Goal: Complete application form: Complete application form

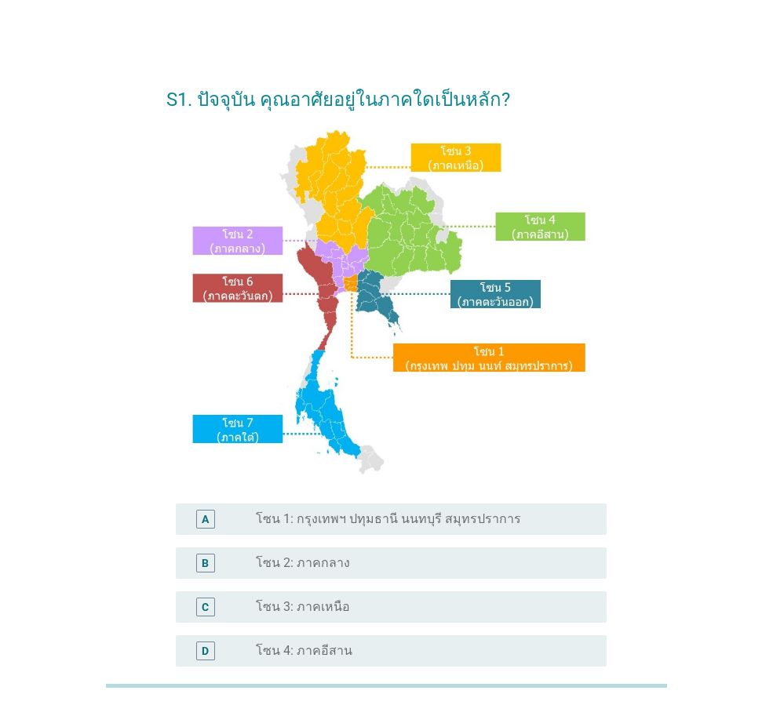
click at [359, 608] on div "radio_button_unchecked โซน 3: ภาคเหนือ" at bounding box center [419, 608] width 326 height 16
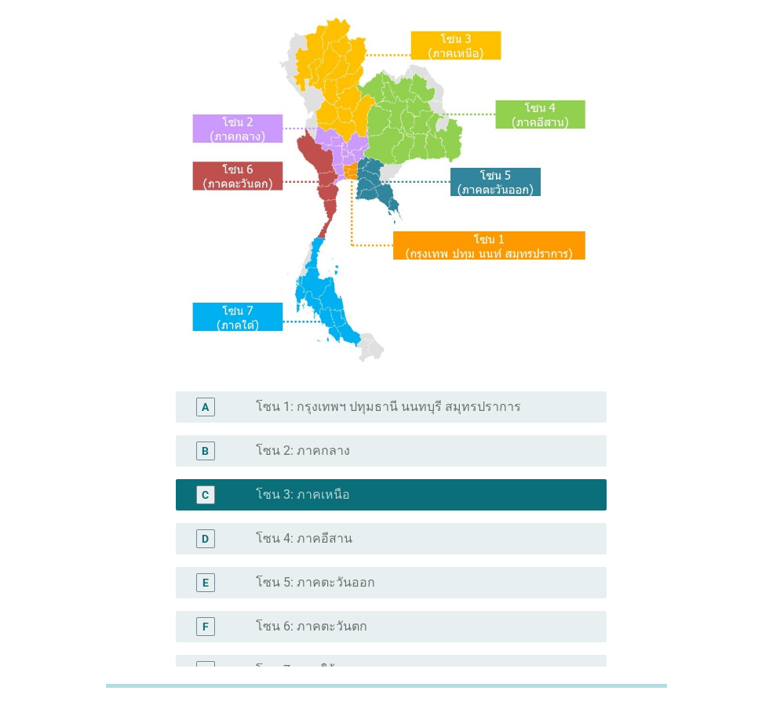
scroll to position [295, 0]
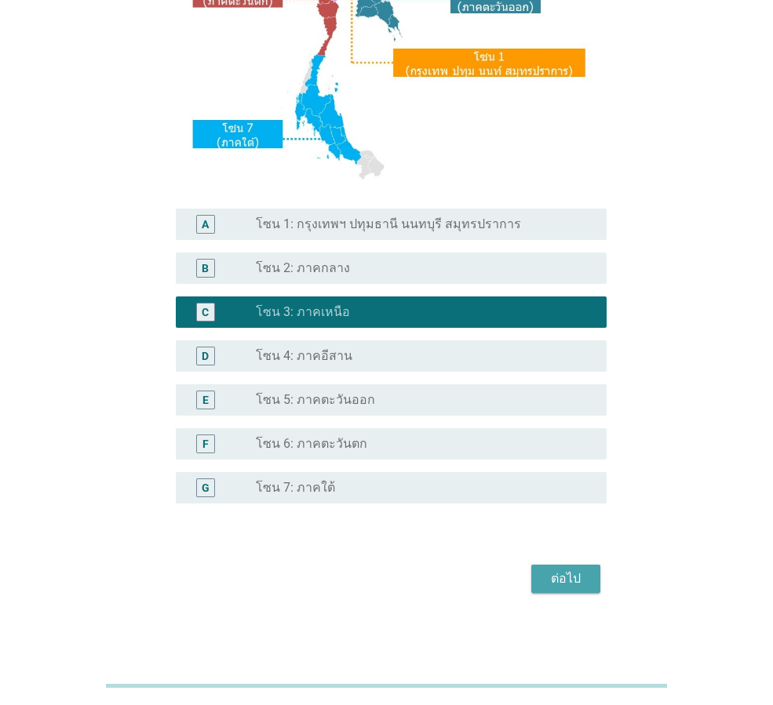
click at [560, 586] on div "ต่อไป" at bounding box center [566, 579] width 44 height 19
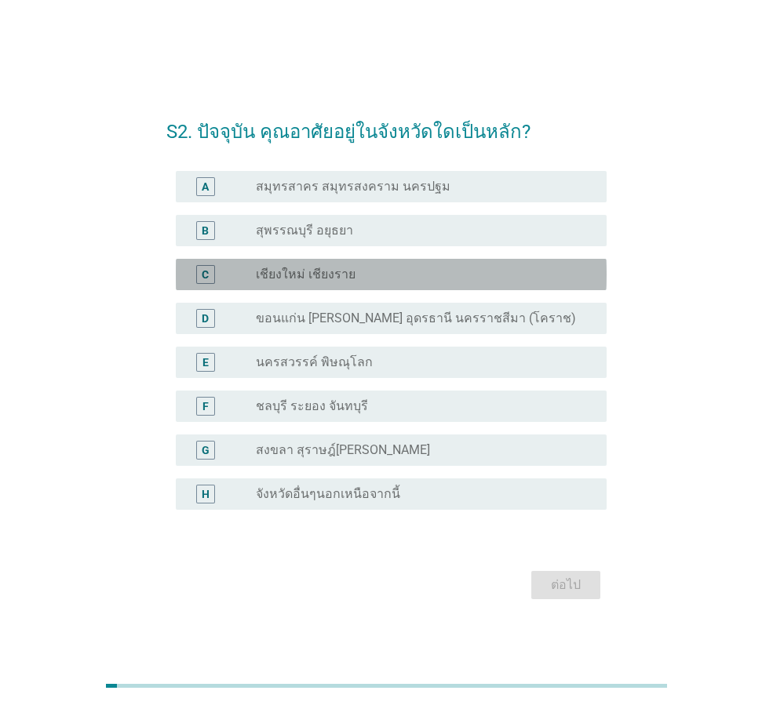
click at [377, 277] on div "radio_button_unchecked เชียงใหม่ เชียงราย" at bounding box center [419, 275] width 326 height 16
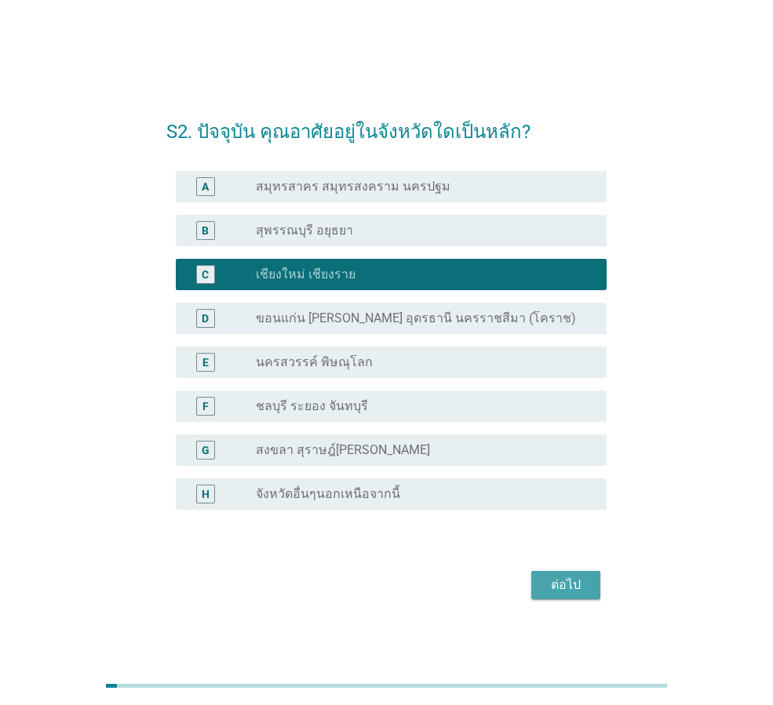
click at [589, 585] on button "ต่อไป" at bounding box center [565, 585] width 69 height 28
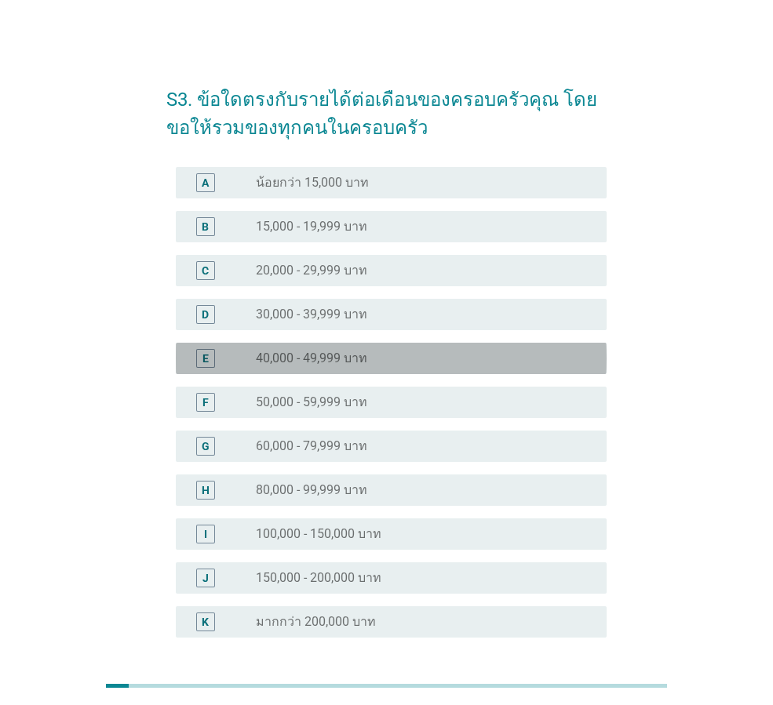
click at [385, 355] on div "radio_button_unchecked 40,000 - 49,999 บาท" at bounding box center [419, 359] width 326 height 16
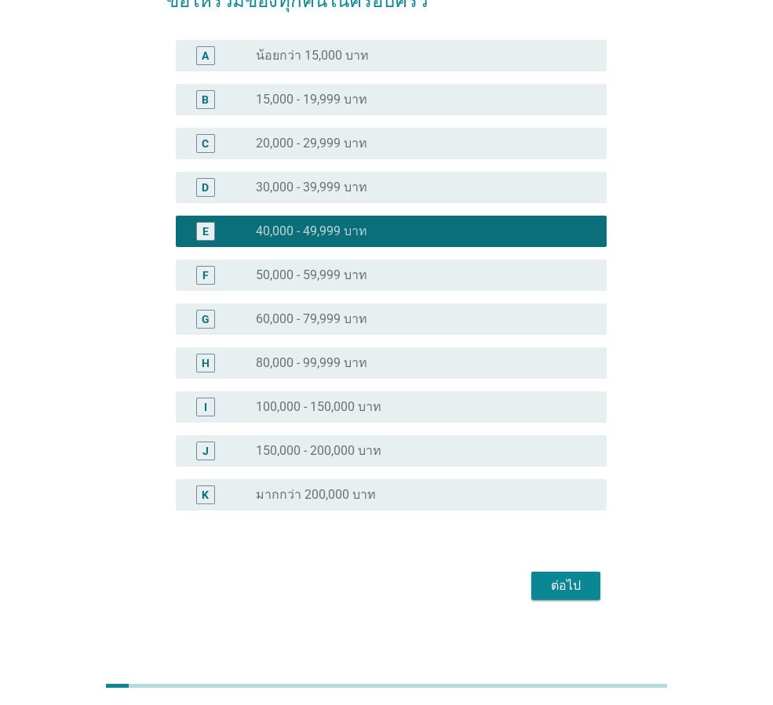
scroll to position [134, 0]
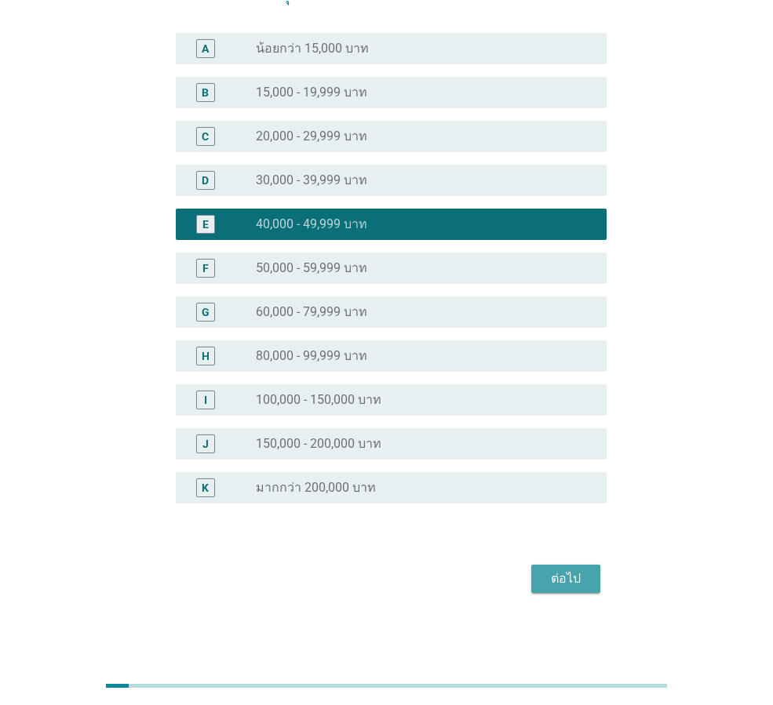
click at [549, 572] on div "ต่อไป" at bounding box center [566, 579] width 44 height 19
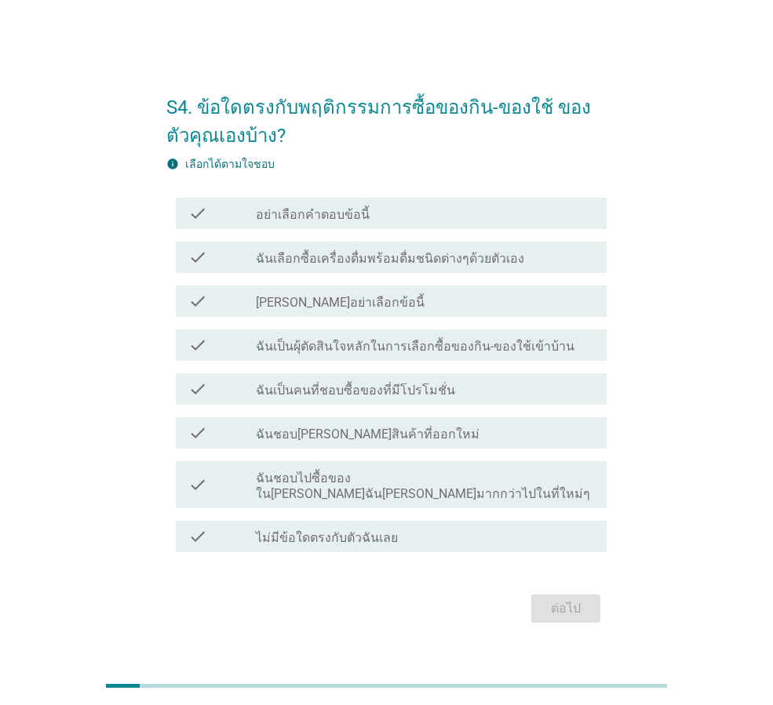
click at [450, 399] on div "check_box_outline_blank ฉันเป็นคนที่ชอบซื้อของที่มีโปรโมชั่น" at bounding box center [425, 389] width 338 height 19
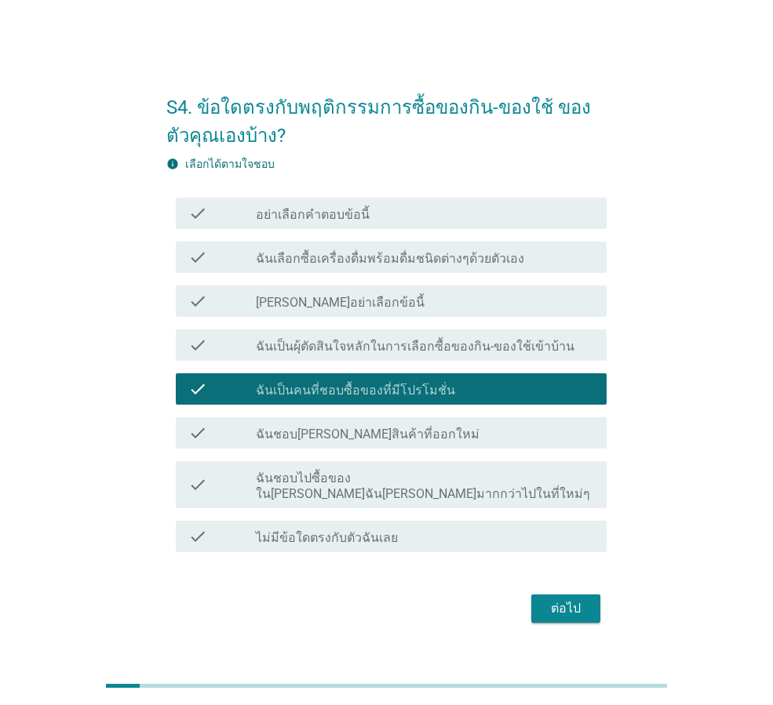
click at [441, 267] on label "ฉันเลือกซื้อเครื่องดื่มพร้อมดื่มชนิดต่างๆด้วยตัวเอง" at bounding box center [390, 259] width 268 height 16
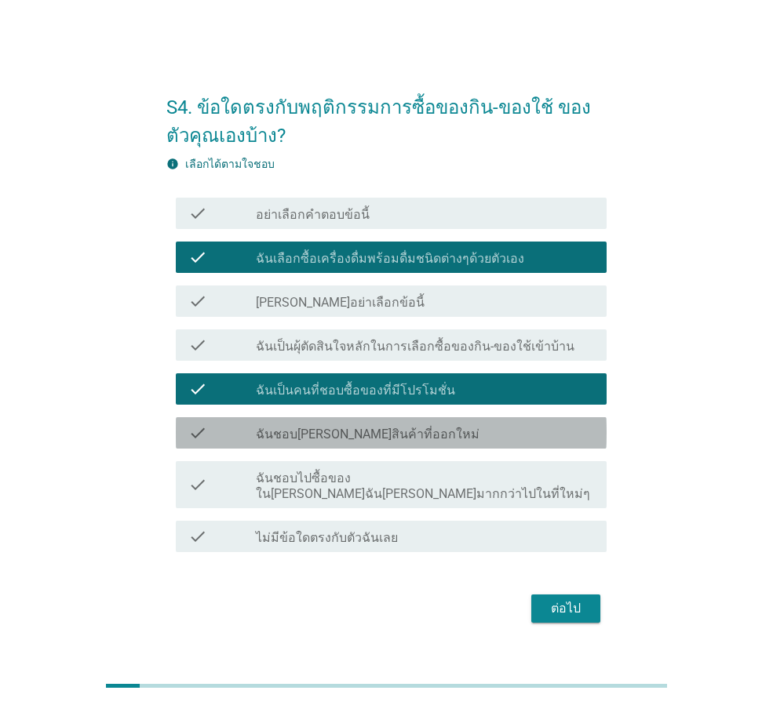
click at [436, 449] on div "check check_box_outline_blank ฉันชอบ[PERSON_NAME]สินค้าที่ออกใหม่" at bounding box center [391, 432] width 431 height 31
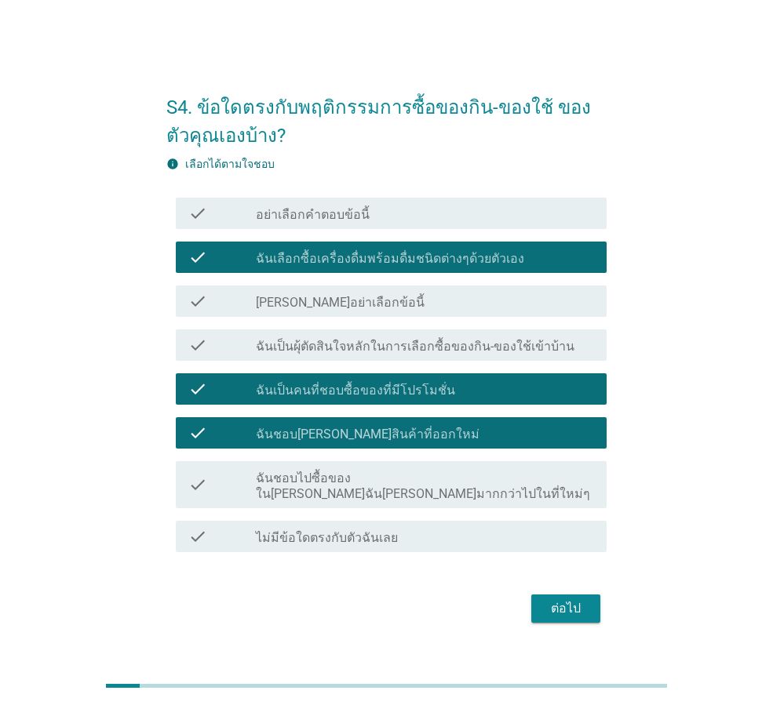
click at [559, 600] on div "ต่อไป" at bounding box center [566, 609] width 44 height 19
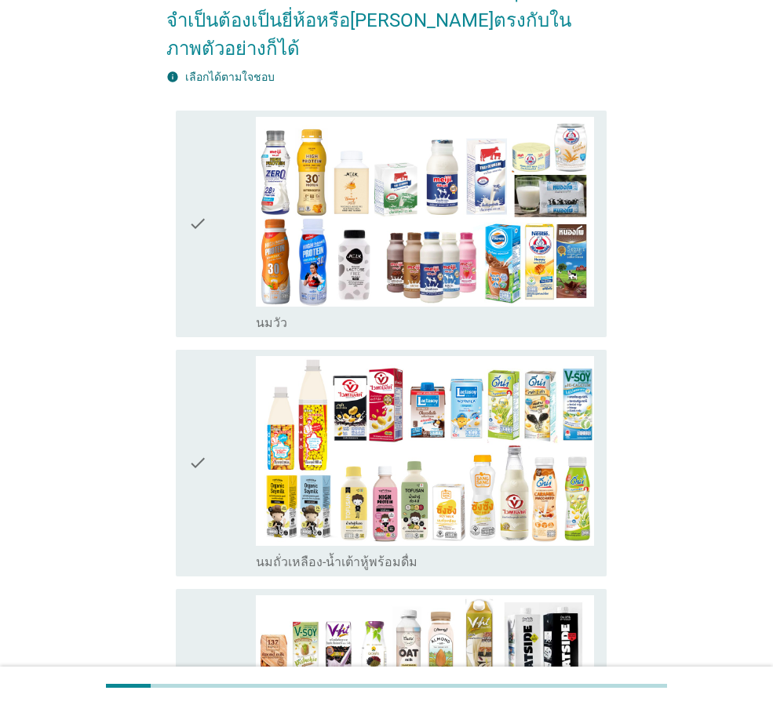
scroll to position [235, 0]
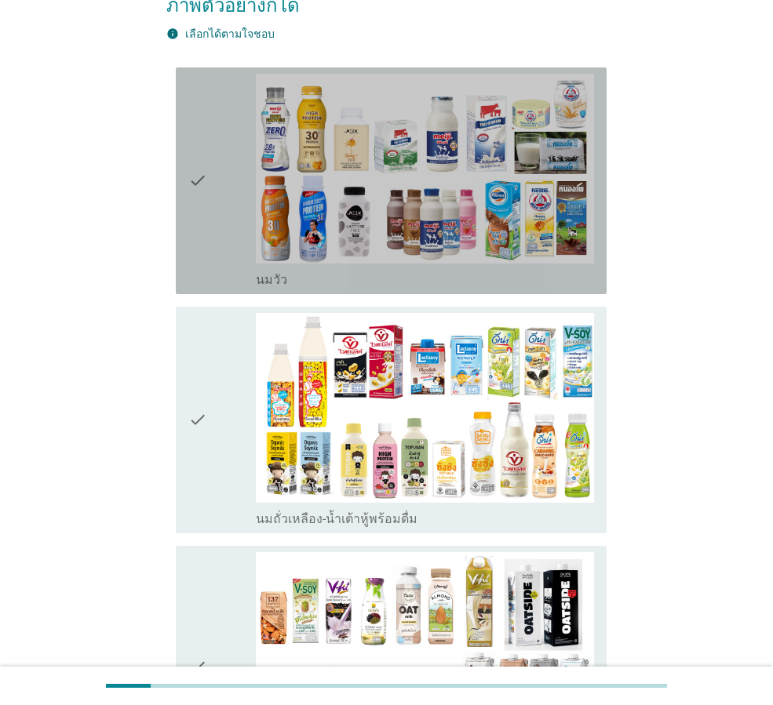
click at [220, 220] on div "check" at bounding box center [221, 181] width 67 height 214
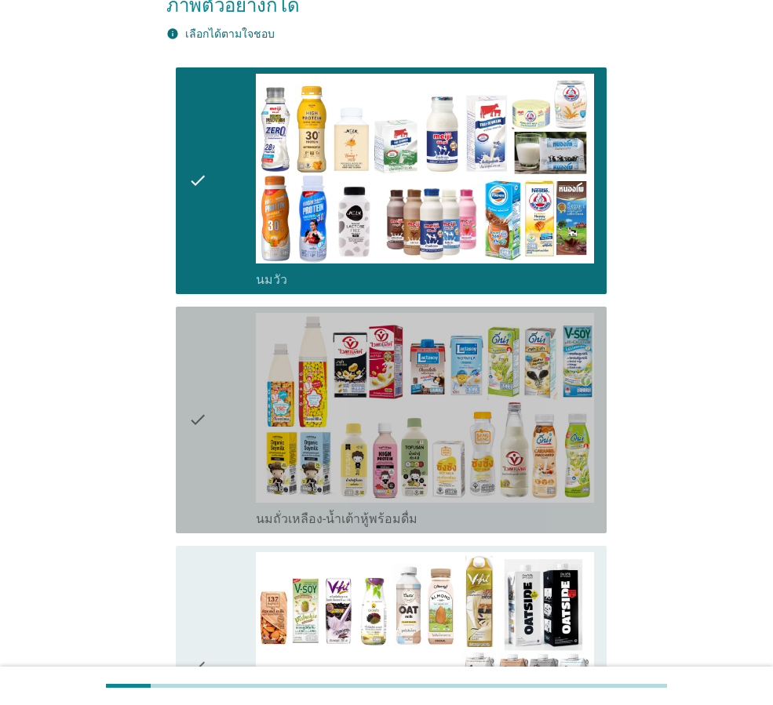
click at [207, 460] on icon "check" at bounding box center [197, 420] width 19 height 214
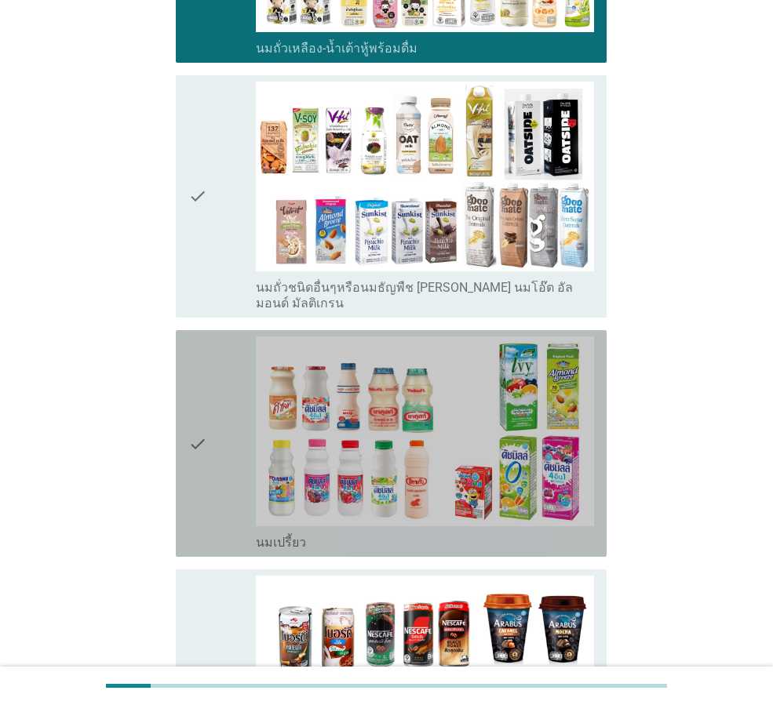
click at [183, 471] on div "check check_box_outline_blank นมเปรี้ยว" at bounding box center [391, 443] width 431 height 227
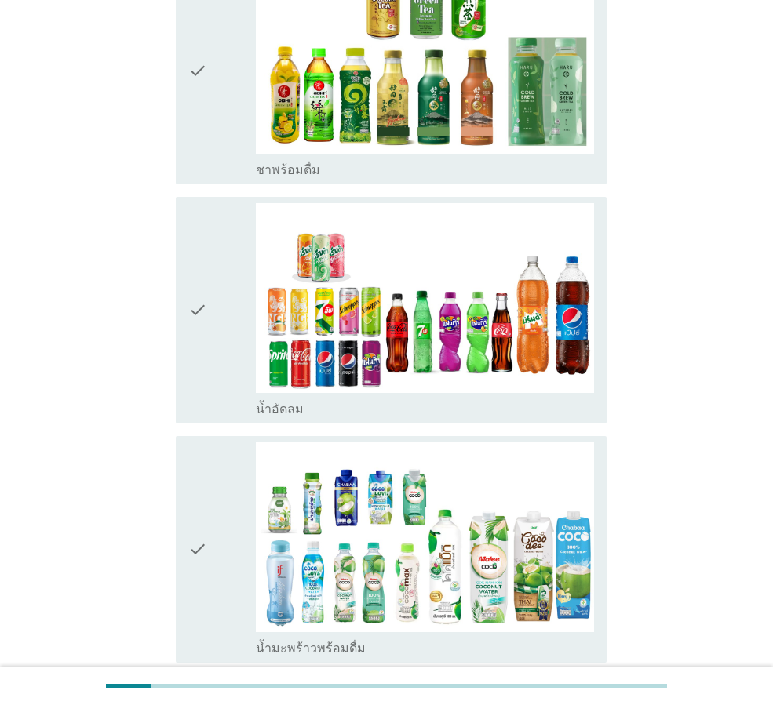
scroll to position [1569, 0]
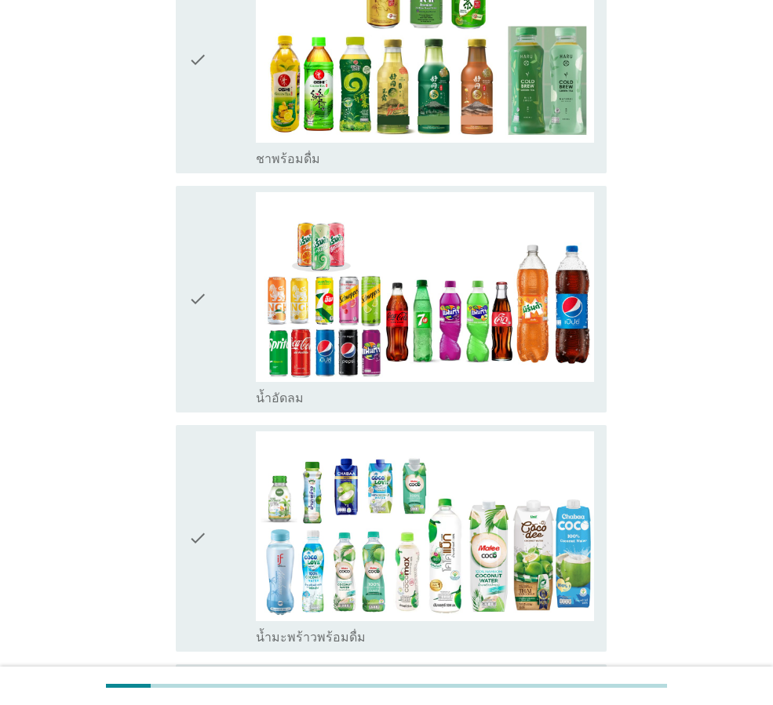
click at [193, 313] on icon "check" at bounding box center [197, 299] width 19 height 214
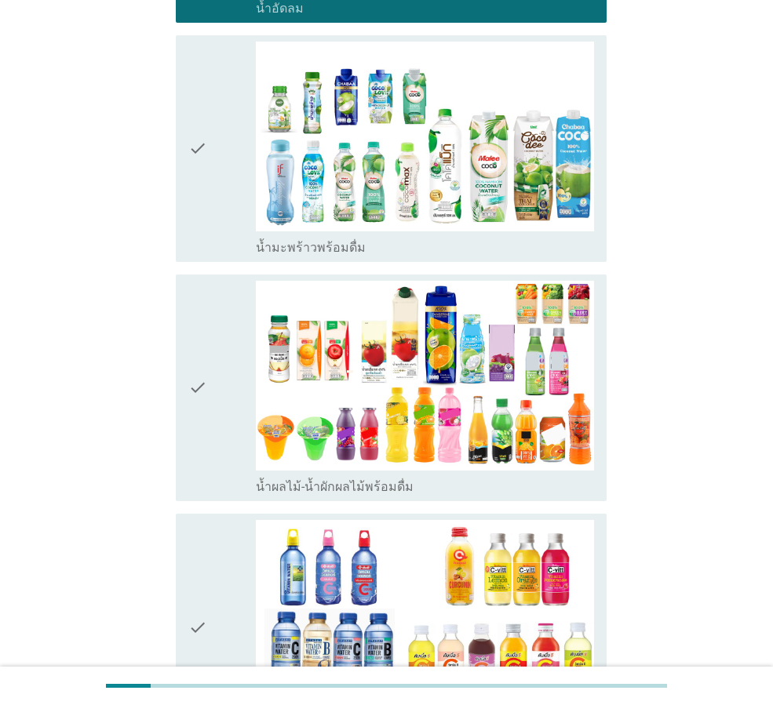
scroll to position [1962, 0]
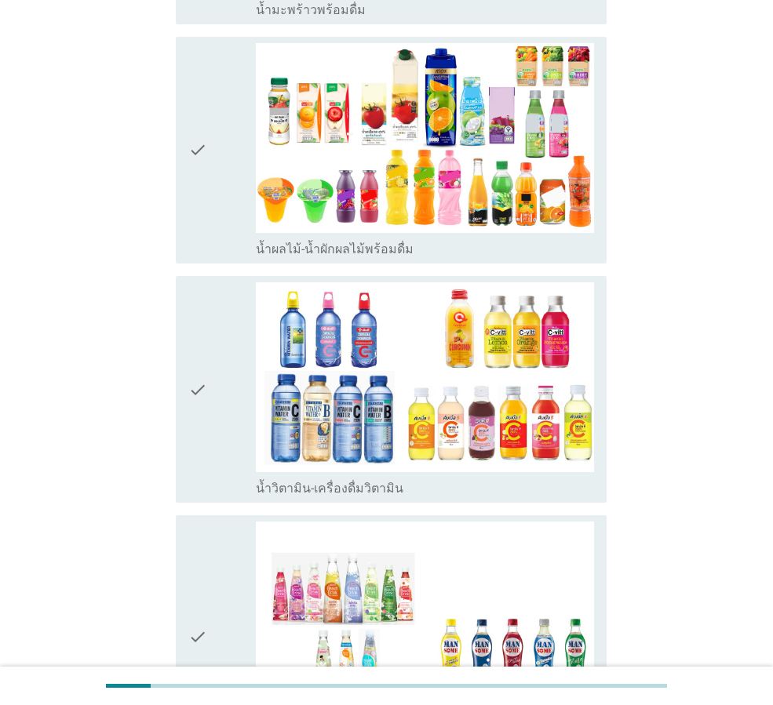
click at [206, 400] on icon "check" at bounding box center [197, 390] width 19 height 214
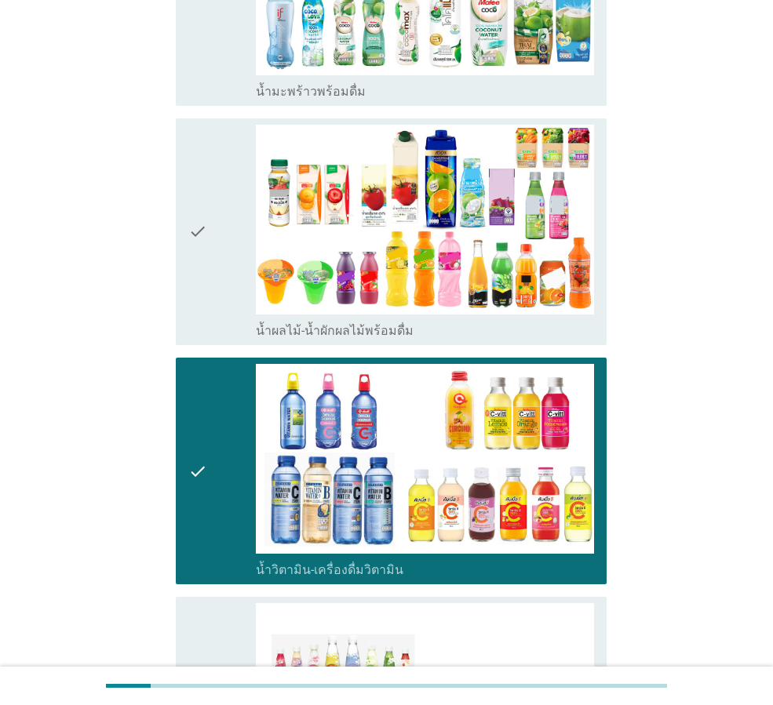
click at [223, 255] on div "check" at bounding box center [221, 232] width 67 height 214
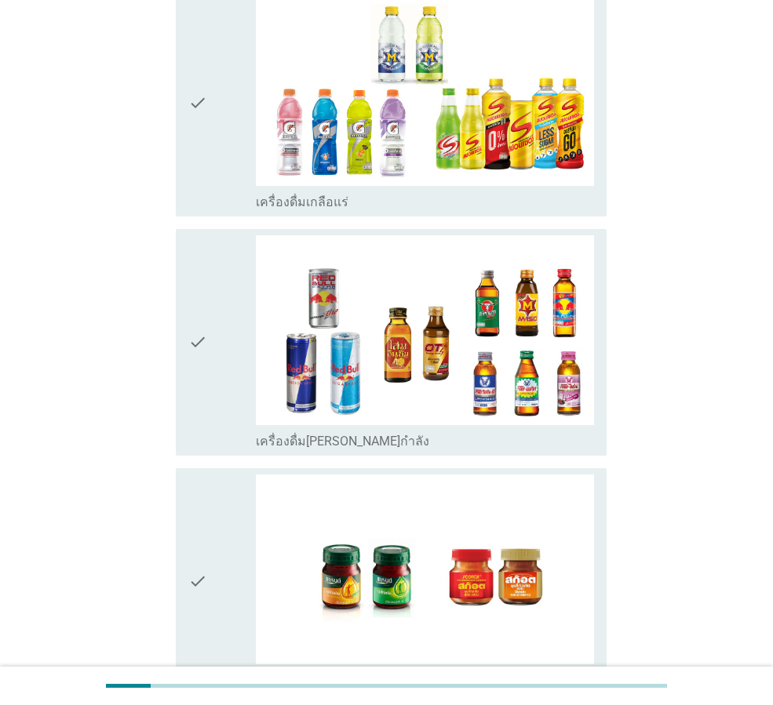
scroll to position [3136, 0]
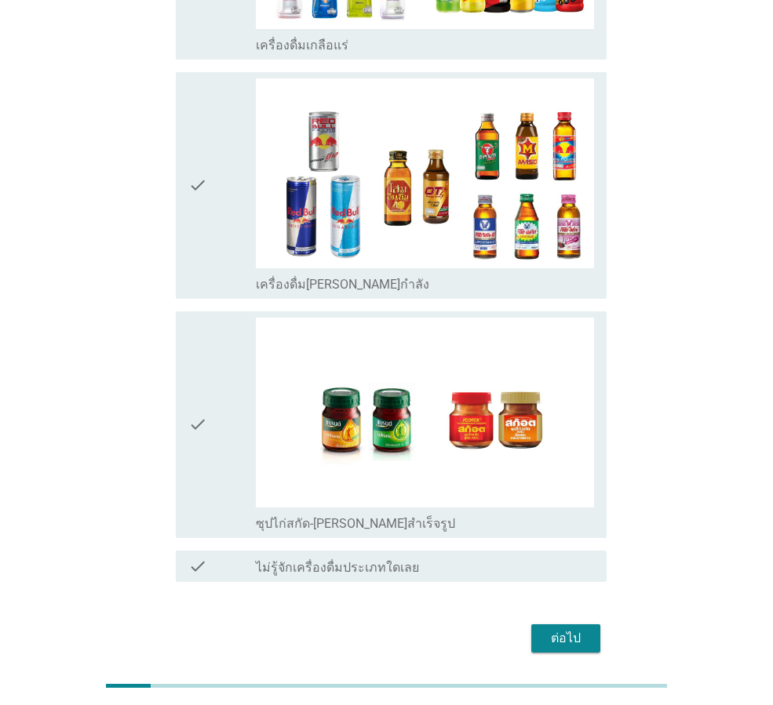
click at [578, 625] on button "ต่อไป" at bounding box center [565, 639] width 69 height 28
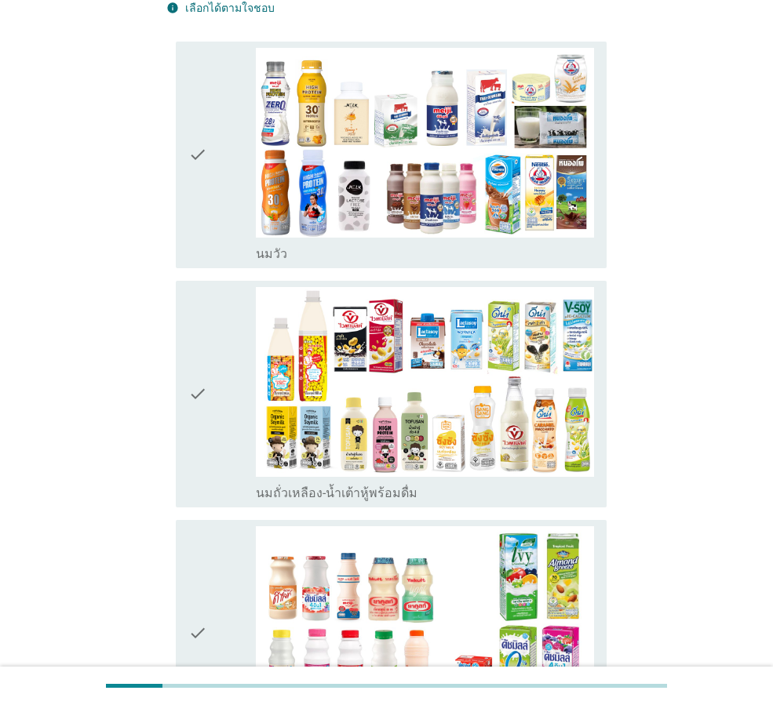
scroll to position [392, 0]
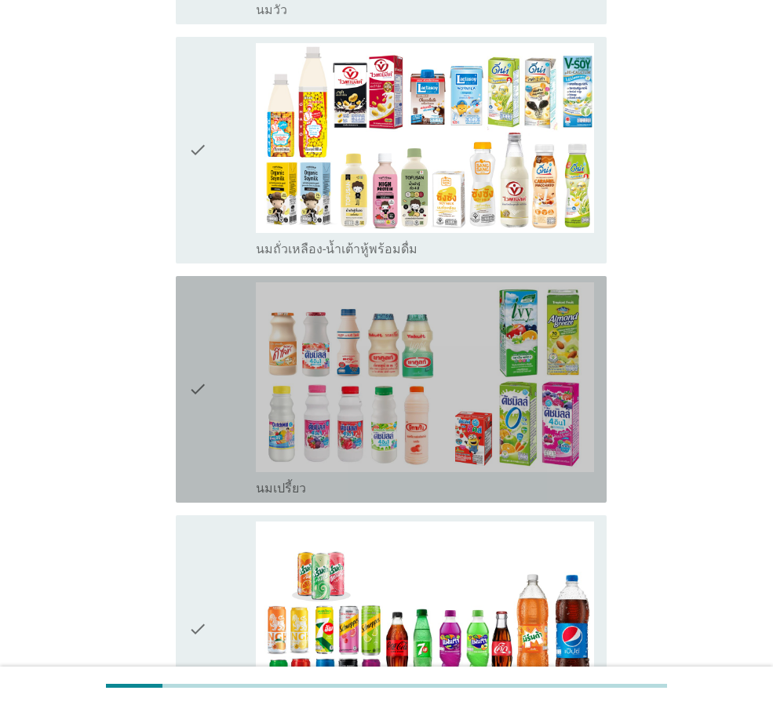
click at [200, 419] on icon "check" at bounding box center [197, 390] width 19 height 214
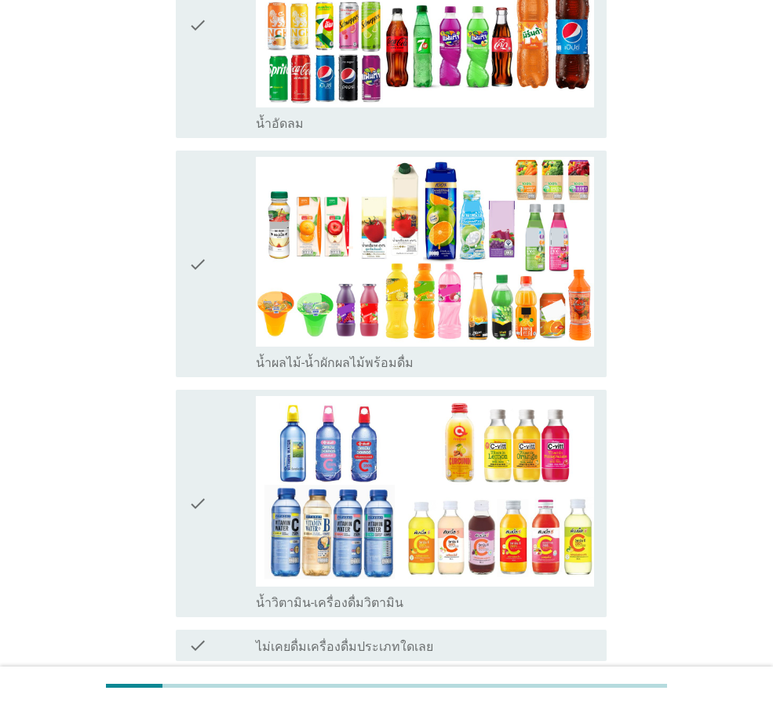
scroll to position [1020, 0]
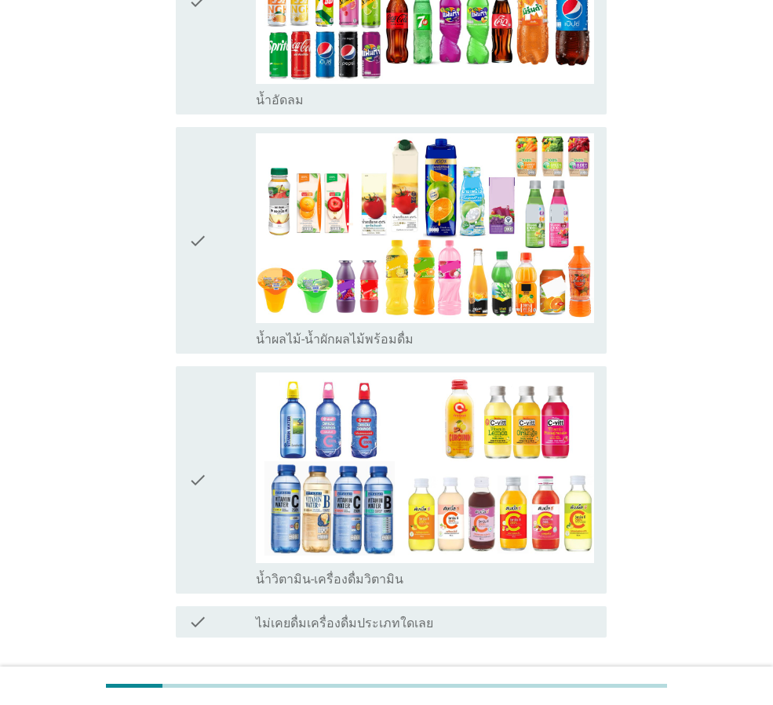
click at [221, 263] on div "check" at bounding box center [221, 240] width 67 height 214
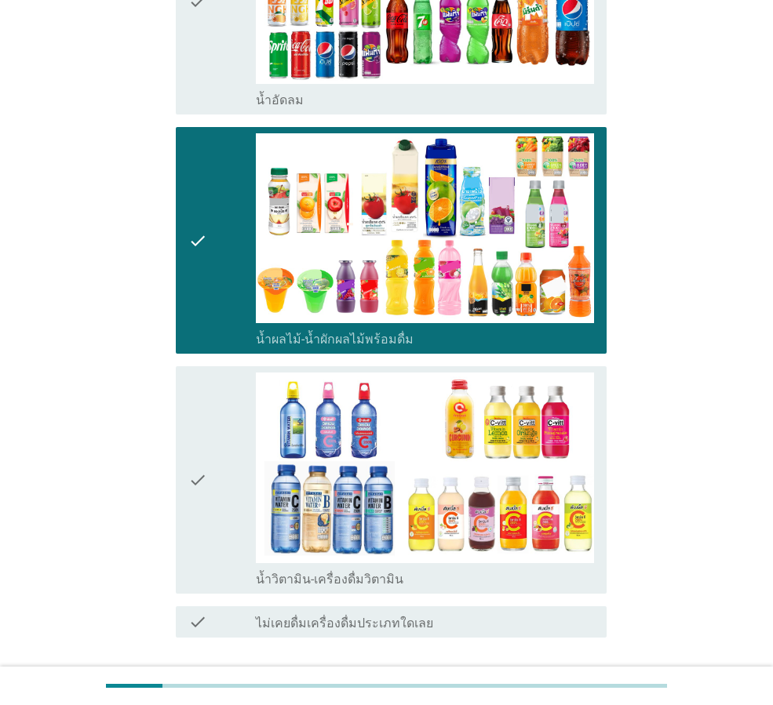
click at [574, 685] on div "ต่อไป" at bounding box center [566, 694] width 44 height 19
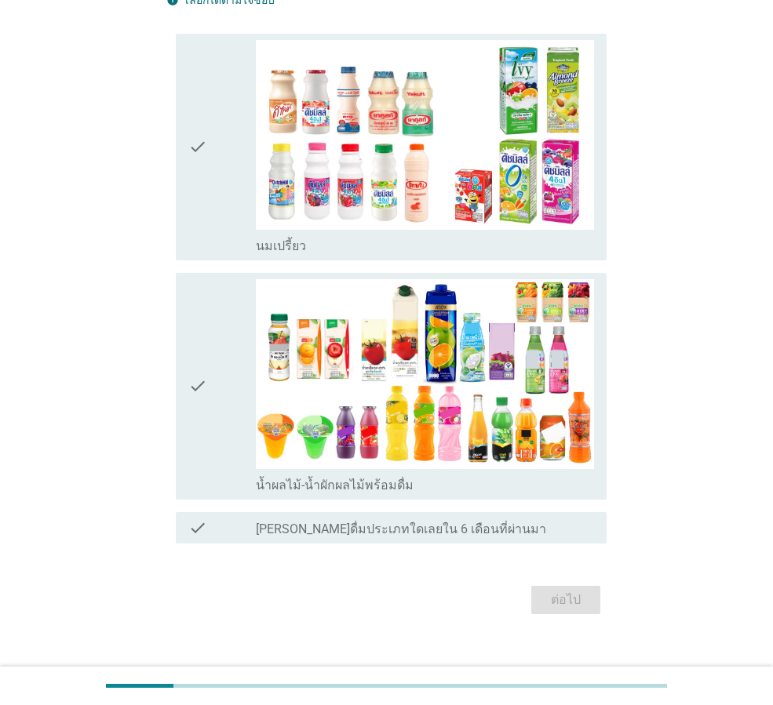
scroll to position [177, 0]
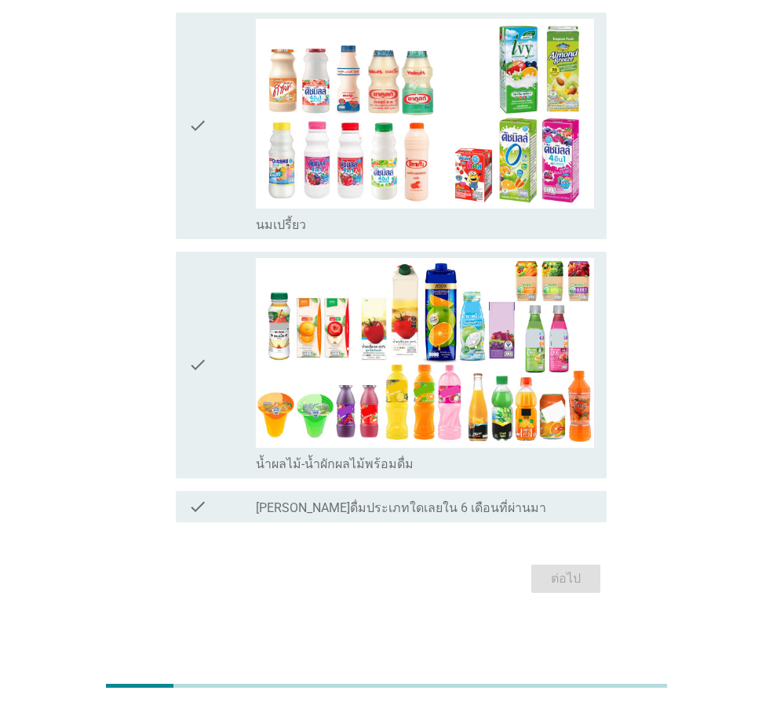
click at [214, 166] on div "check" at bounding box center [221, 126] width 67 height 214
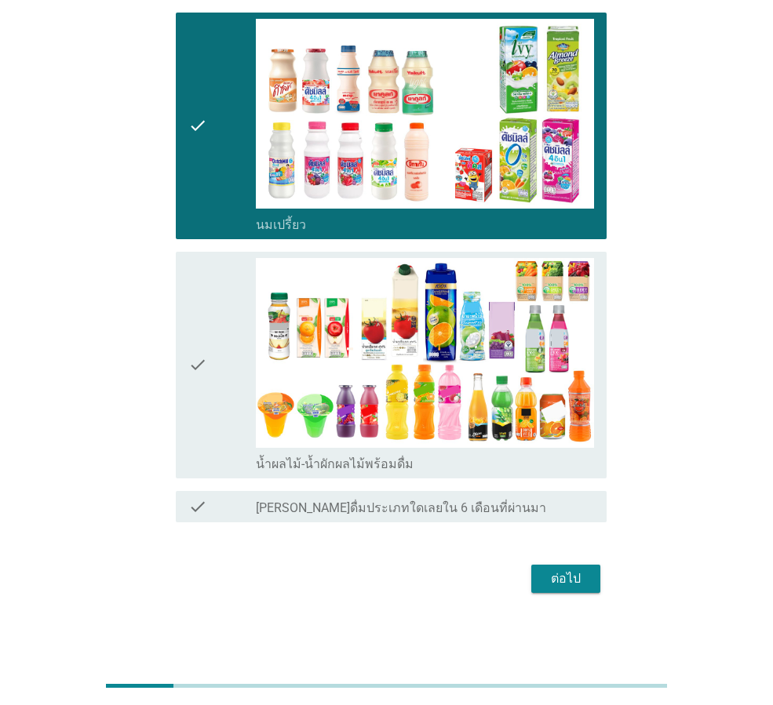
drag, startPoint x: 223, startPoint y: 283, endPoint x: 224, endPoint y: 291, distance: 8.8
click at [223, 287] on div "check" at bounding box center [221, 365] width 67 height 214
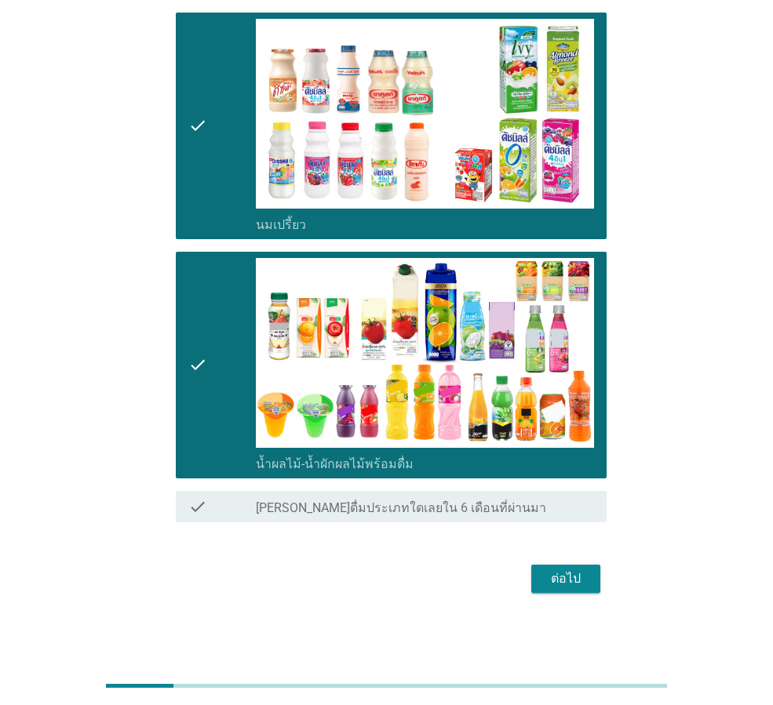
click at [547, 571] on div "ต่อไป" at bounding box center [566, 579] width 44 height 19
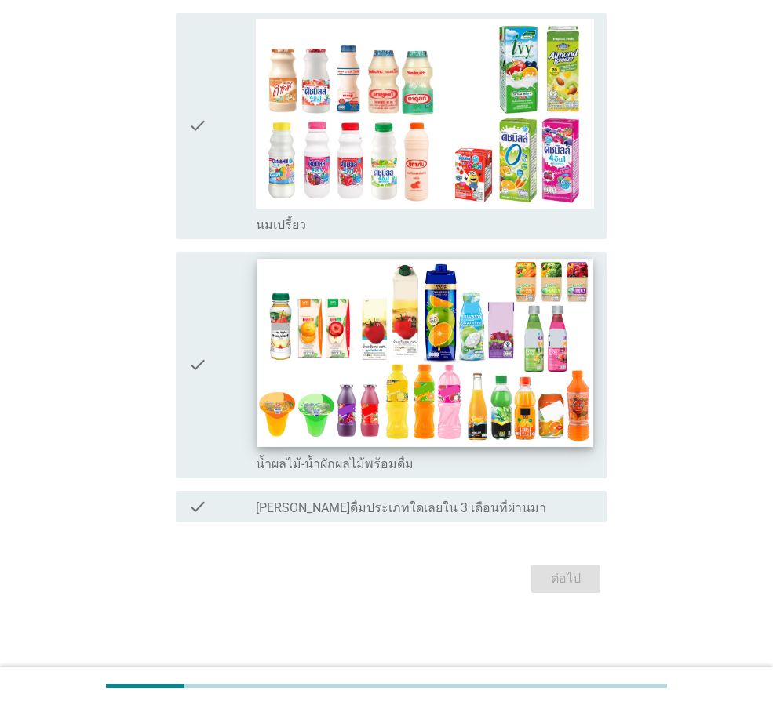
scroll to position [0, 0]
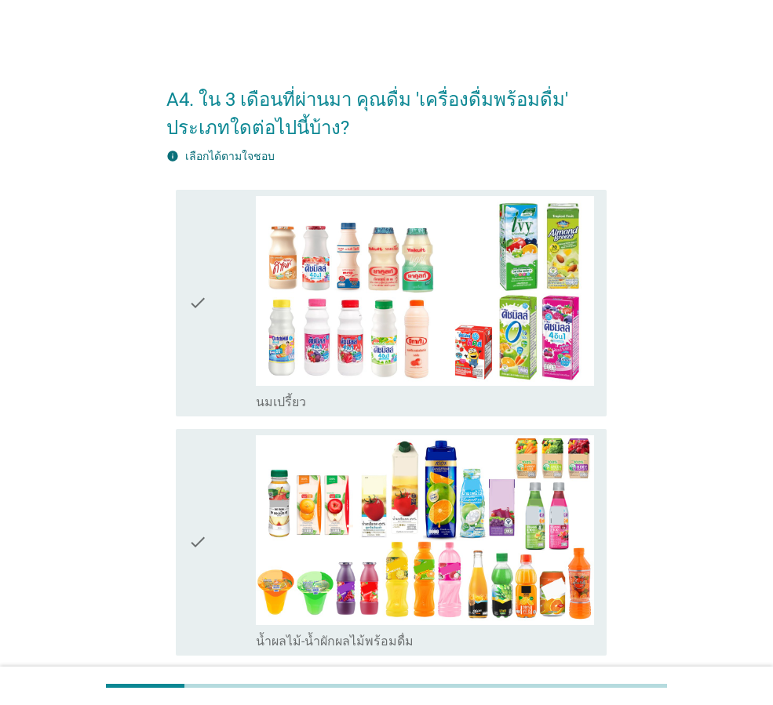
click at [221, 385] on div "check" at bounding box center [221, 303] width 67 height 214
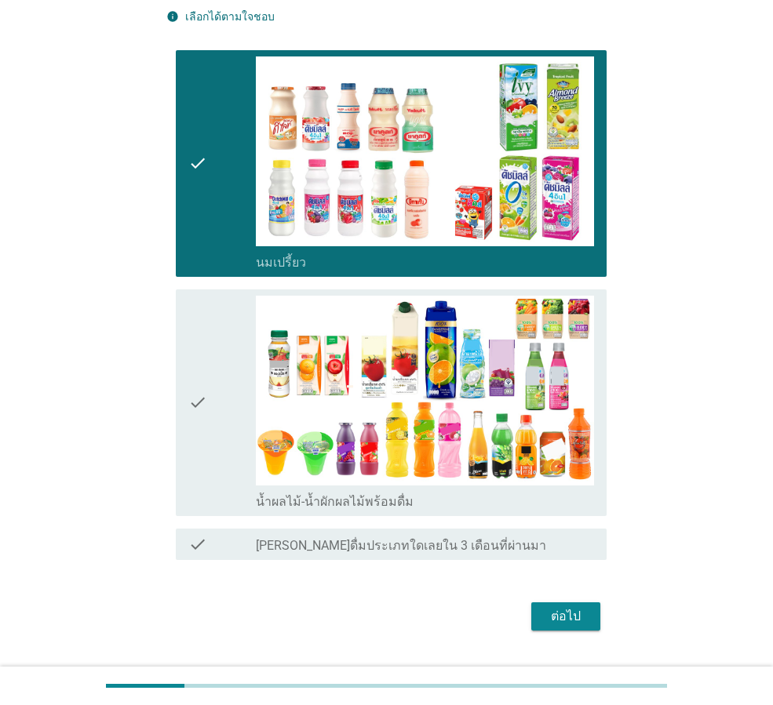
scroll to position [157, 0]
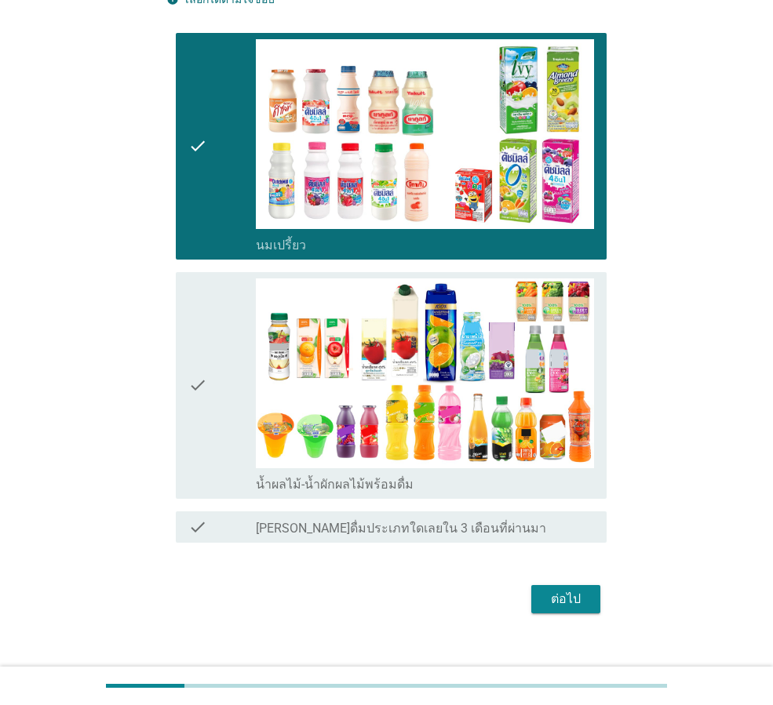
click at [231, 439] on div "check" at bounding box center [221, 386] width 67 height 214
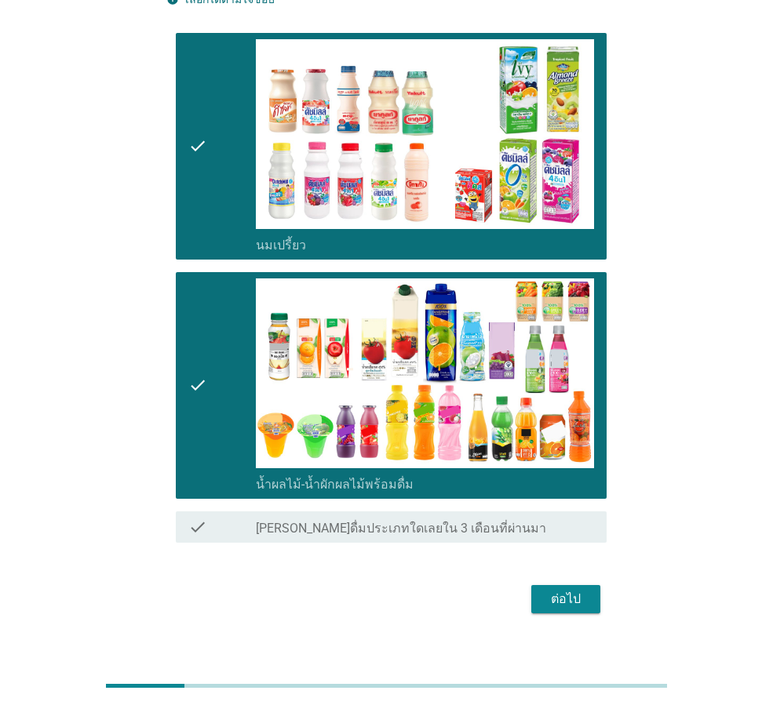
click at [565, 600] on div "ต่อไป" at bounding box center [566, 599] width 44 height 19
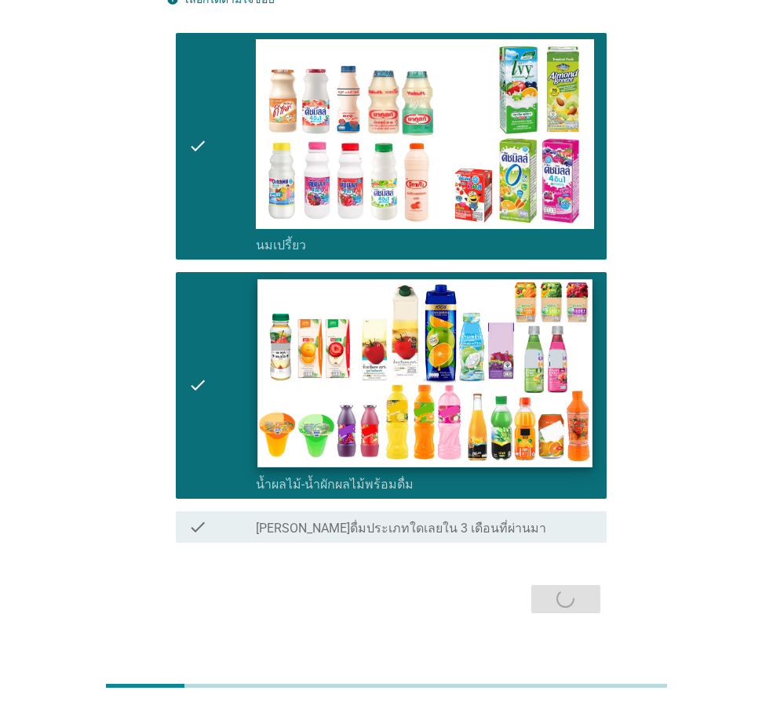
scroll to position [0, 0]
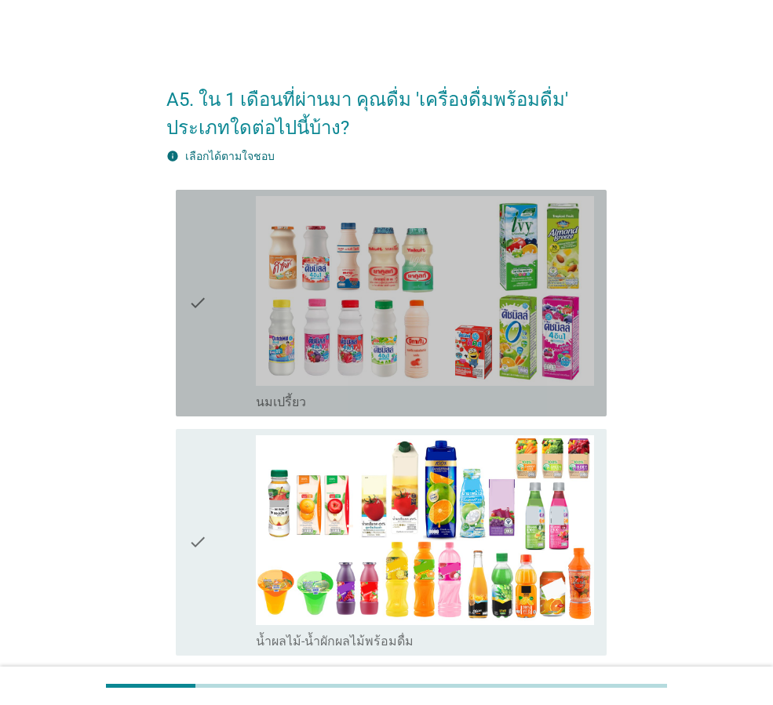
click at [229, 384] on div "check" at bounding box center [221, 303] width 67 height 214
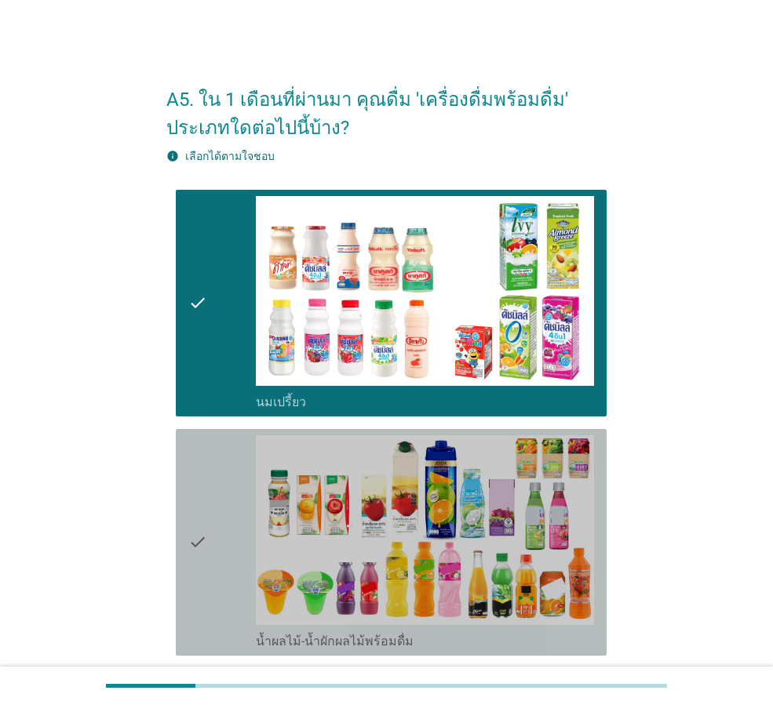
click at [235, 472] on div "check" at bounding box center [221, 543] width 67 height 214
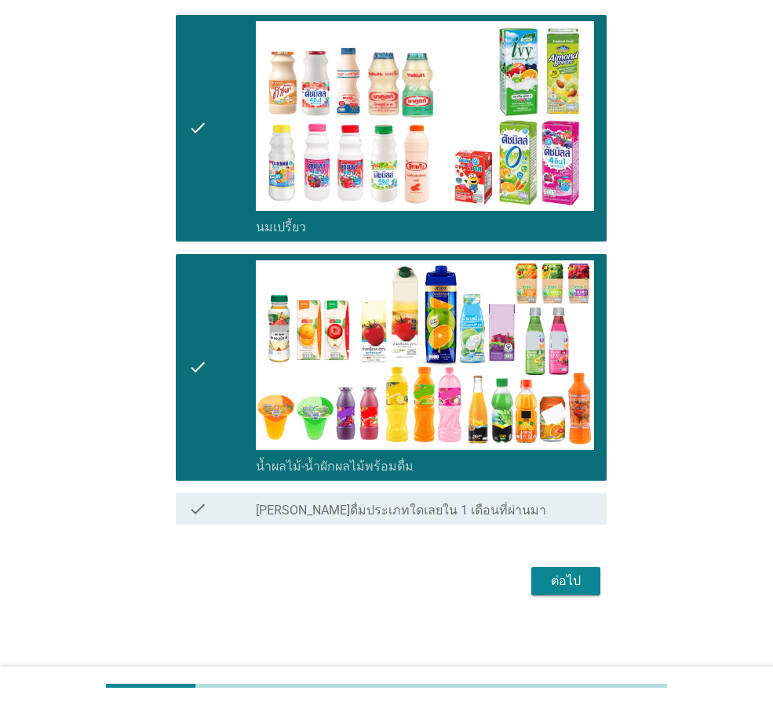
scroll to position [177, 0]
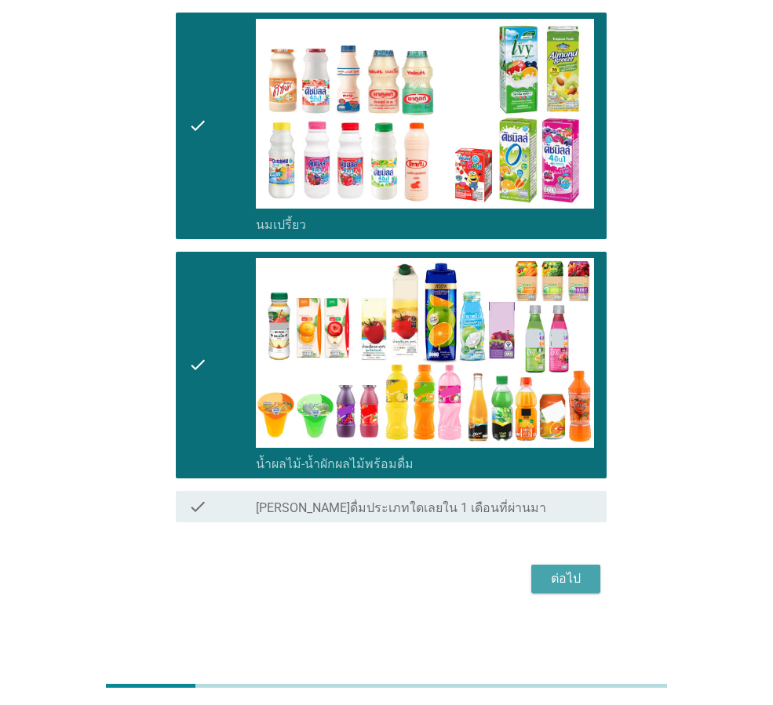
click at [554, 577] on div "ต่อไป" at bounding box center [566, 579] width 44 height 19
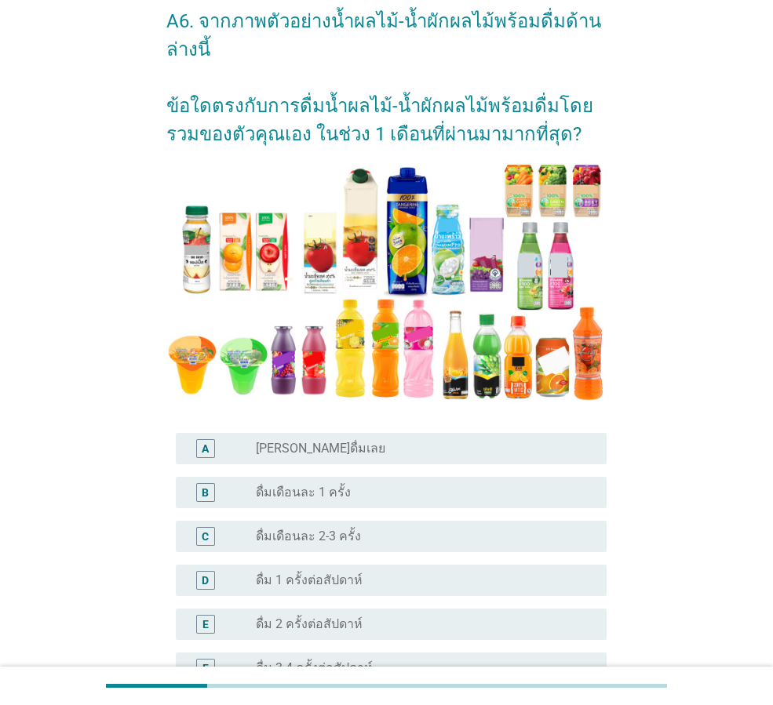
scroll to position [157, 0]
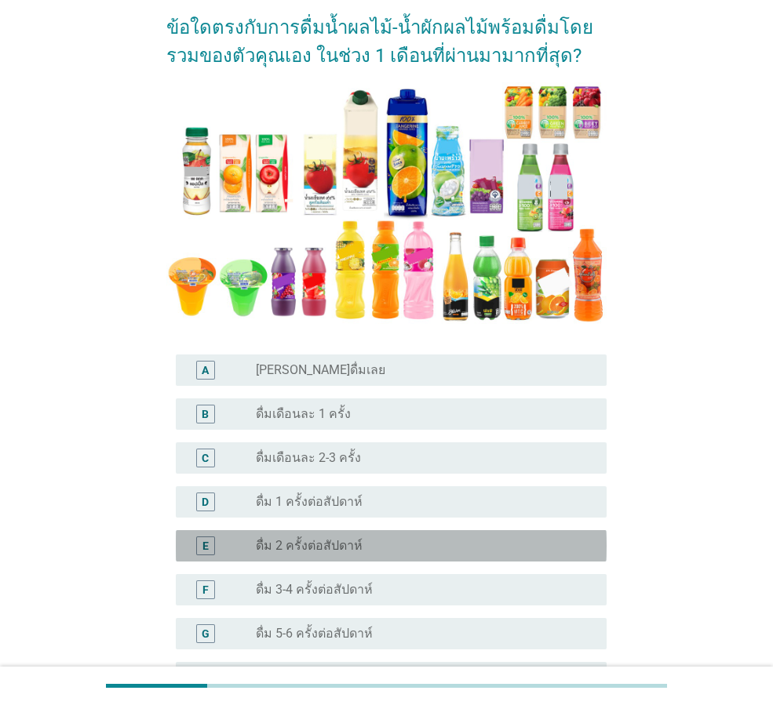
click at [327, 552] on label "ดื่ม 2 ครั้งต่อสัปดาห์" at bounding box center [309, 546] width 107 height 16
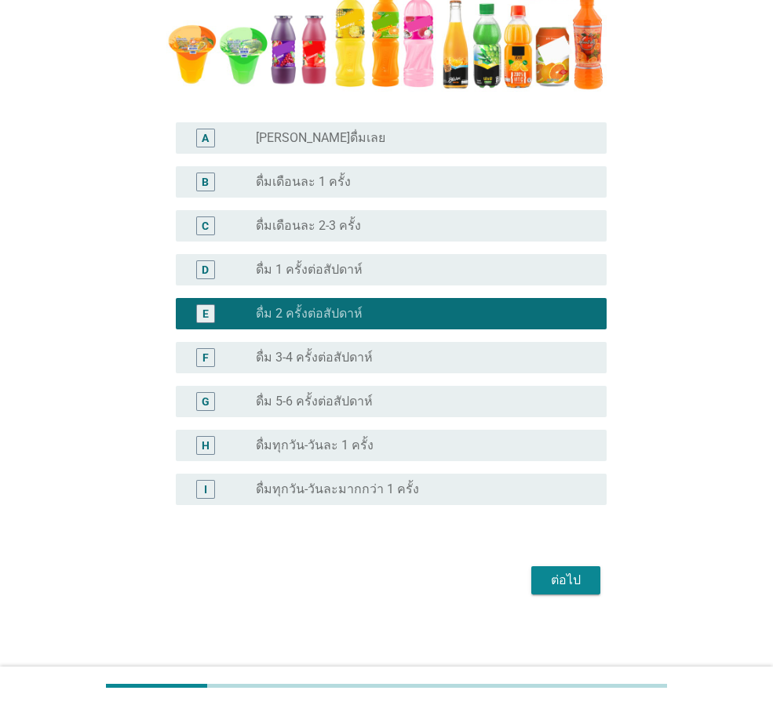
scroll to position [391, 0]
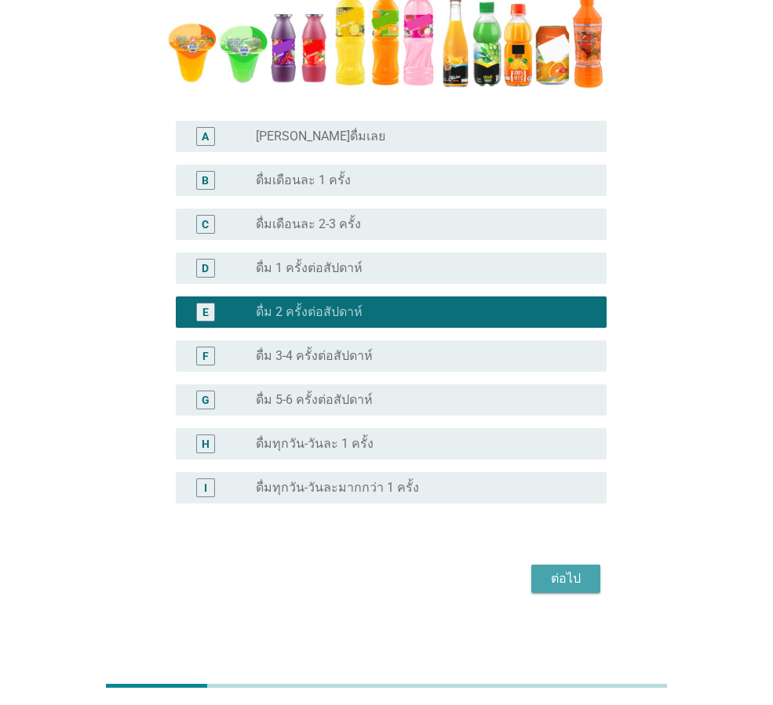
click at [556, 579] on div "ต่อไป" at bounding box center [566, 579] width 44 height 19
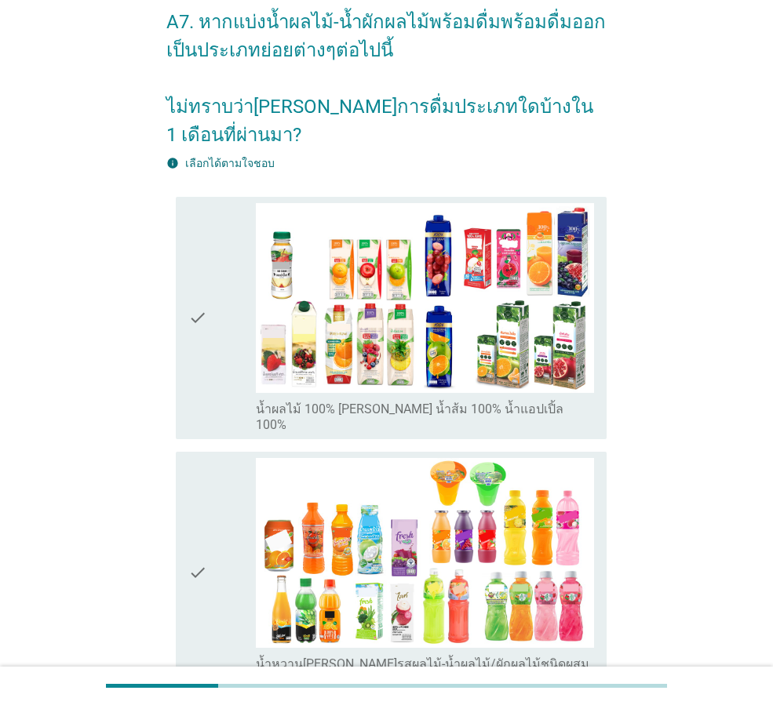
scroll to position [78, 0]
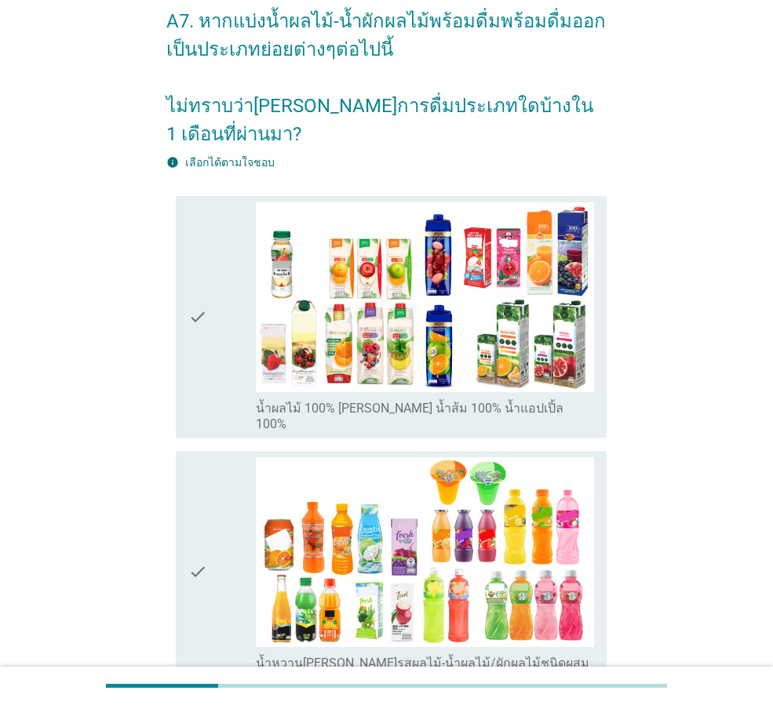
click at [204, 344] on icon "check" at bounding box center [197, 317] width 19 height 230
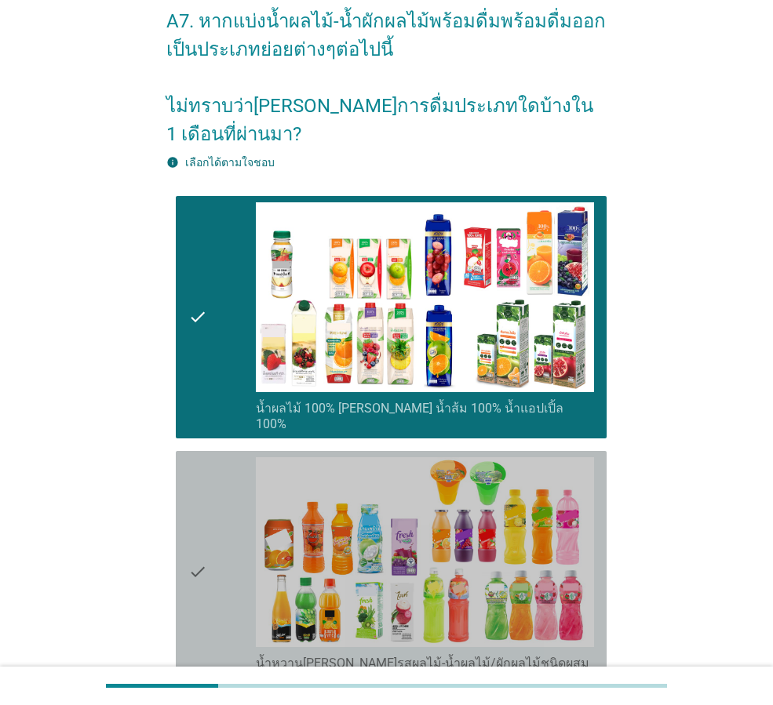
click at [213, 458] on div "check" at bounding box center [221, 573] width 67 height 230
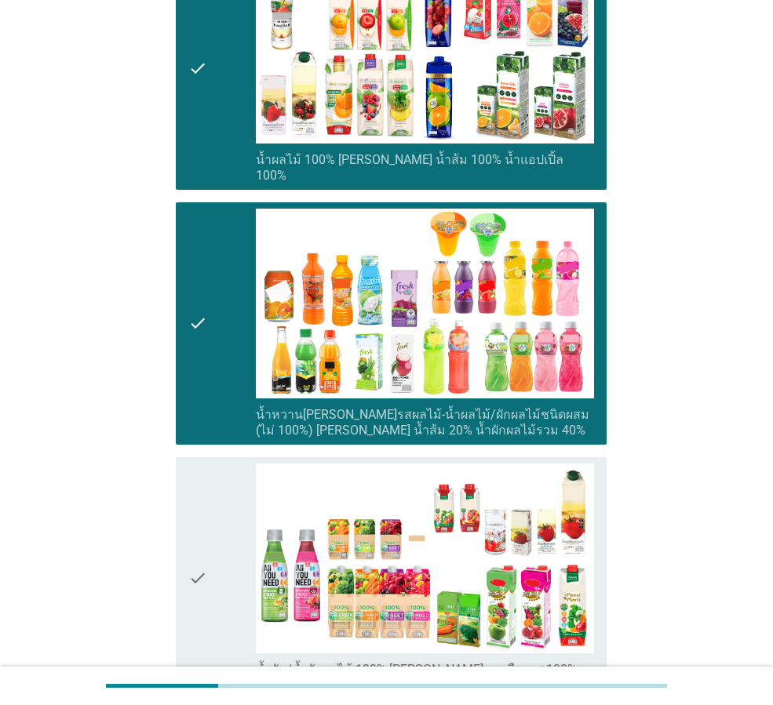
scroll to position [157, 0]
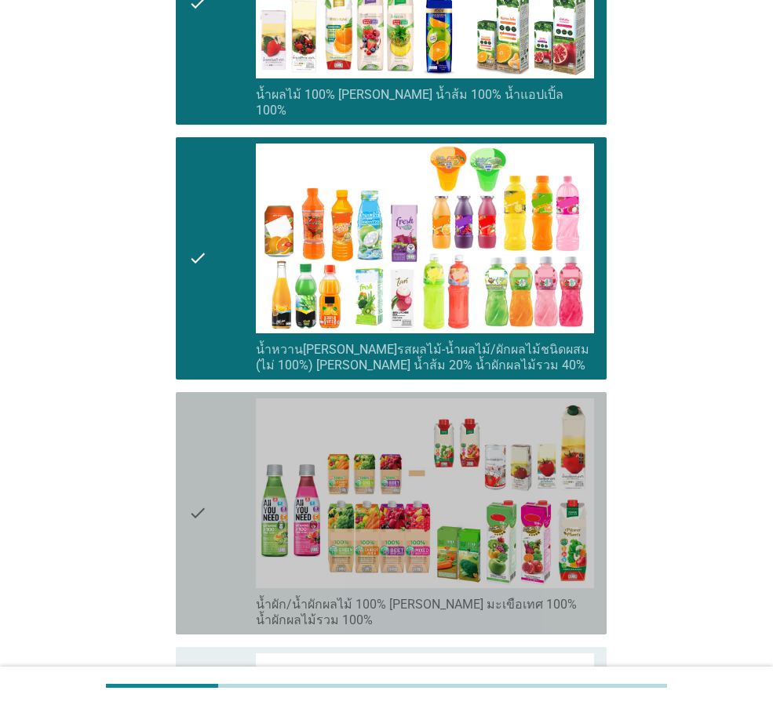
click at [218, 399] on div "check" at bounding box center [221, 514] width 67 height 230
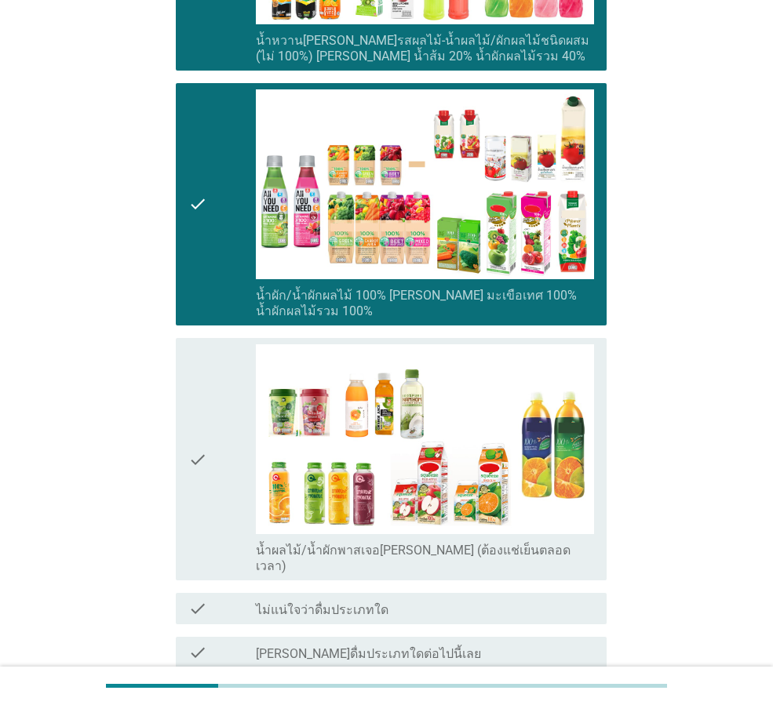
scroll to position [706, 0]
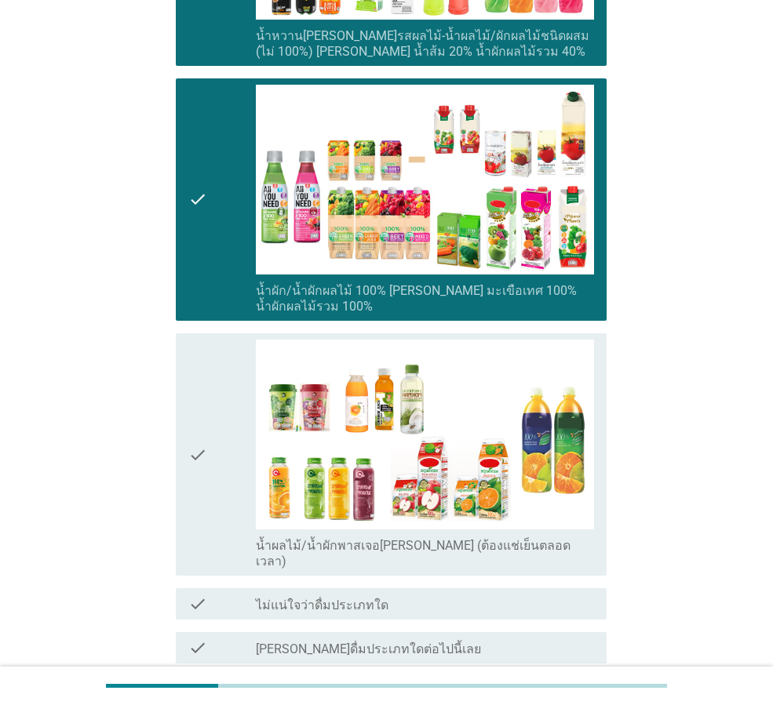
drag, startPoint x: 207, startPoint y: 378, endPoint x: 318, endPoint y: 458, distance: 136.6
click at [208, 378] on div "check" at bounding box center [221, 455] width 67 height 230
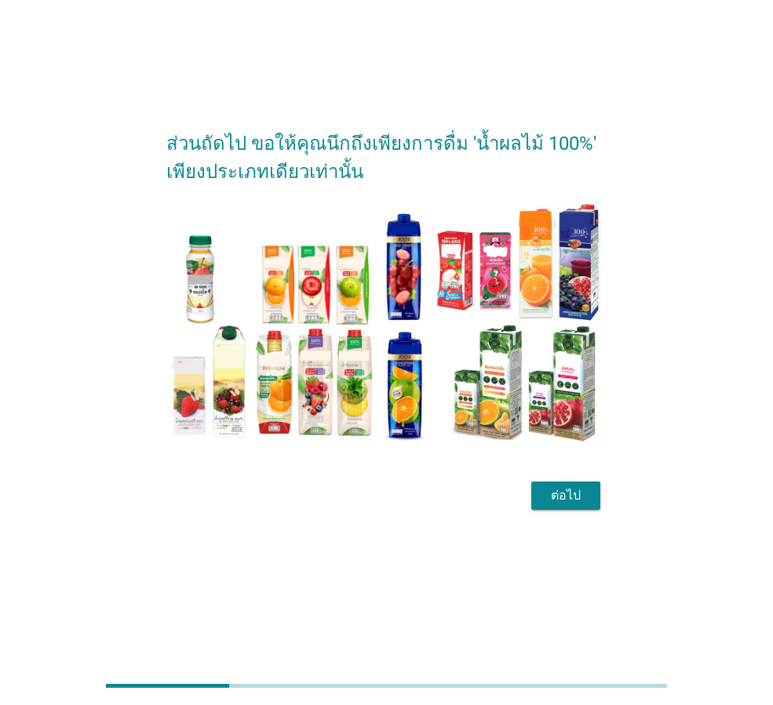
scroll to position [0, 0]
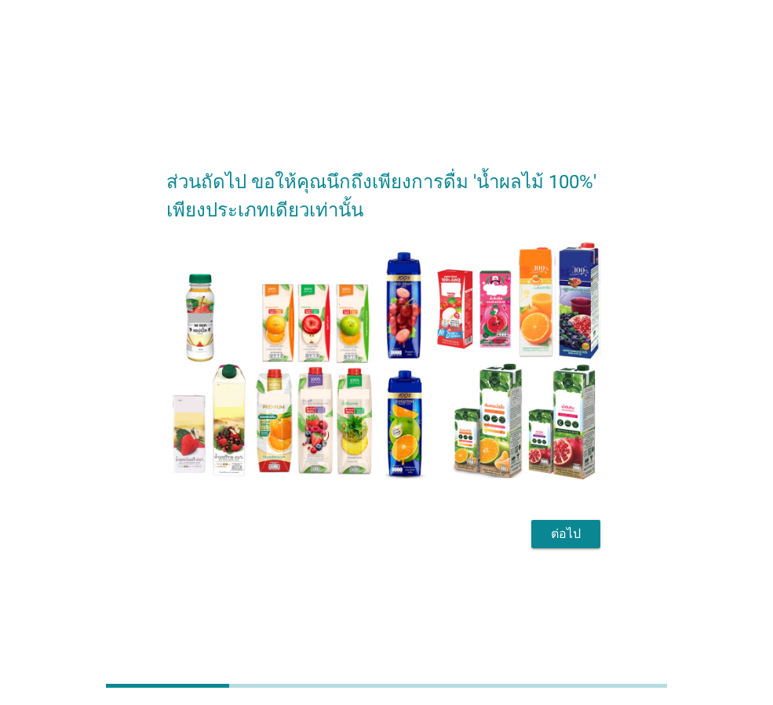
click at [545, 531] on div "ต่อไป" at bounding box center [566, 534] width 44 height 19
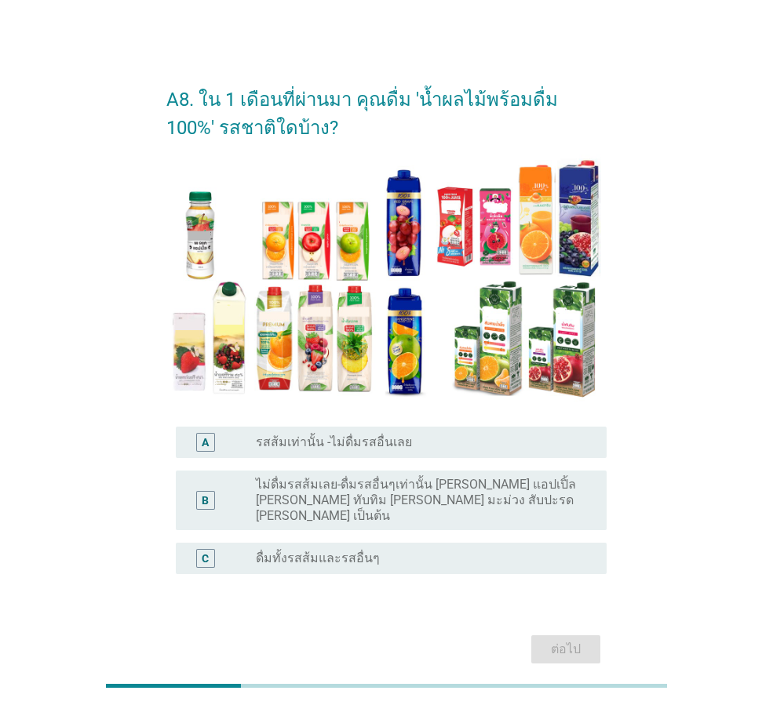
drag, startPoint x: 400, startPoint y: 545, endPoint x: 566, endPoint y: 596, distance: 173.3
click at [402, 551] on div "radio_button_unchecked ดื่มทั้งรสส้มและรสอื่นๆ" at bounding box center [419, 559] width 326 height 16
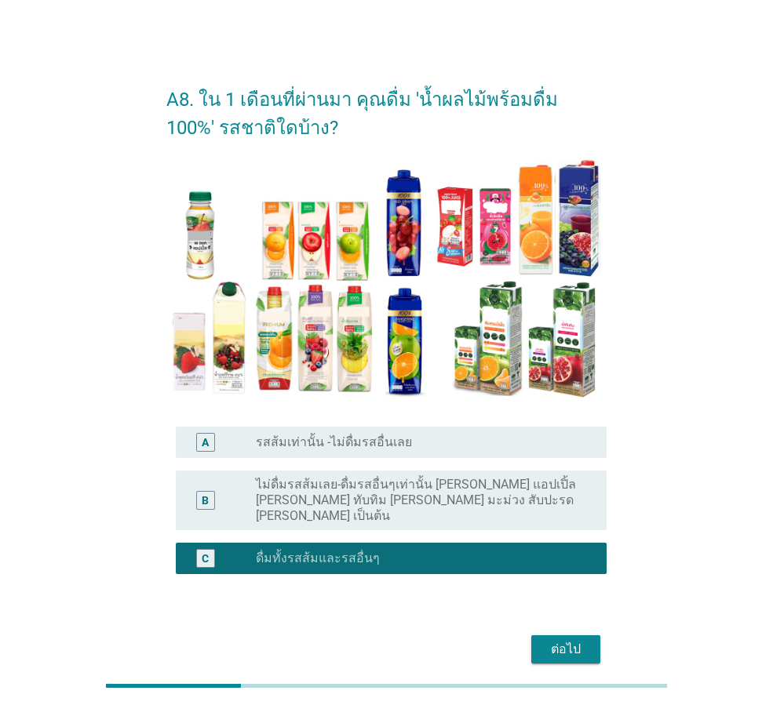
click at [589, 636] on button "ต่อไป" at bounding box center [565, 650] width 69 height 28
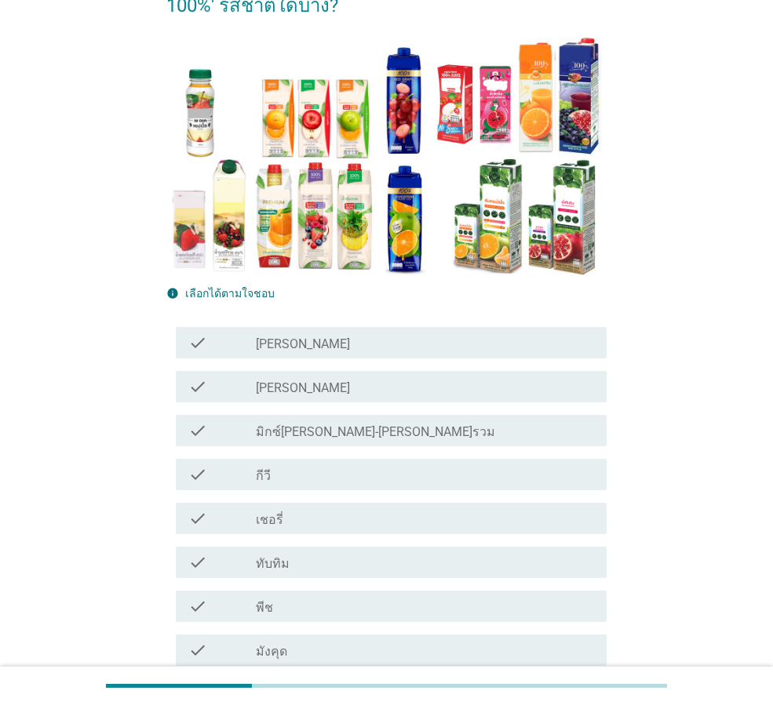
scroll to position [157, 0]
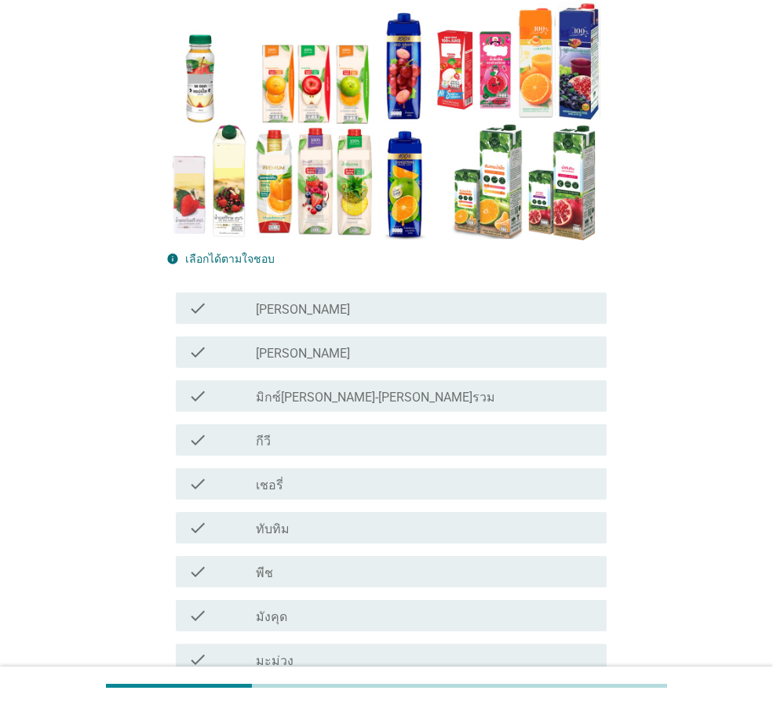
click at [401, 401] on div "check_box_outline_blank มิกซ์[PERSON_NAME]-[PERSON_NAME]รวม" at bounding box center [425, 396] width 338 height 19
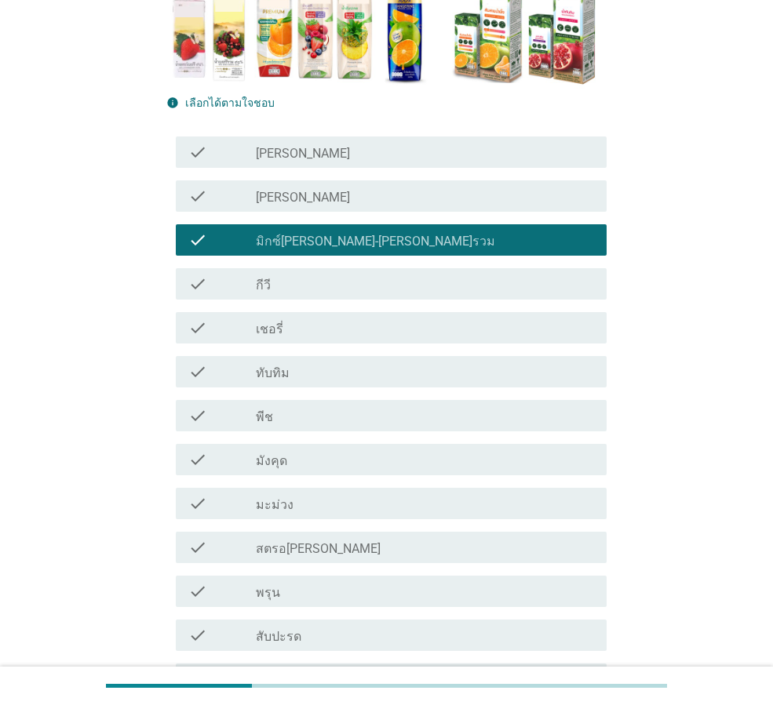
scroll to position [314, 0]
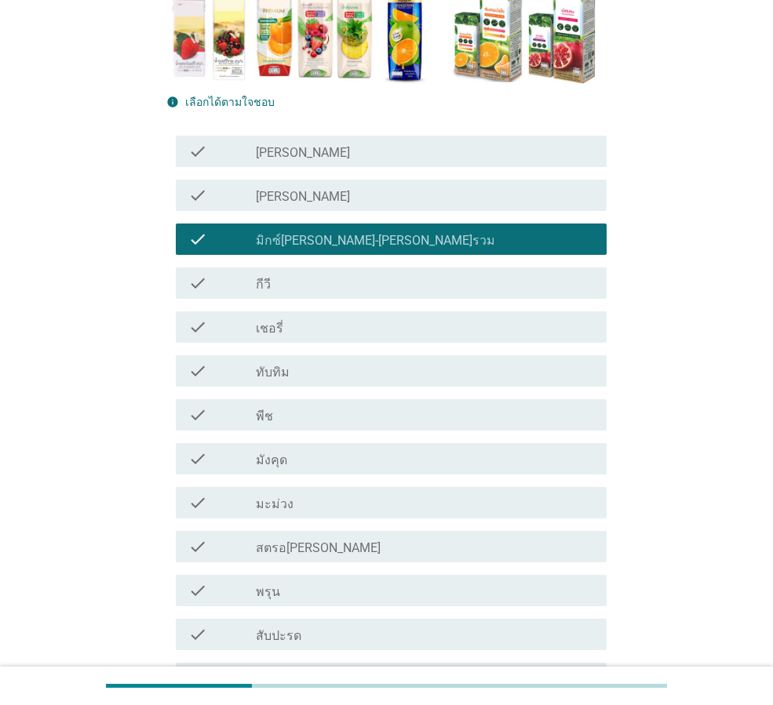
click at [316, 460] on div "check_box_outline_blank มังคุด" at bounding box center [425, 459] width 338 height 19
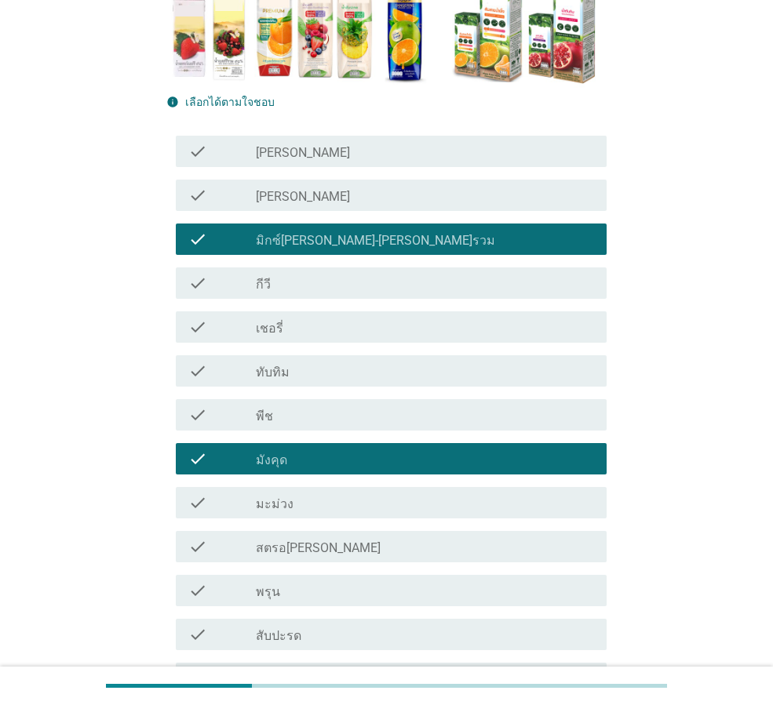
scroll to position [392, 0]
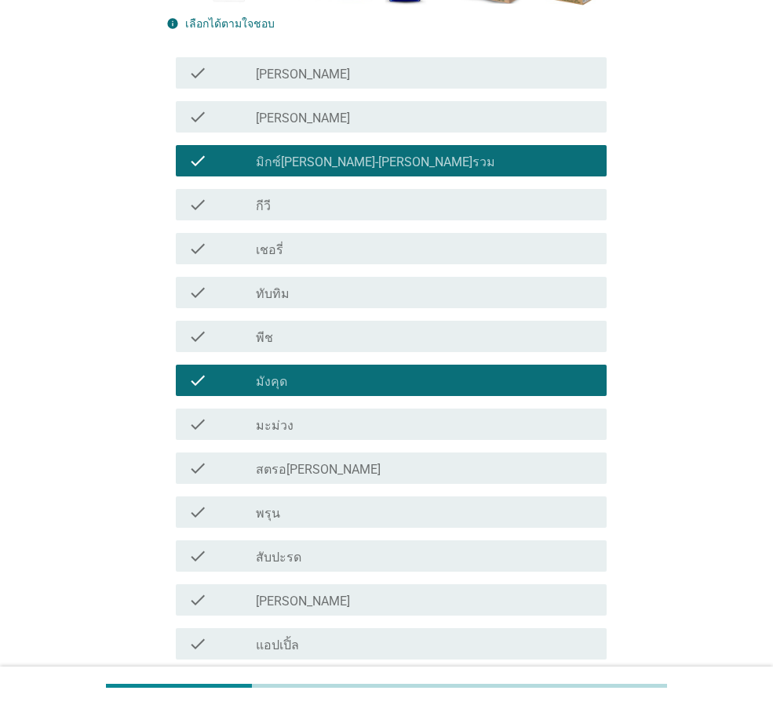
click at [351, 470] on div "check_box_outline_blank สตรอ[PERSON_NAME]" at bounding box center [425, 468] width 338 height 19
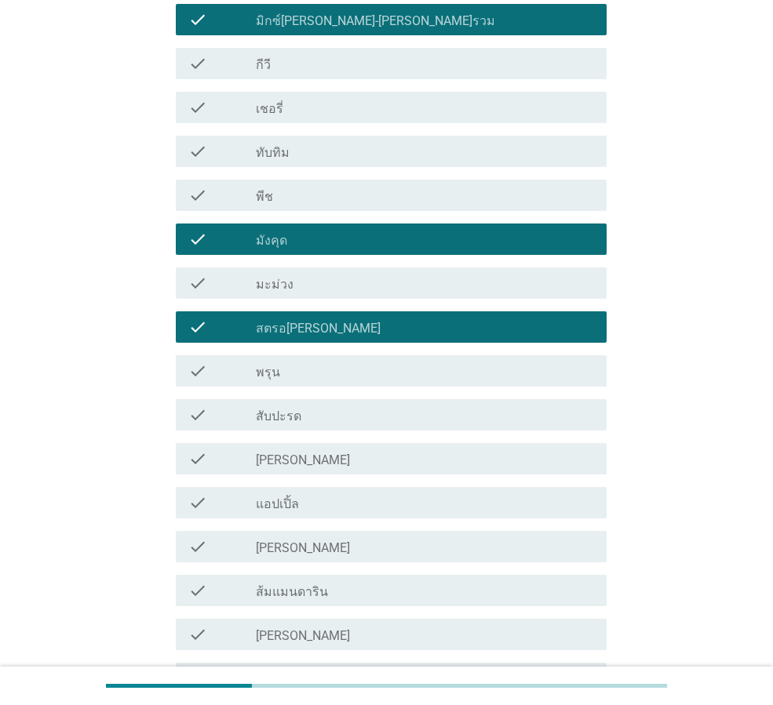
scroll to position [549, 0]
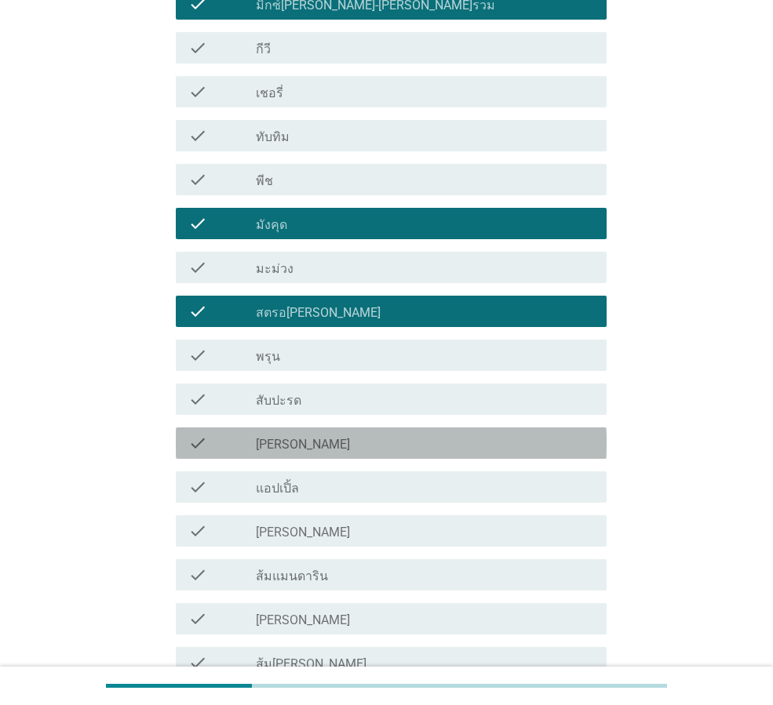
click at [354, 442] on div "check_box_outline_blank [PERSON_NAME]" at bounding box center [425, 443] width 338 height 19
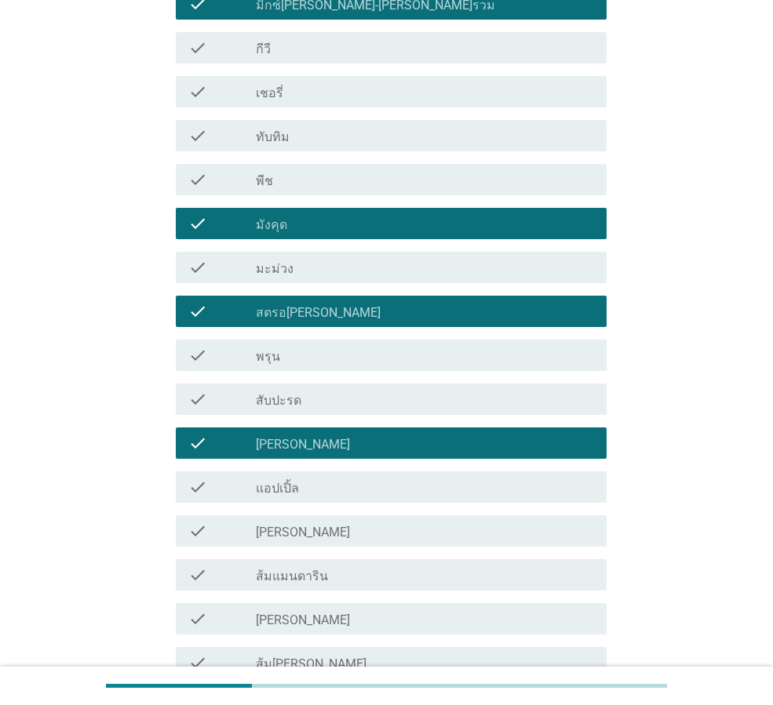
click at [341, 483] on div "check_box_outline_blank แอปเปิ้ล" at bounding box center [425, 487] width 338 height 19
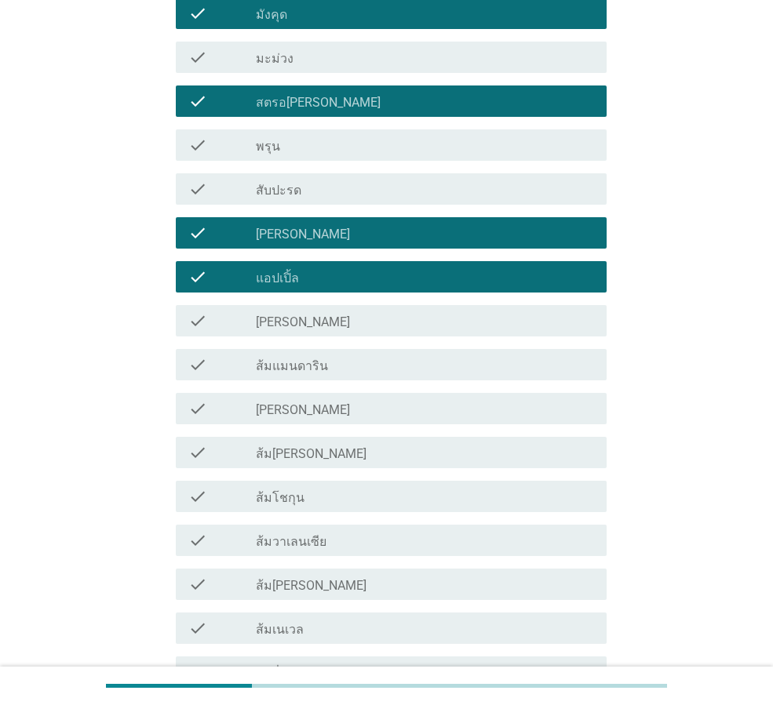
scroll to position [785, 0]
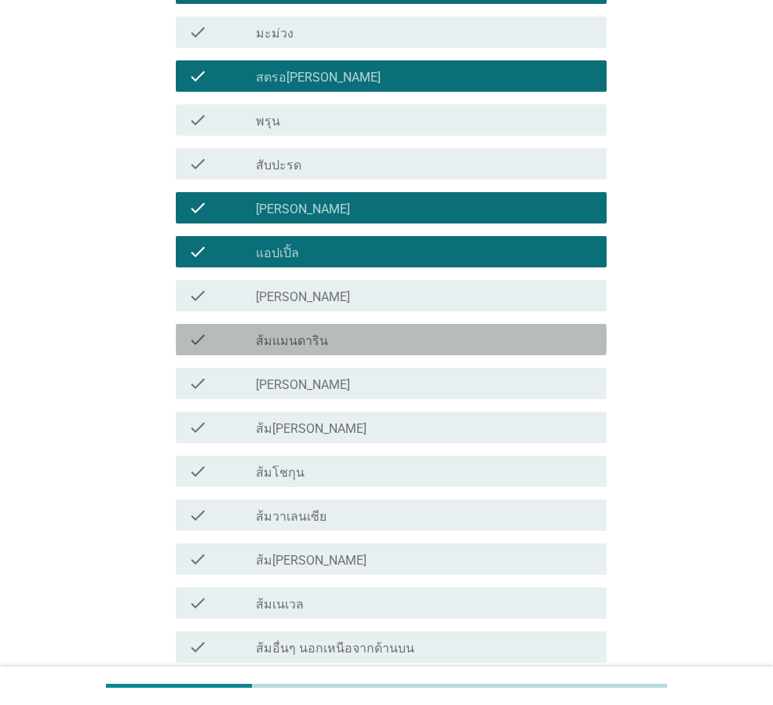
click at [345, 341] on div "check_box_outline_blank ส้มแมนดาริน" at bounding box center [425, 339] width 338 height 19
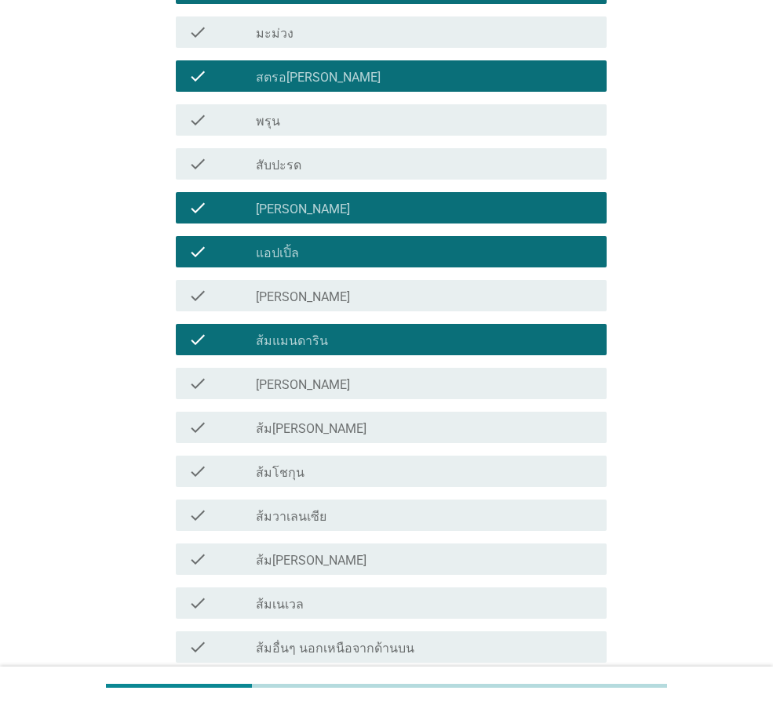
click at [360, 378] on div "check_box_outline_blank [PERSON_NAME]" at bounding box center [425, 383] width 338 height 19
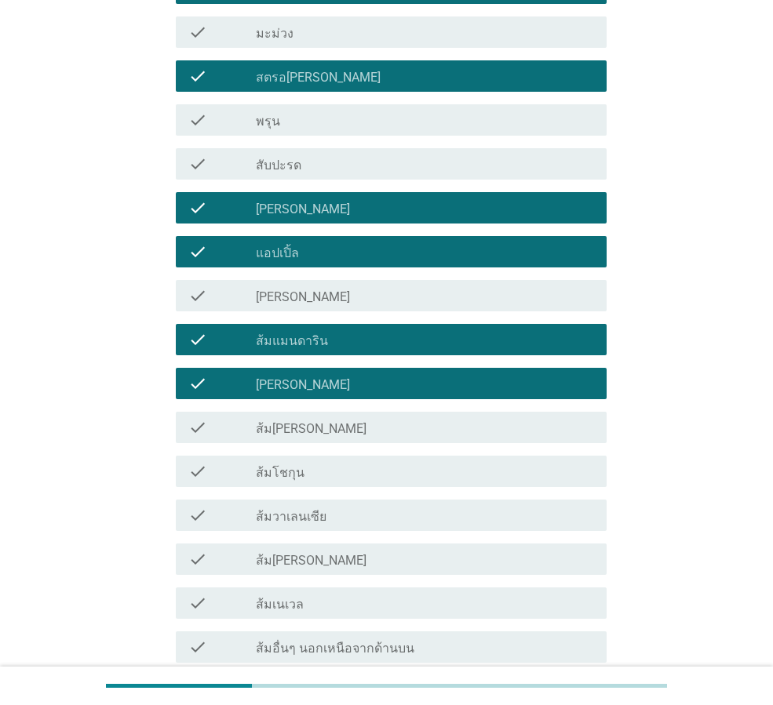
click at [357, 423] on div "check_box_outline_blank ส้ม[PERSON_NAME]" at bounding box center [425, 427] width 338 height 19
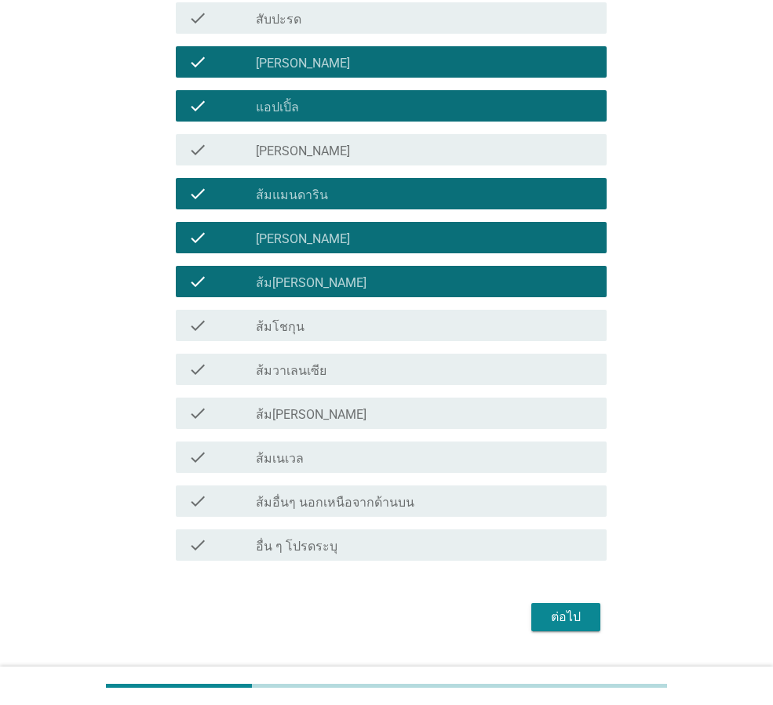
scroll to position [969, 0]
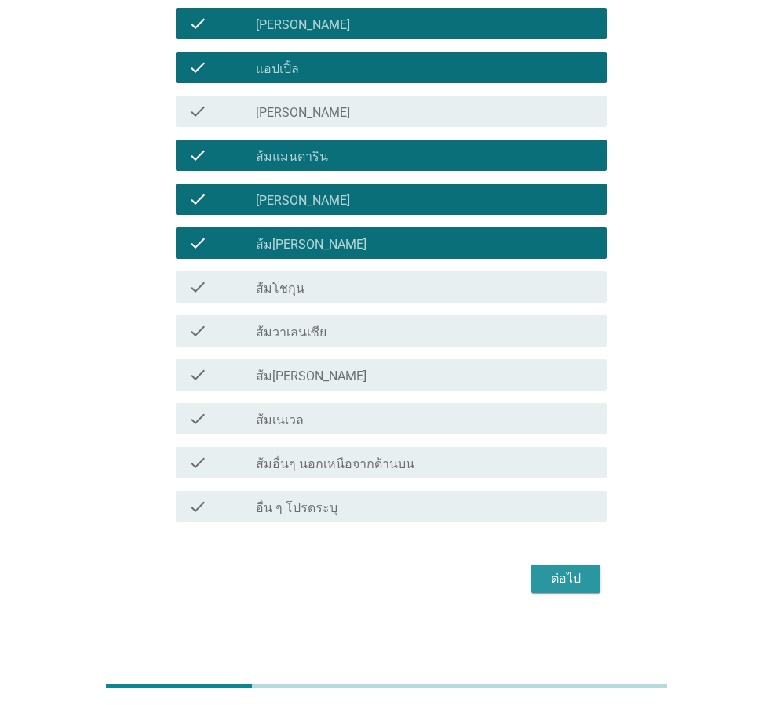
click at [576, 590] on button "ต่อไป" at bounding box center [565, 579] width 69 height 28
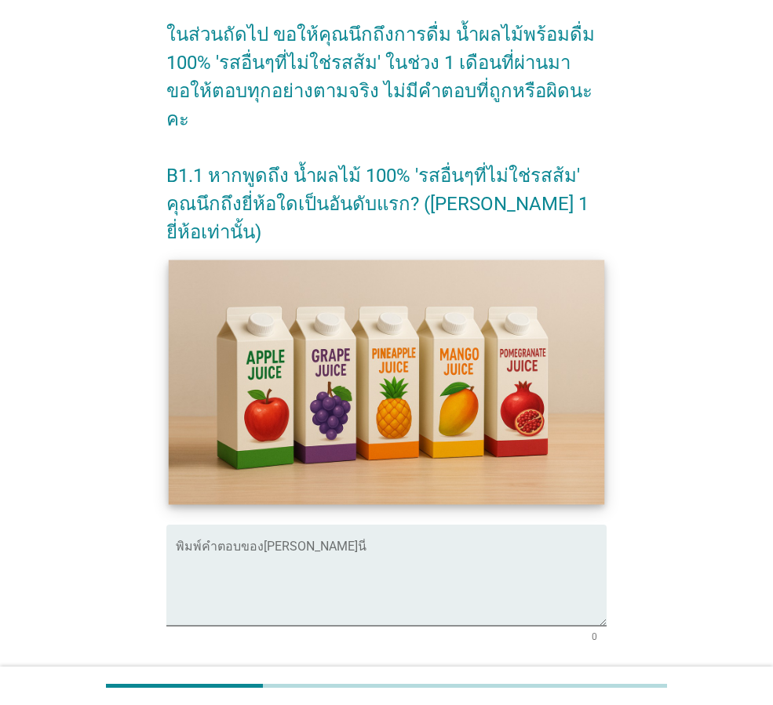
scroll to position [213, 0]
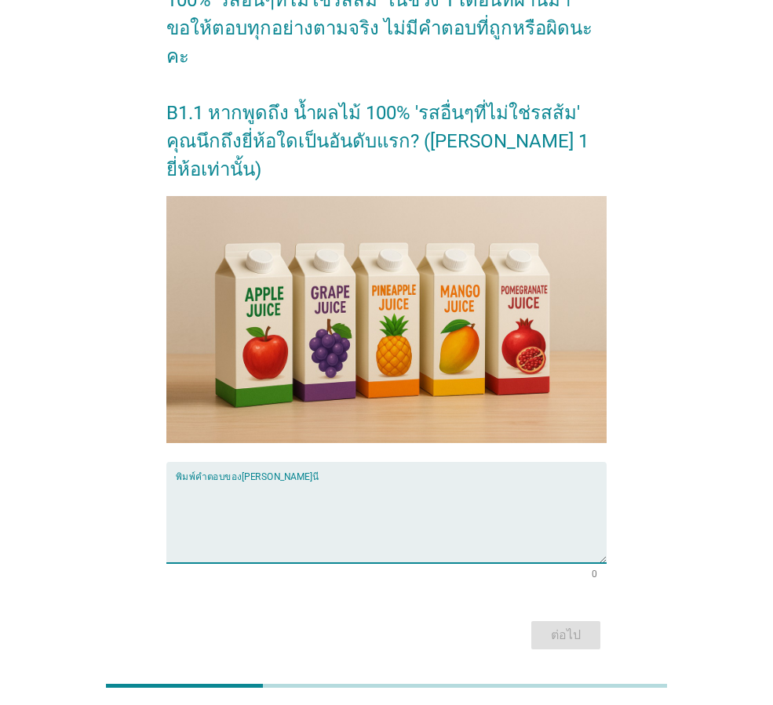
click at [333, 481] on textarea "พิมพ์คำตอบของคุณ ที่นี่" at bounding box center [391, 522] width 431 height 82
type textarea "tipco"
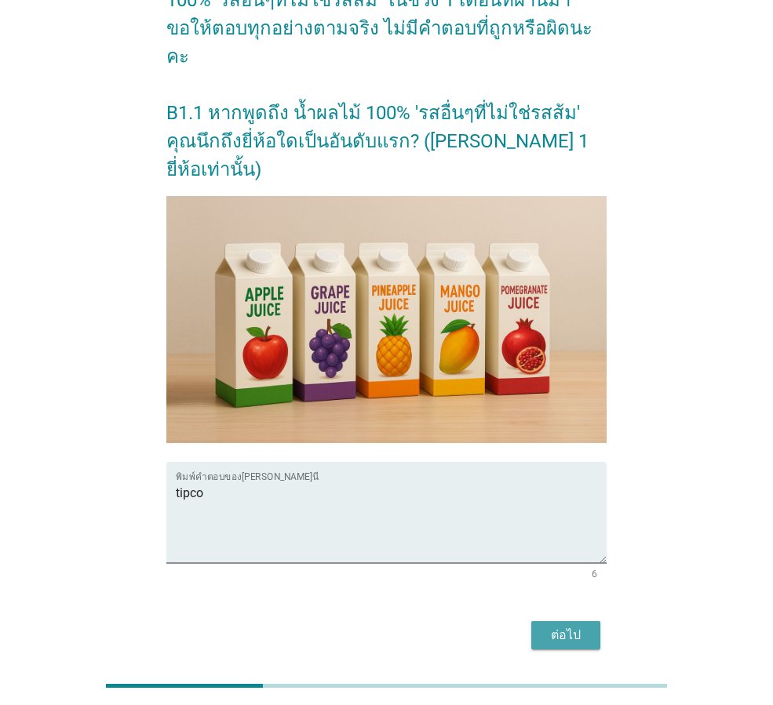
click at [554, 622] on button "ต่อไป" at bounding box center [565, 636] width 69 height 28
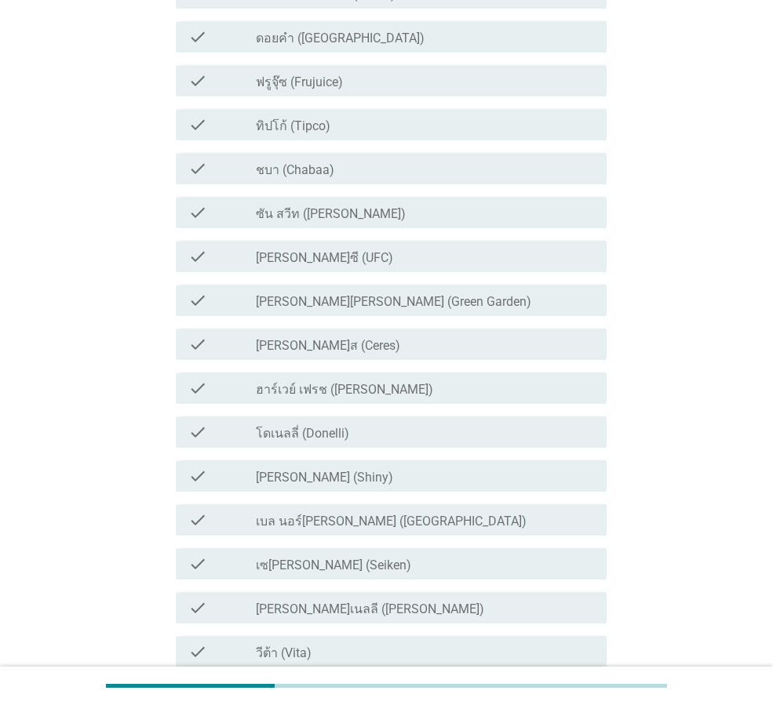
scroll to position [0, 0]
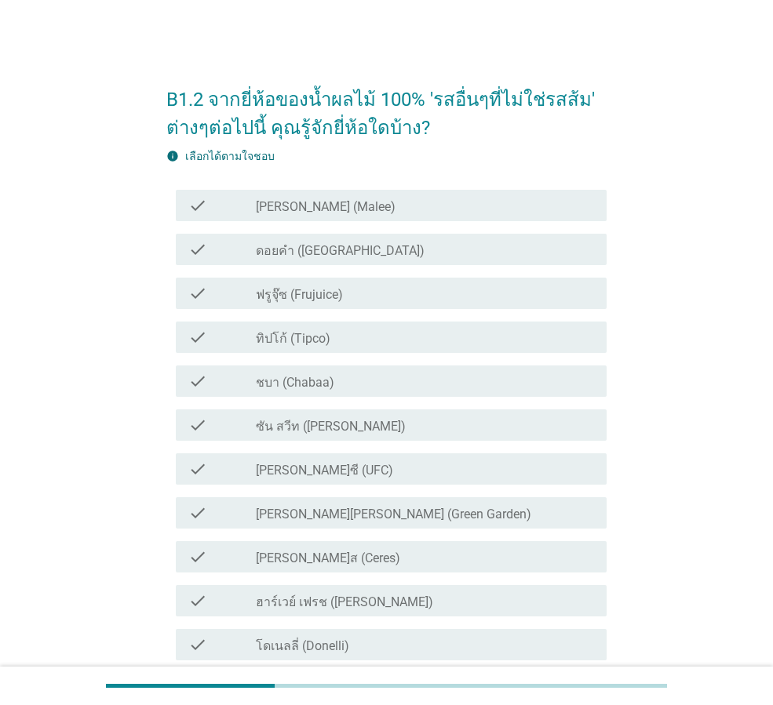
click at [330, 253] on label "ดอยคำ ([GEOGRAPHIC_DATA])" at bounding box center [340, 251] width 169 height 16
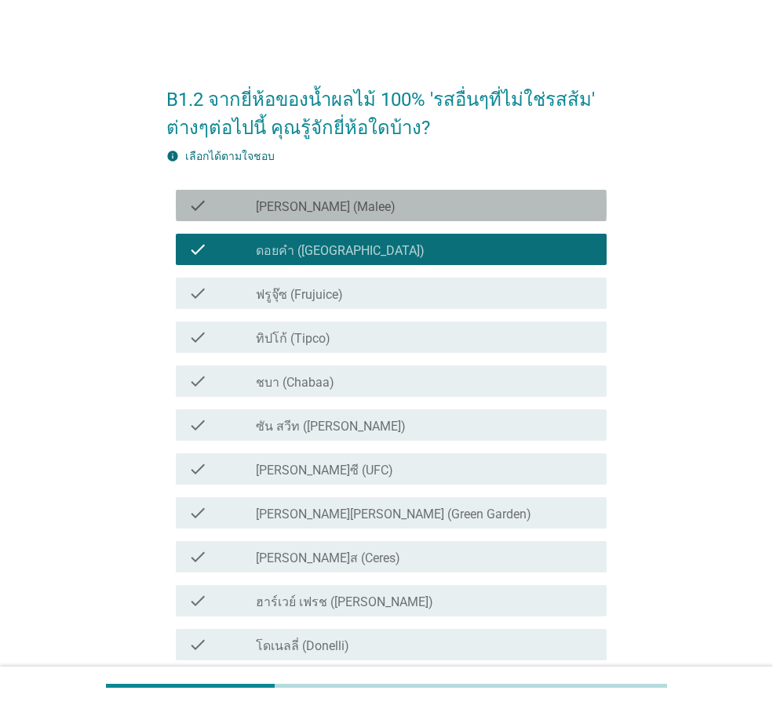
click at [345, 217] on div "check check_box_outline_blank [PERSON_NAME] (Malee)" at bounding box center [391, 205] width 431 height 31
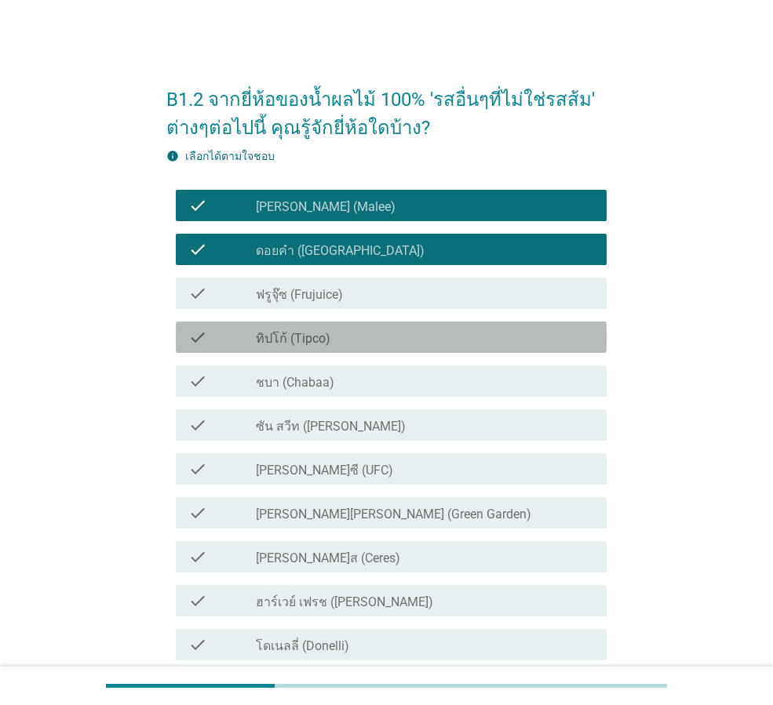
click at [339, 330] on div "check_box_outline_blank ทิปโก้ (Tipco)" at bounding box center [425, 337] width 338 height 19
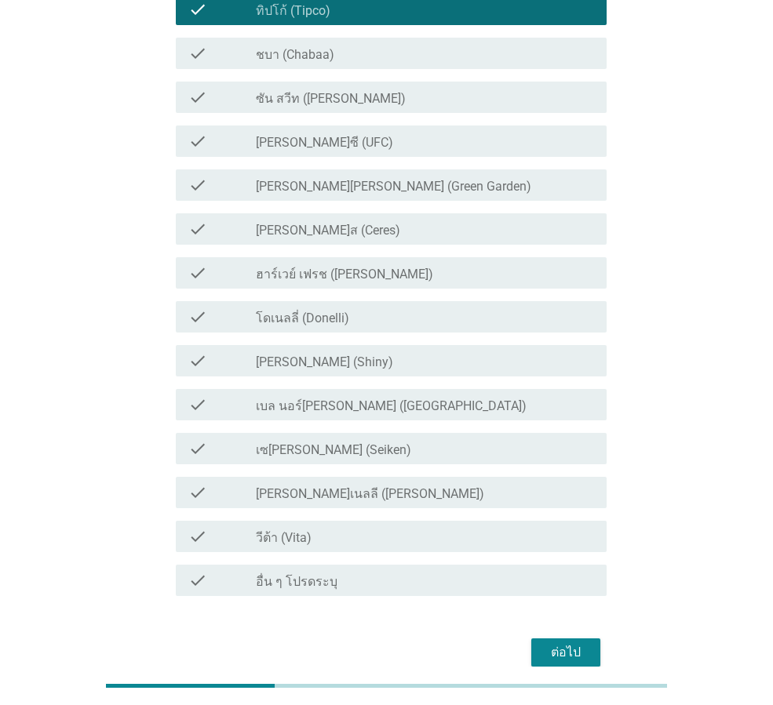
scroll to position [78, 0]
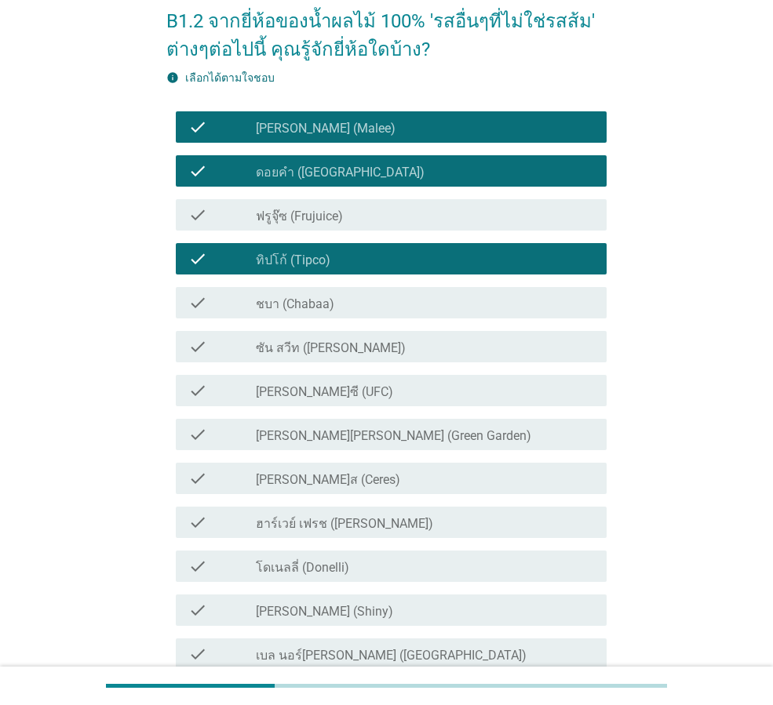
click at [315, 299] on label "ชบา (Chabaa)" at bounding box center [295, 305] width 78 height 16
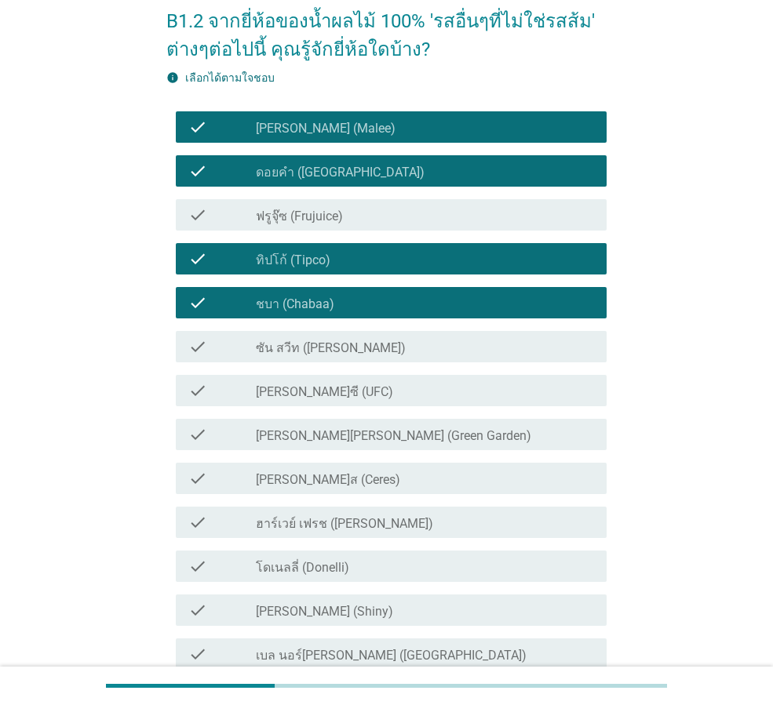
click at [316, 342] on label "ซัน สวีท ([PERSON_NAME])" at bounding box center [331, 349] width 150 height 16
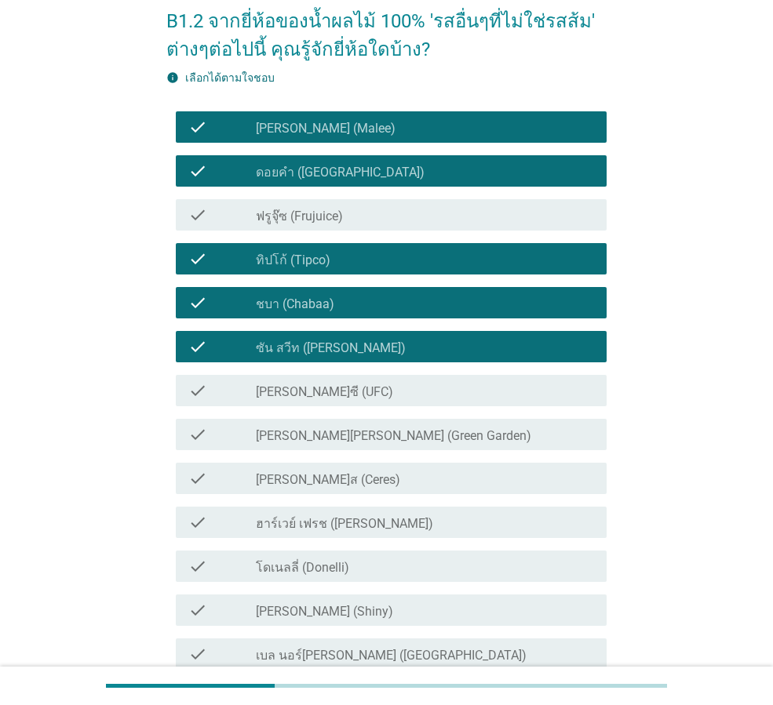
click at [363, 388] on div "check_box_outline_blank [PERSON_NAME]ซี (UFC)" at bounding box center [425, 390] width 338 height 19
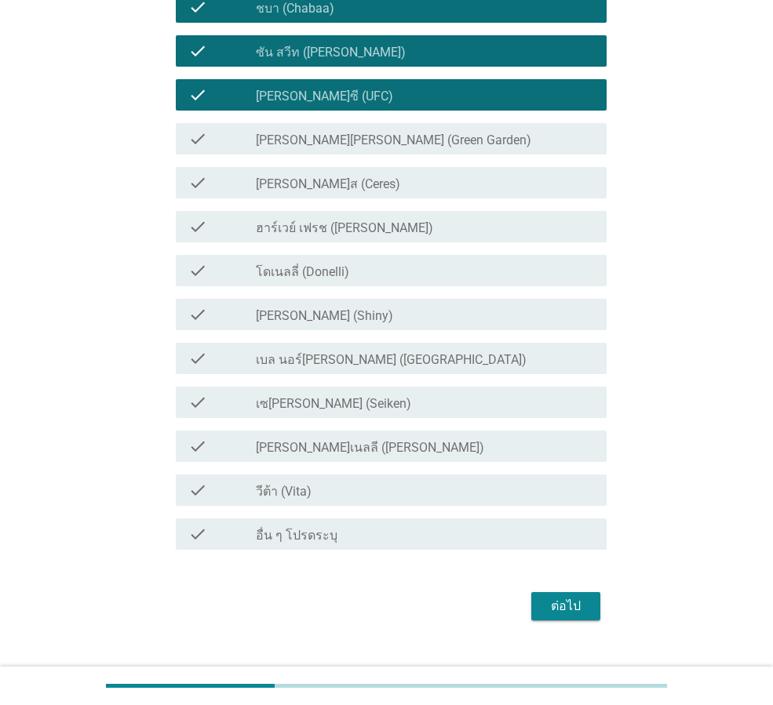
scroll to position [402, 0]
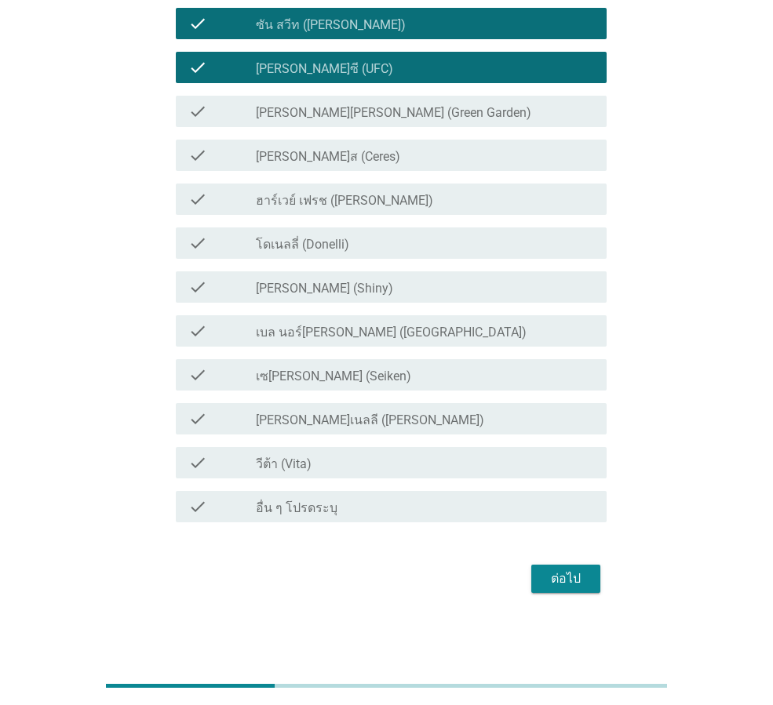
click at [559, 581] on div "ต่อไป" at bounding box center [566, 579] width 44 height 19
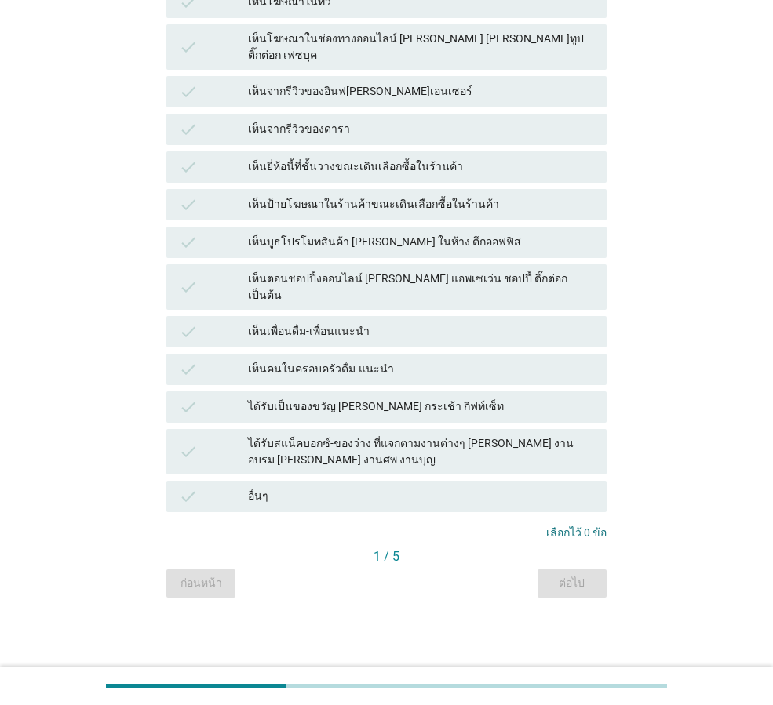
scroll to position [0, 0]
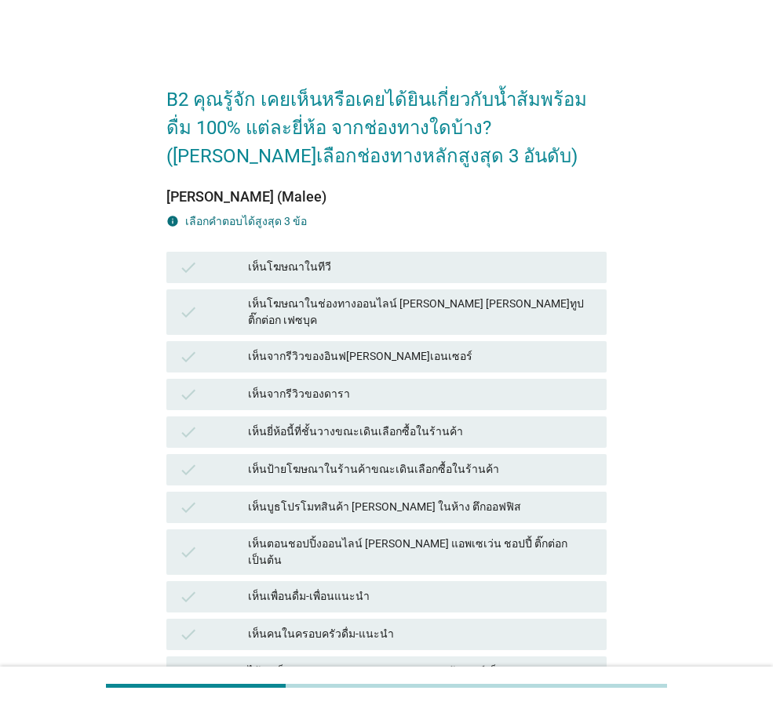
click at [275, 264] on div "เห็นโฆษณาในทีวี" at bounding box center [421, 267] width 346 height 19
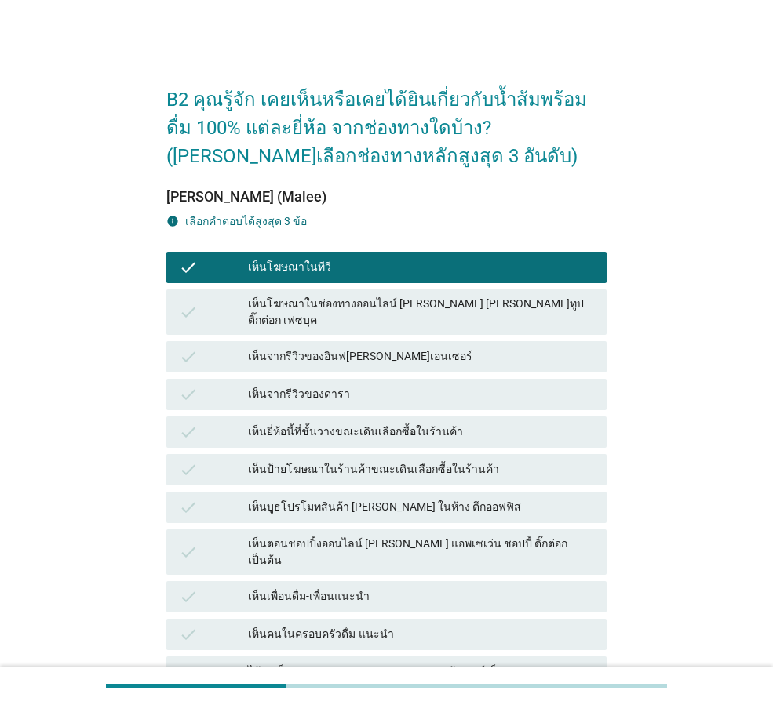
click at [313, 352] on div "เห็นจากรีวิวของอินฟ[PERSON_NAME]เอนเซอร์" at bounding box center [421, 357] width 346 height 19
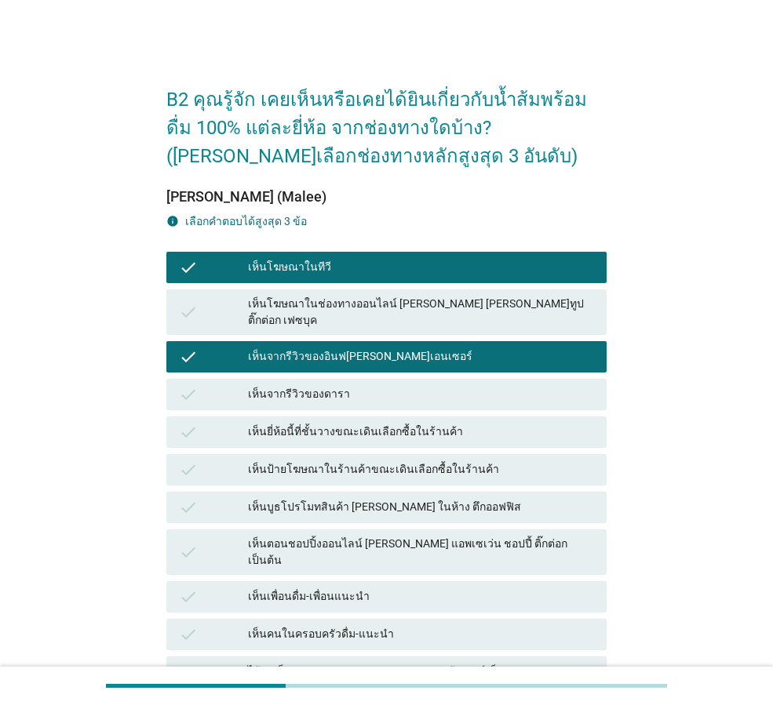
click at [334, 466] on div "check เห็นป้ายโฆษณาในร้านค้าขณะเดินเลือกซื้อในร้านค้า" at bounding box center [386, 469] width 440 height 31
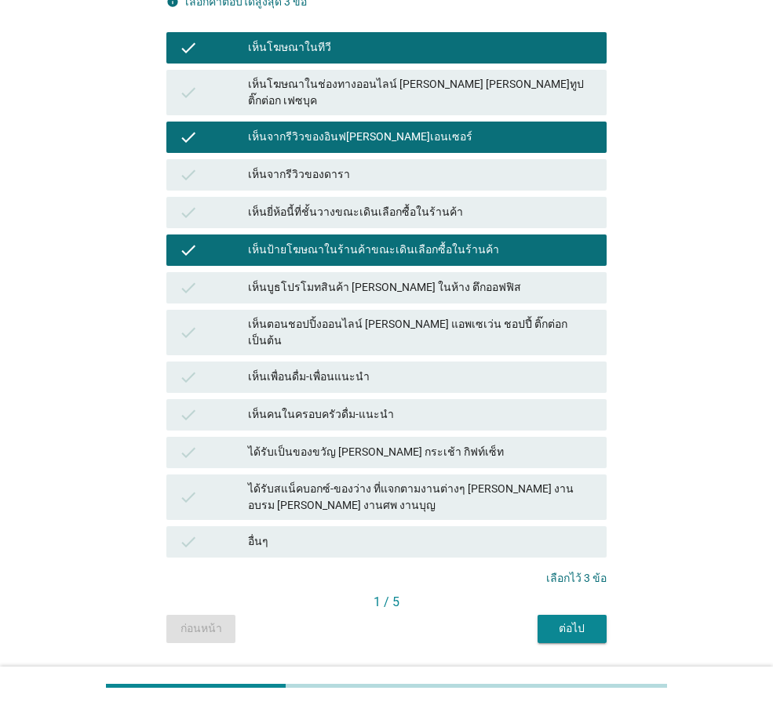
scroll to position [237, 0]
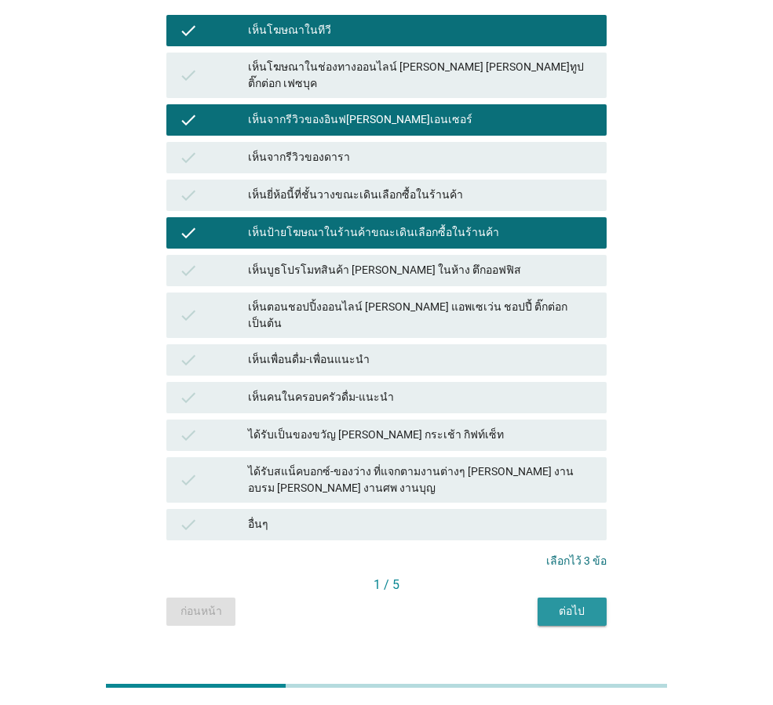
click at [581, 603] on div "ต่อไป" at bounding box center [572, 611] width 44 height 16
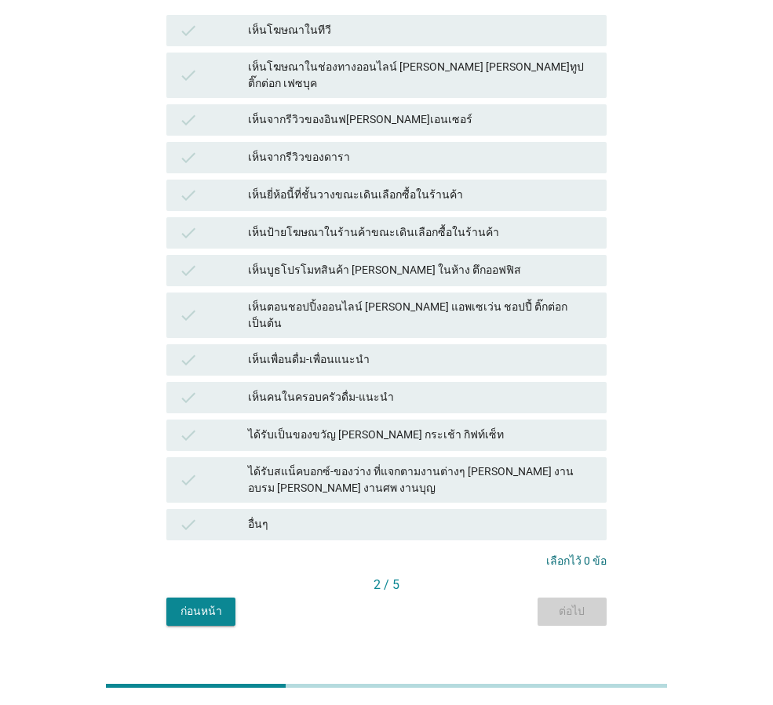
scroll to position [0, 0]
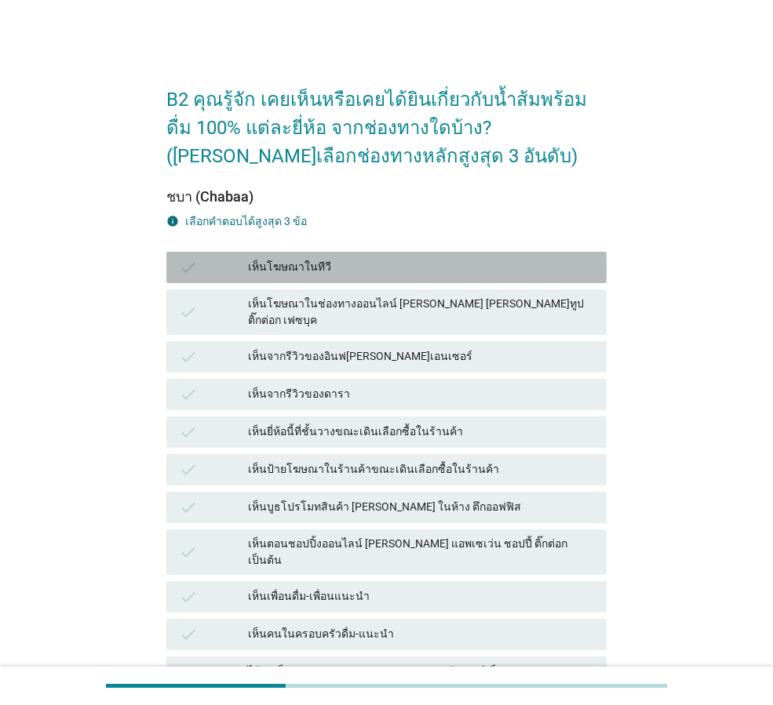
click at [322, 268] on div "เห็นโฆษณาในทีวี" at bounding box center [421, 267] width 346 height 19
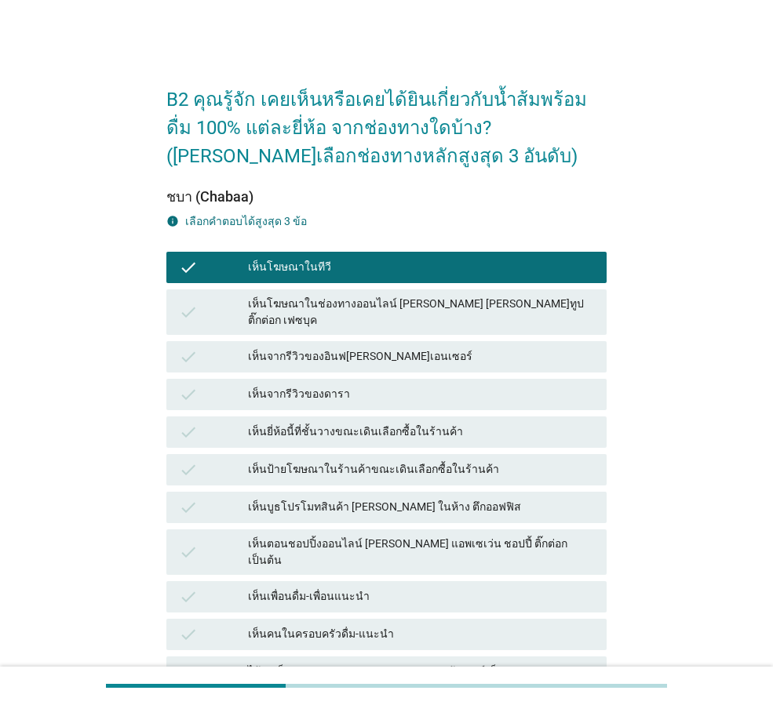
click at [73, 327] on div "B2 คุณรู้จัก เคยเห็นหรือเคยได้ยินเกี่ยวกับน้ำส้มพร้อมดื่ม 100% แต่ละยี่ห้อ จากช…" at bounding box center [387, 466] width 698 height 818
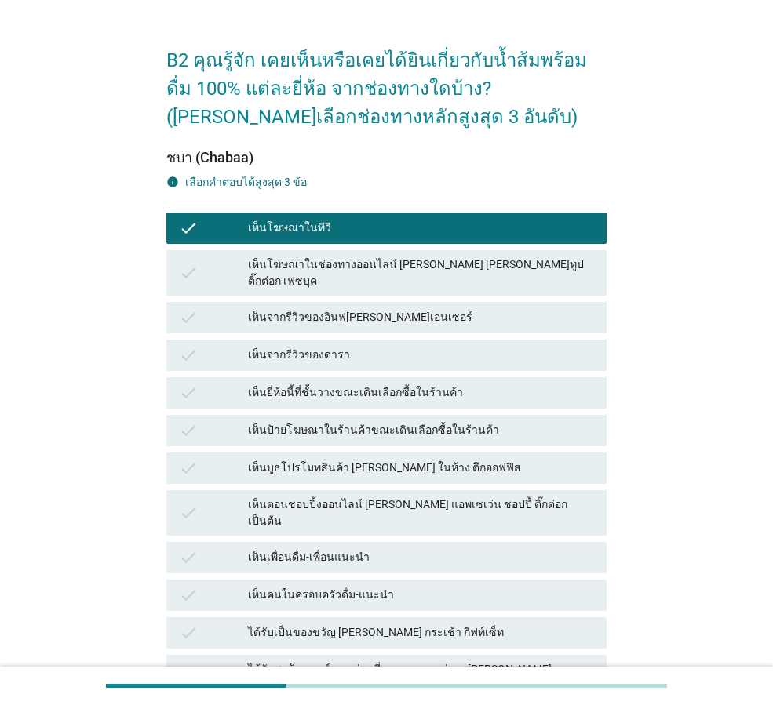
scroll to position [78, 0]
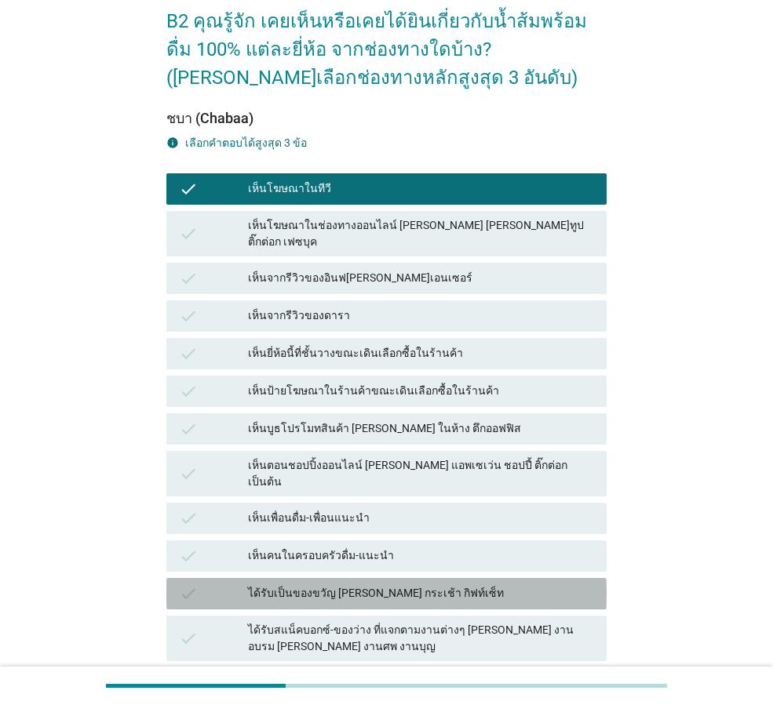
click at [313, 585] on div "ได้รับเป็นของขวัญ [PERSON_NAME] กระเช้า กิฟท์เซ็ท" at bounding box center [421, 594] width 346 height 19
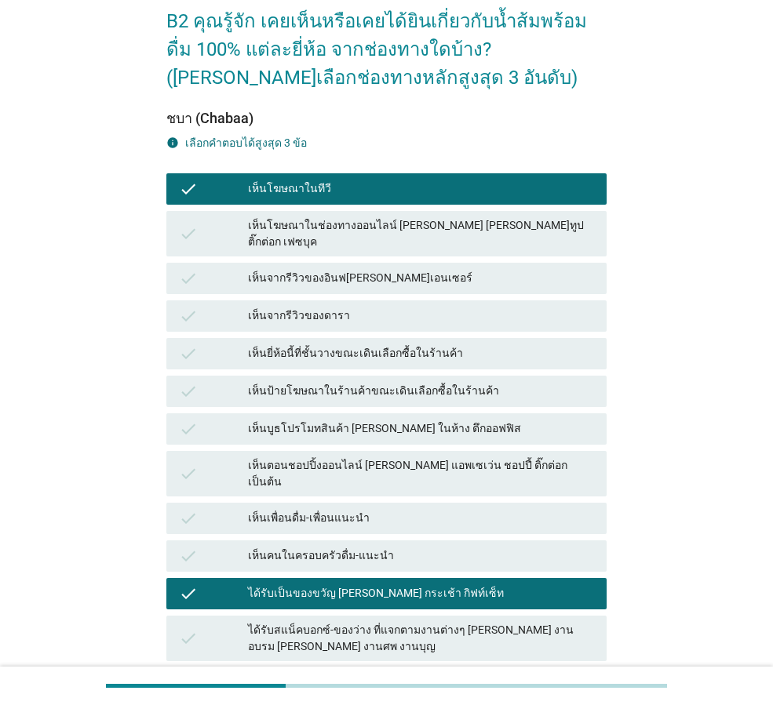
click at [312, 622] on div "ได้รับสแน็คบอกซ์-ของว่าง ที่แจกตามงานต่างๆ [PERSON_NAME] งานอบรม [PERSON_NAME] …" at bounding box center [421, 638] width 346 height 33
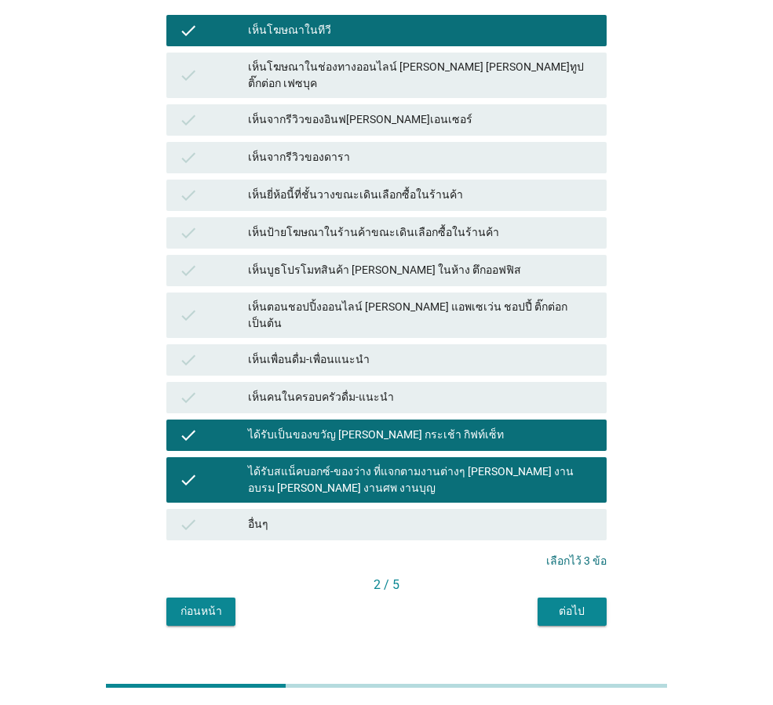
scroll to position [159, 0]
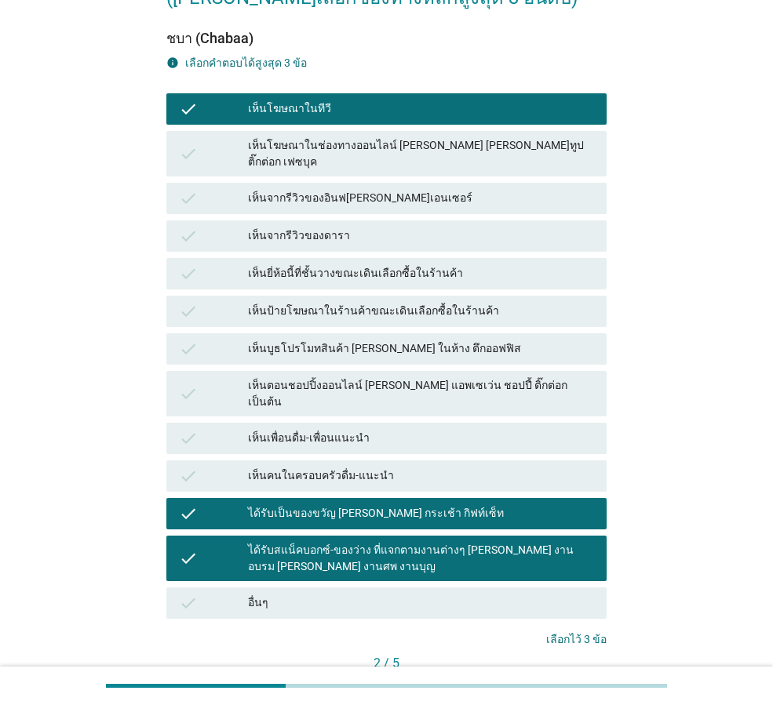
click at [317, 264] on div "เห็นยี่ห้อนี้ที่ชั้นวางขณะเดินเลือกซื้อในร้านค้า" at bounding box center [421, 273] width 346 height 19
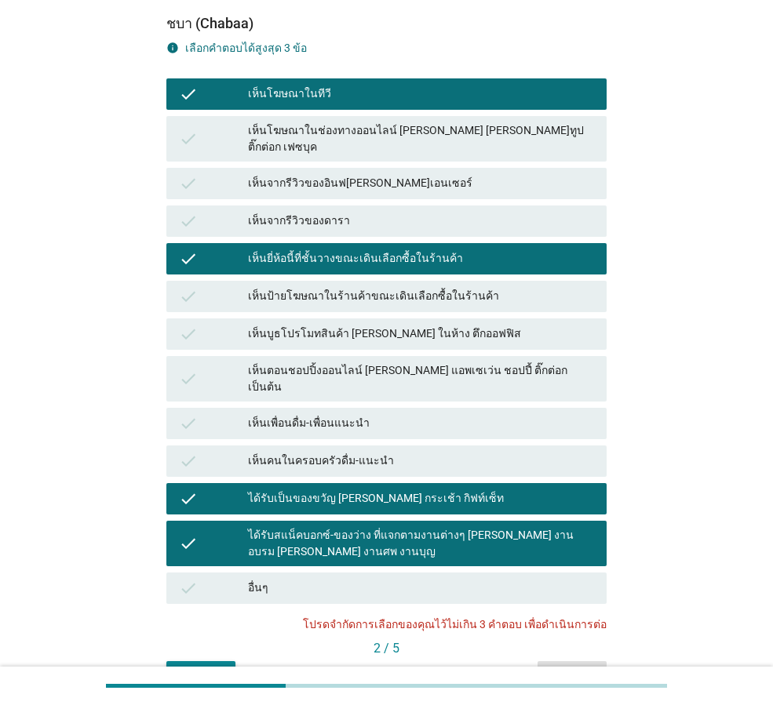
scroll to position [237, 0]
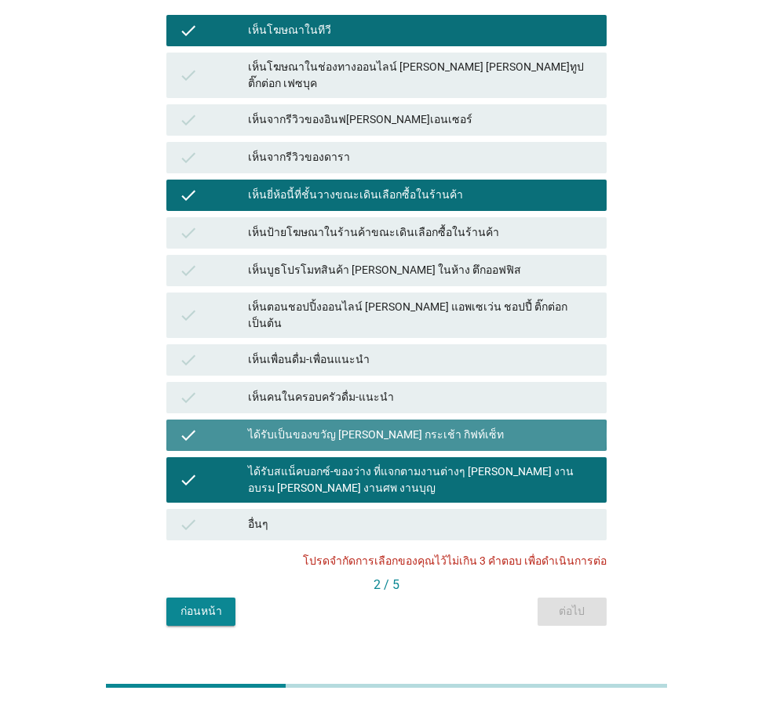
click at [303, 426] on div "ได้รับเป็นของขวัญ [PERSON_NAME] กระเช้า กิฟท์เซ็ท" at bounding box center [421, 435] width 346 height 19
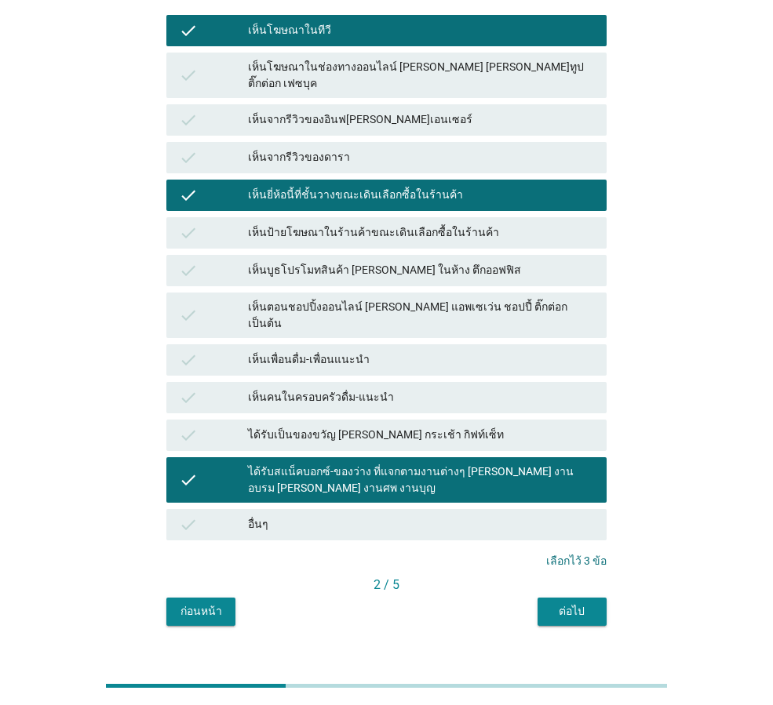
click at [592, 598] on button "ต่อไป" at bounding box center [572, 612] width 69 height 28
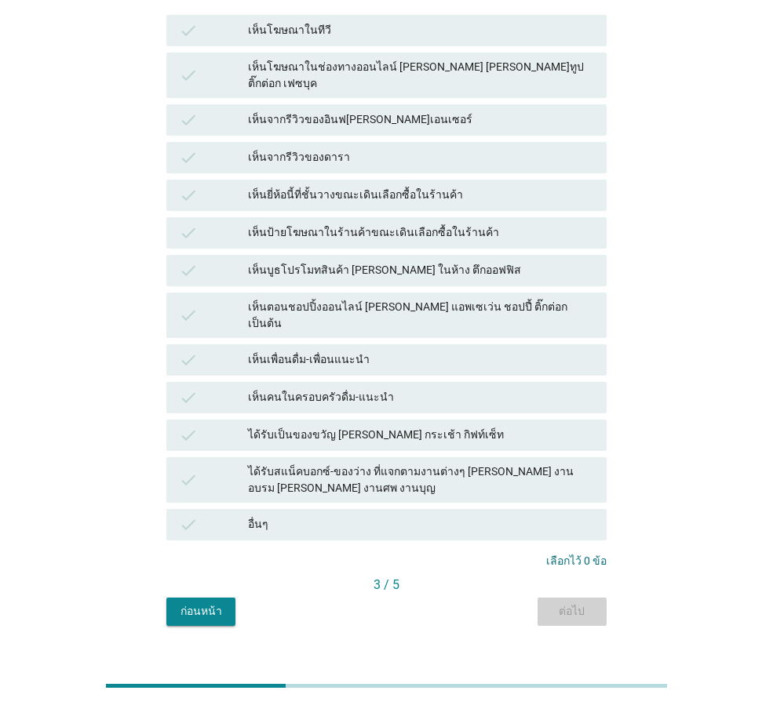
scroll to position [0, 0]
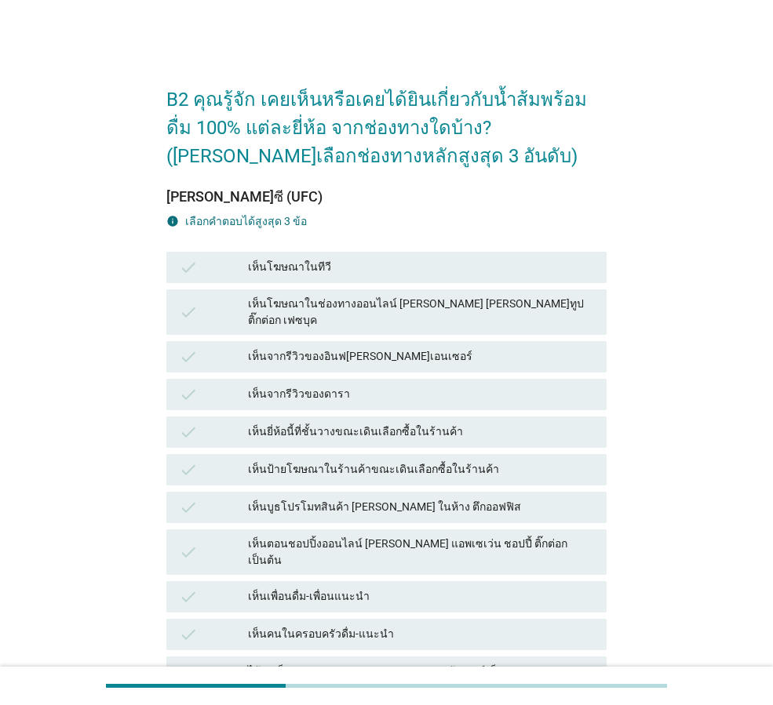
click at [371, 272] on div "เห็นโฆษณาในทีวี" at bounding box center [421, 267] width 346 height 19
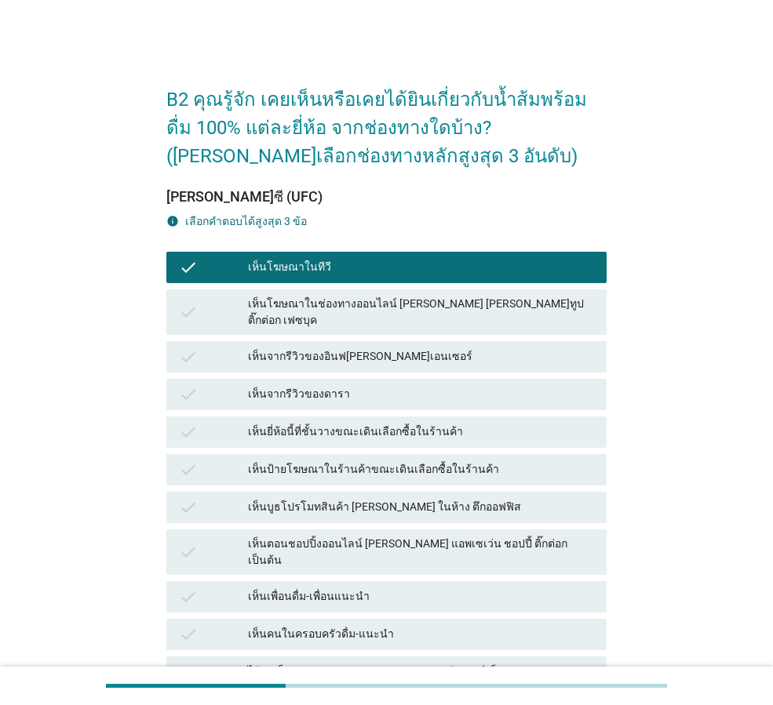
click at [373, 254] on div "check เห็นโฆษณาในทีวี" at bounding box center [386, 267] width 440 height 31
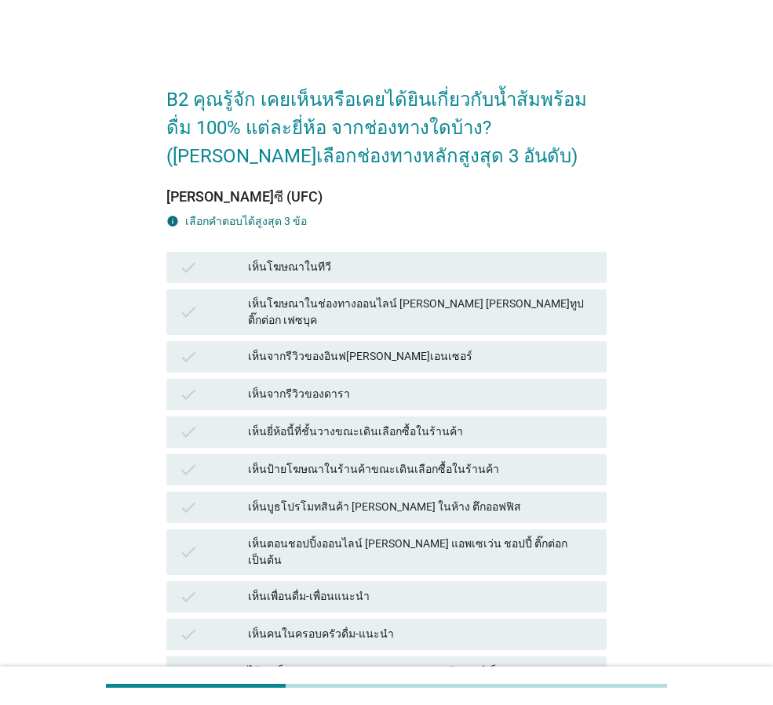
click at [385, 461] on div "เห็นป้ายโฆษณาในร้านค้าขณะเดินเลือกซื้อในร้านค้า" at bounding box center [421, 470] width 346 height 19
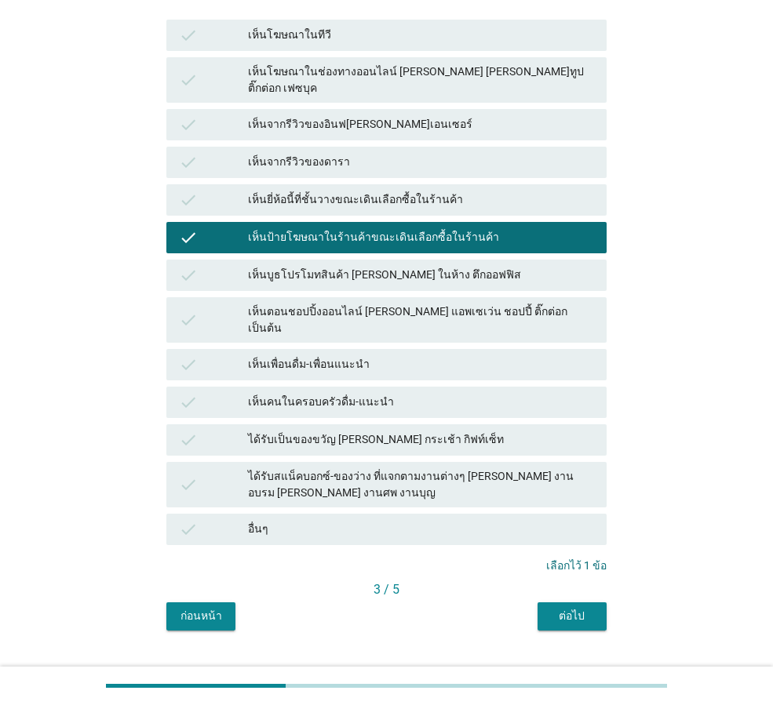
scroll to position [235, 0]
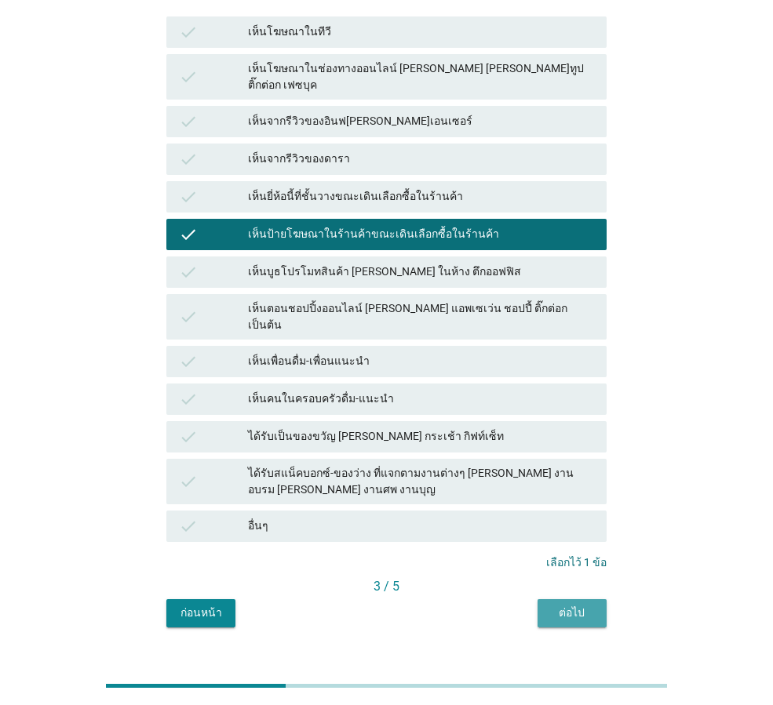
click at [590, 605] on div "ต่อไป" at bounding box center [572, 613] width 44 height 16
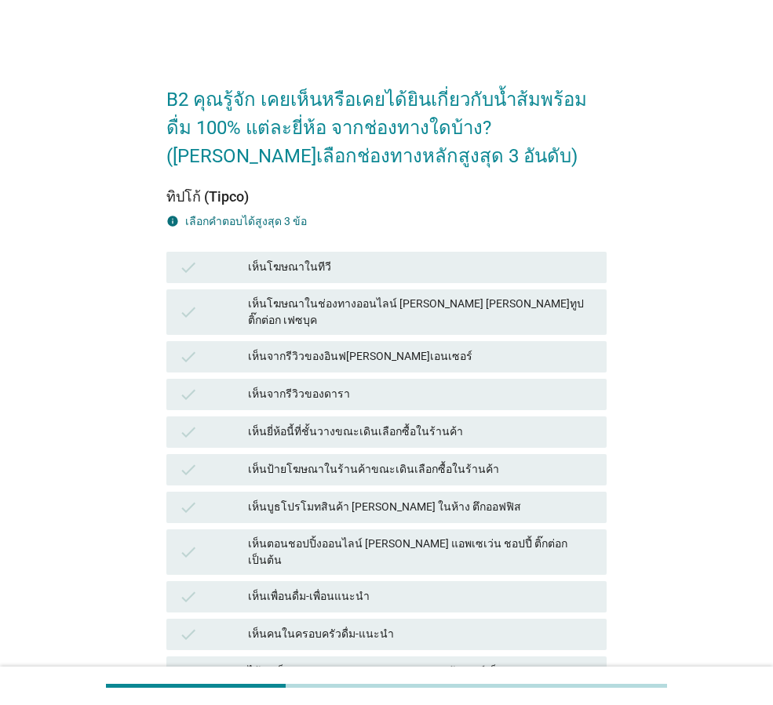
click at [299, 262] on div "เห็นโฆษณาในทีวี" at bounding box center [421, 267] width 346 height 19
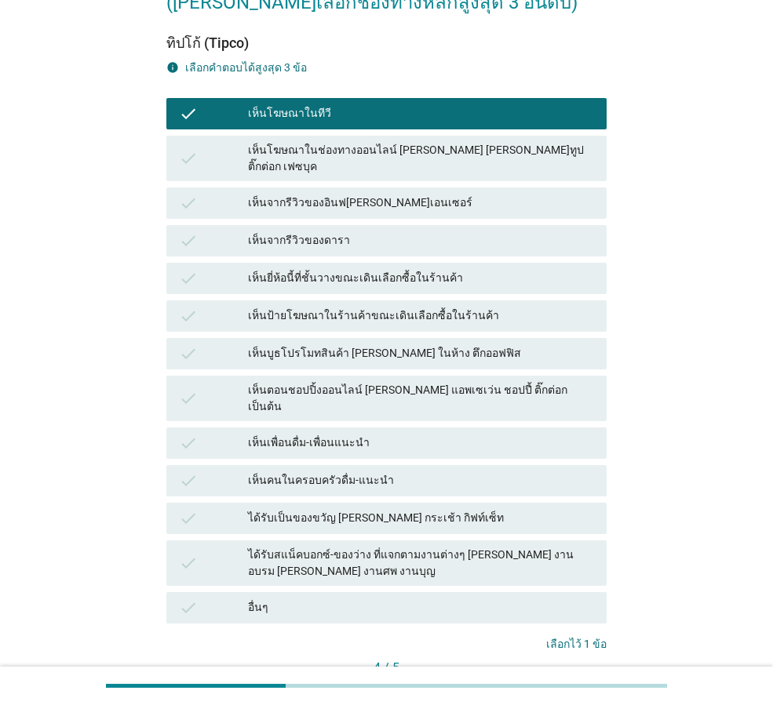
scroll to position [157, 0]
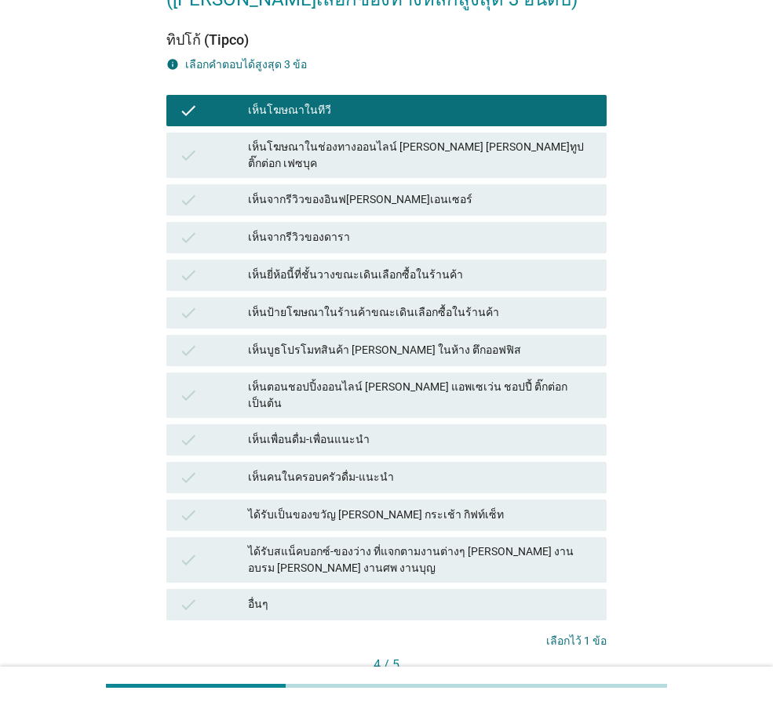
click at [337, 506] on div "ได้รับเป็นของขวัญ [PERSON_NAME] กระเช้า กิฟท์เซ็ท" at bounding box center [421, 515] width 346 height 19
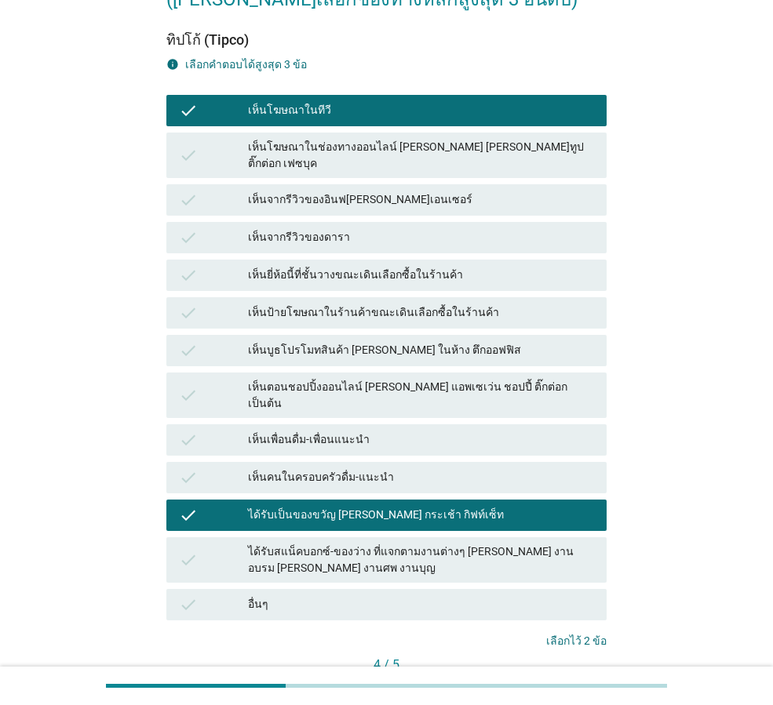
click at [467, 544] on div "ได้รับสแน็คบอกซ์-ของว่าง ที่แจกตามงานต่างๆ [PERSON_NAME] งานอบรม [PERSON_NAME] …" at bounding box center [421, 560] width 346 height 33
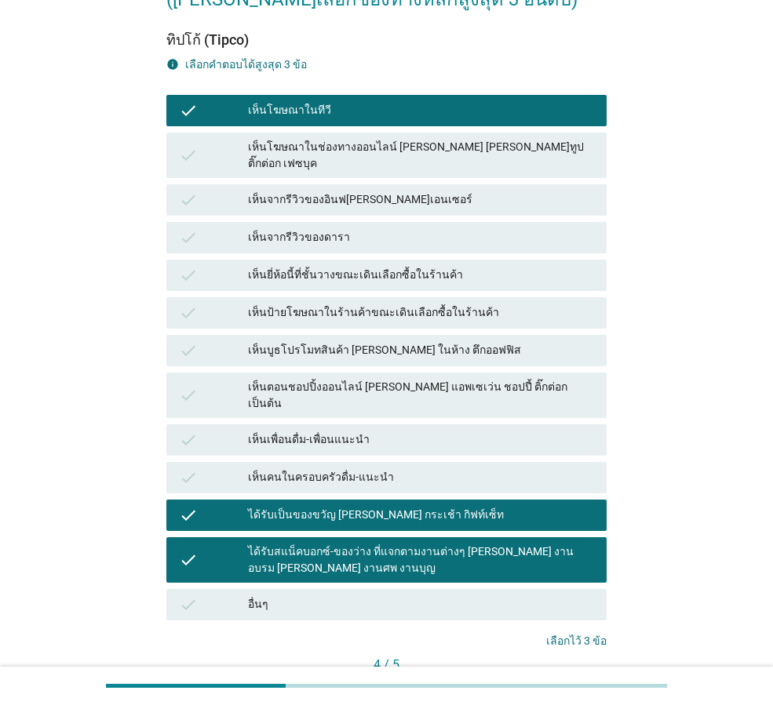
click at [557, 678] on button "ต่อไป" at bounding box center [572, 692] width 69 height 28
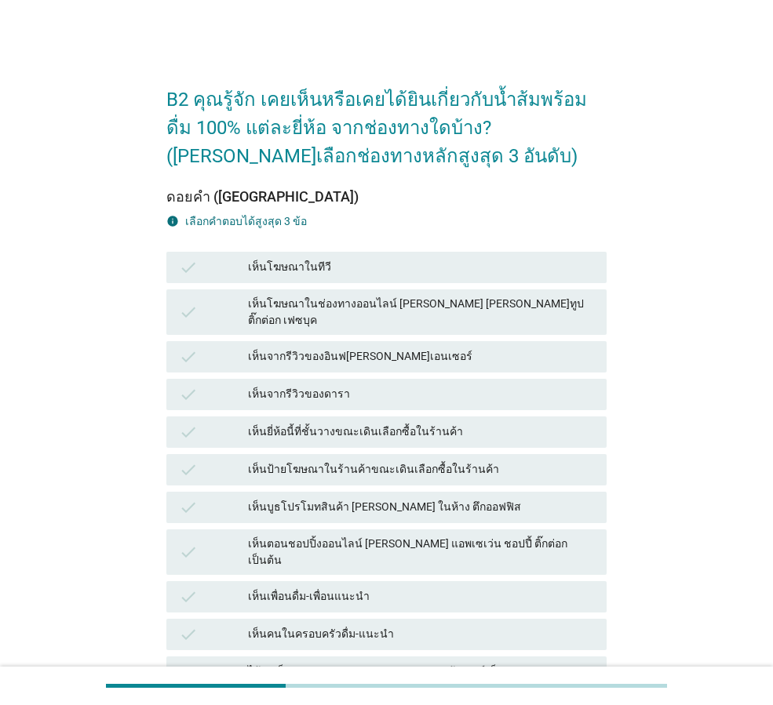
click at [319, 269] on div "เห็นโฆษณาในทีวี" at bounding box center [421, 267] width 346 height 19
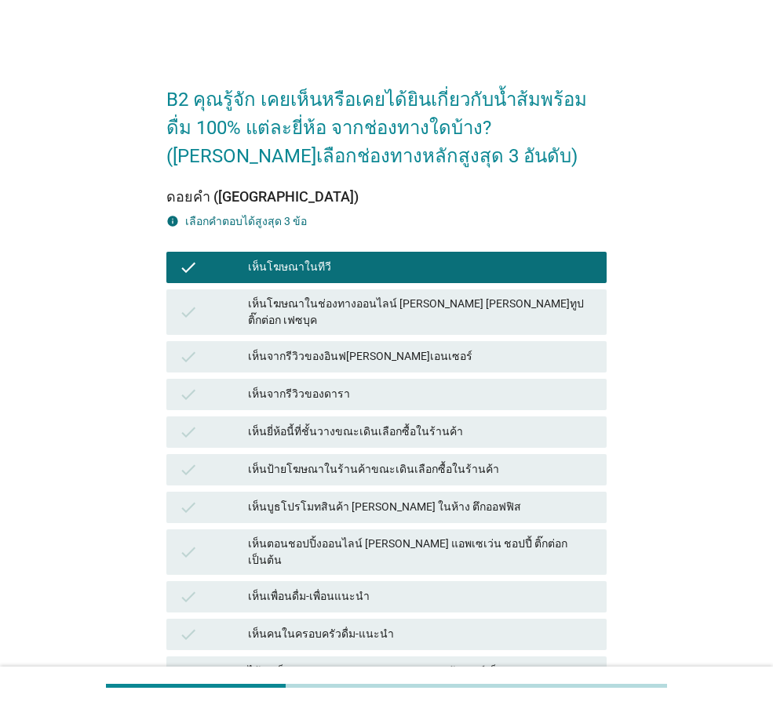
click at [375, 461] on div "เห็นป้ายโฆษณาในร้านค้าขณะเดินเลือกซื้อในร้านค้า" at bounding box center [421, 470] width 346 height 19
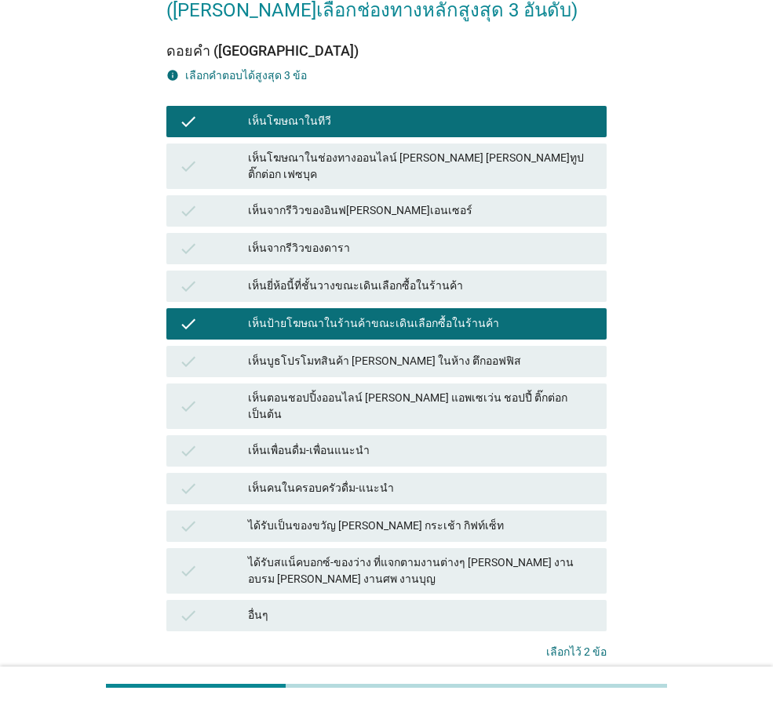
scroll to position [157, 0]
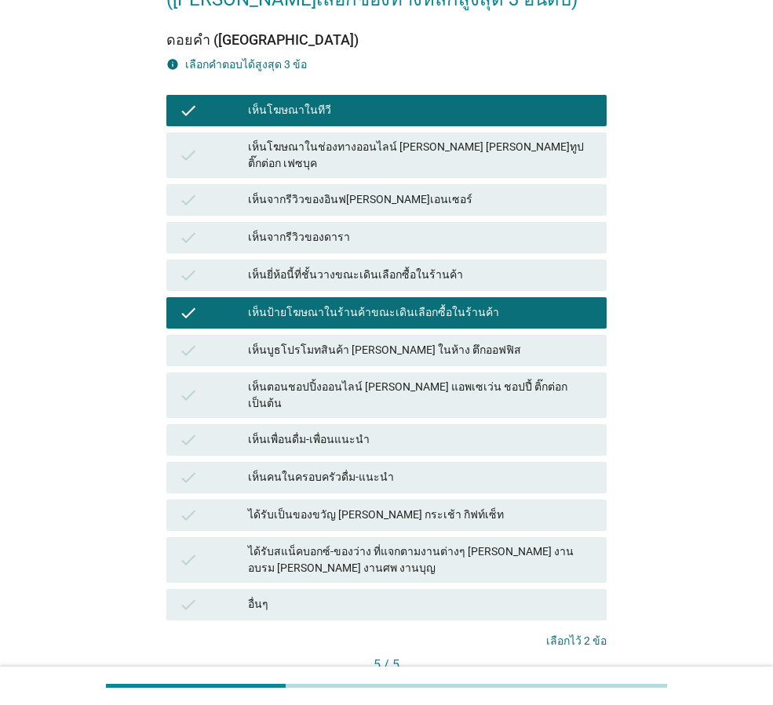
click at [387, 506] on div "ได้รับเป็นของขวัญ [PERSON_NAME] กระเช้า กิฟท์เซ็ท" at bounding box center [421, 515] width 346 height 19
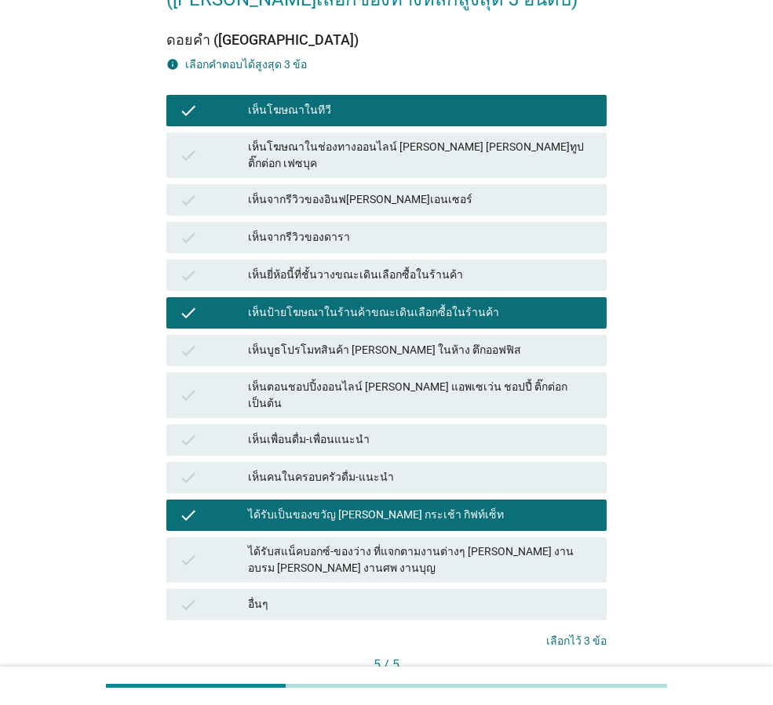
click at [571, 684] on div "คำถามต่อไป" at bounding box center [564, 692] width 59 height 16
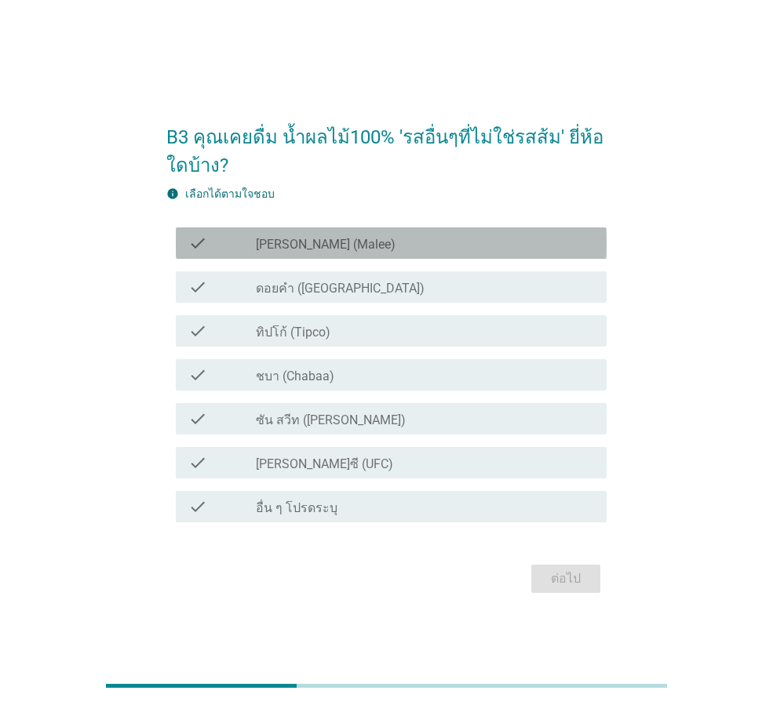
click at [301, 234] on div "check_box_outline_blank [PERSON_NAME] (Malee)" at bounding box center [425, 243] width 338 height 19
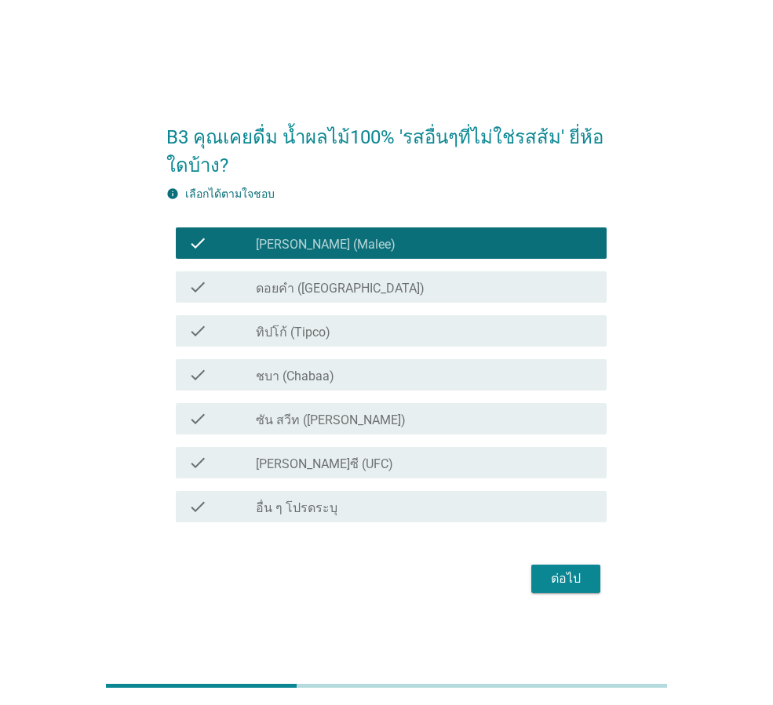
drag, startPoint x: 312, startPoint y: 282, endPoint x: 314, endPoint y: 297, distance: 15.8
click at [313, 283] on label "ดอยคำ ([GEOGRAPHIC_DATA])" at bounding box center [340, 289] width 169 height 16
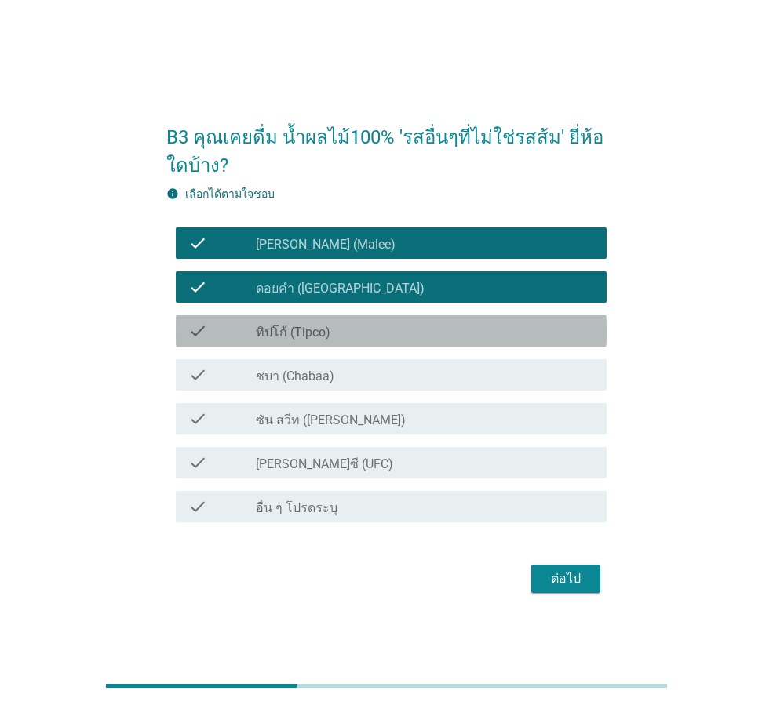
drag, startPoint x: 315, startPoint y: 327, endPoint x: 314, endPoint y: 348, distance: 21.2
click at [315, 328] on label "ทิปโก้ (Tipco)" at bounding box center [293, 333] width 75 height 16
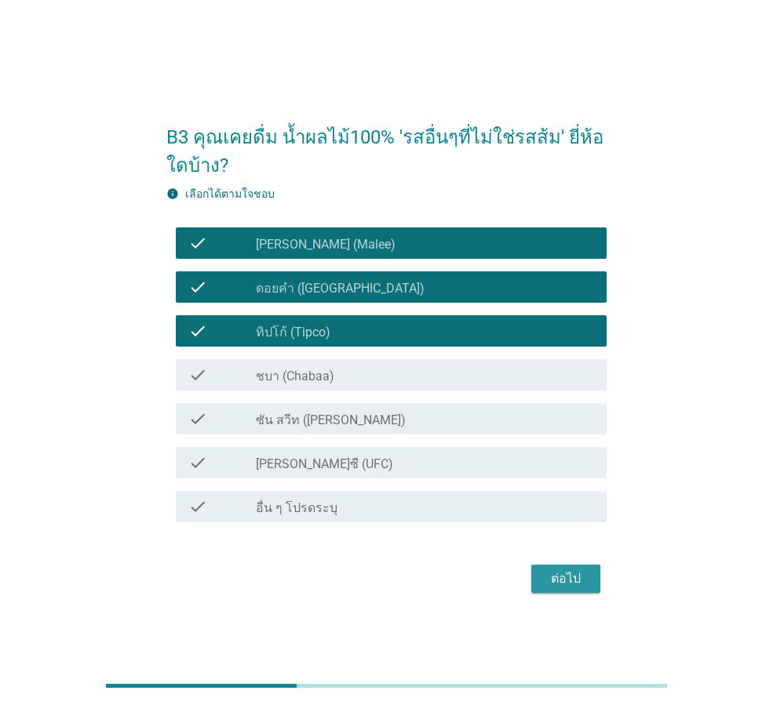
click at [552, 576] on div "ต่อไป" at bounding box center [566, 579] width 44 height 19
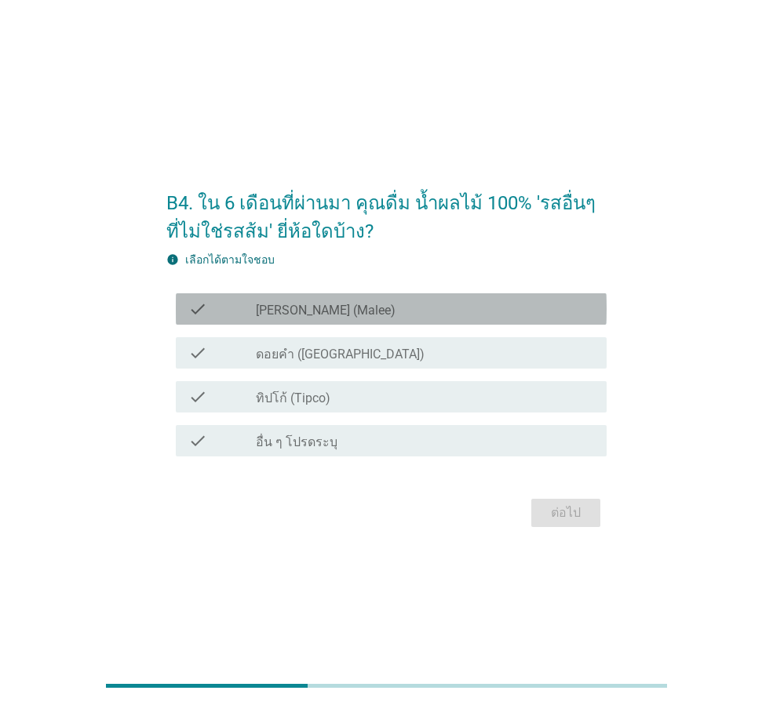
click at [348, 314] on div "check_box_outline_blank [PERSON_NAME] (Malee)" at bounding box center [425, 309] width 338 height 19
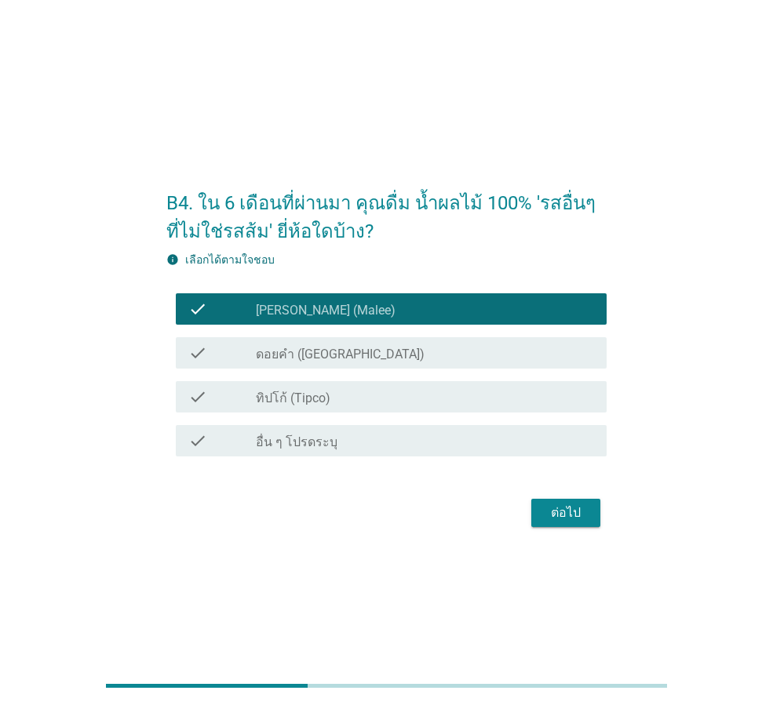
click at [337, 355] on label "ดอยคำ ([GEOGRAPHIC_DATA])" at bounding box center [340, 355] width 169 height 16
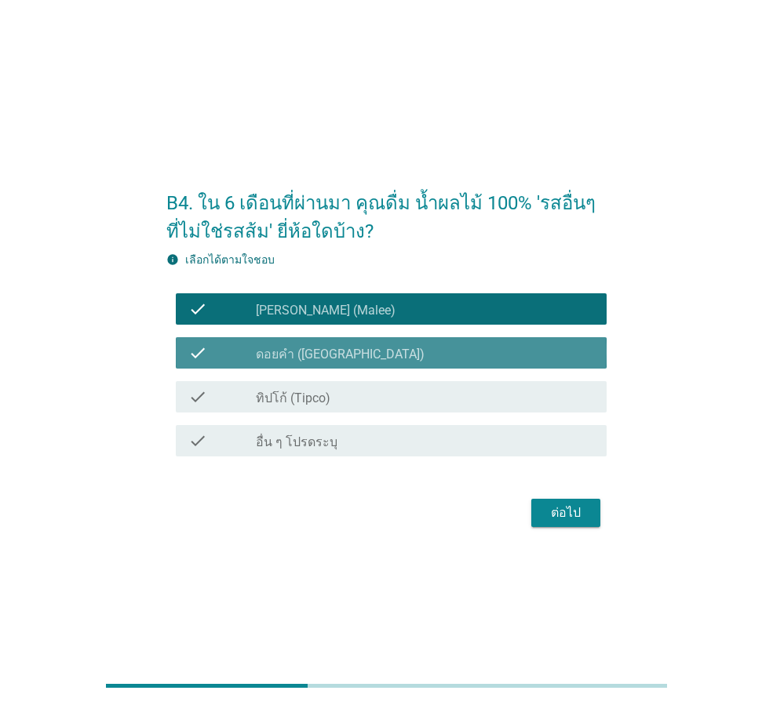
click at [341, 409] on div "check check_box ทิปโก้ (Tipco)" at bounding box center [391, 396] width 431 height 31
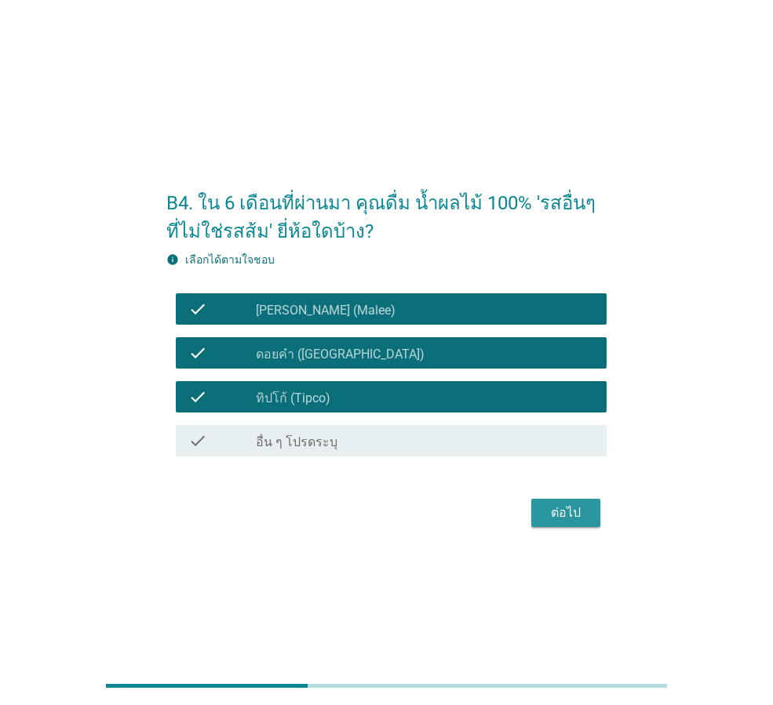
click at [563, 512] on div "ต่อไป" at bounding box center [566, 513] width 44 height 19
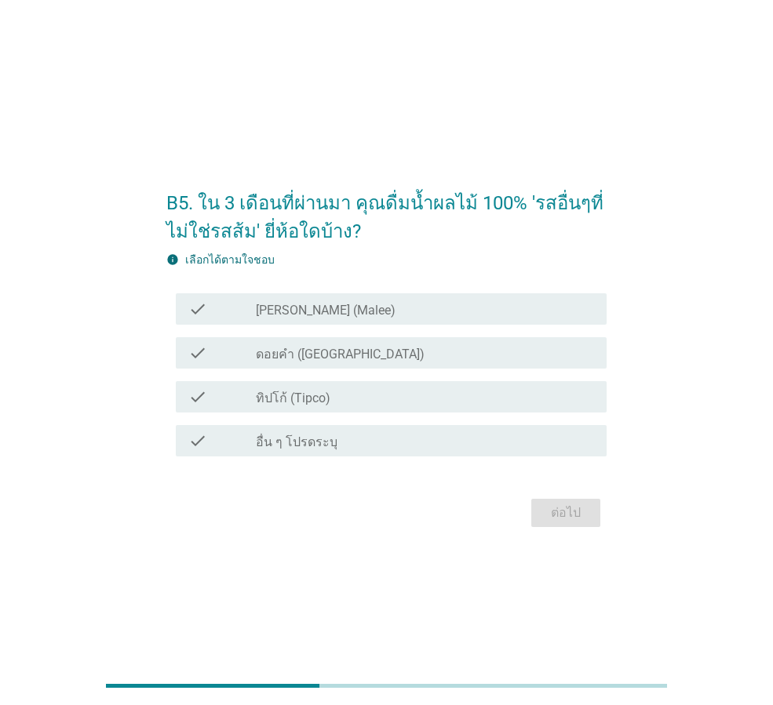
click at [312, 305] on label "[PERSON_NAME] (Malee)" at bounding box center [326, 311] width 140 height 16
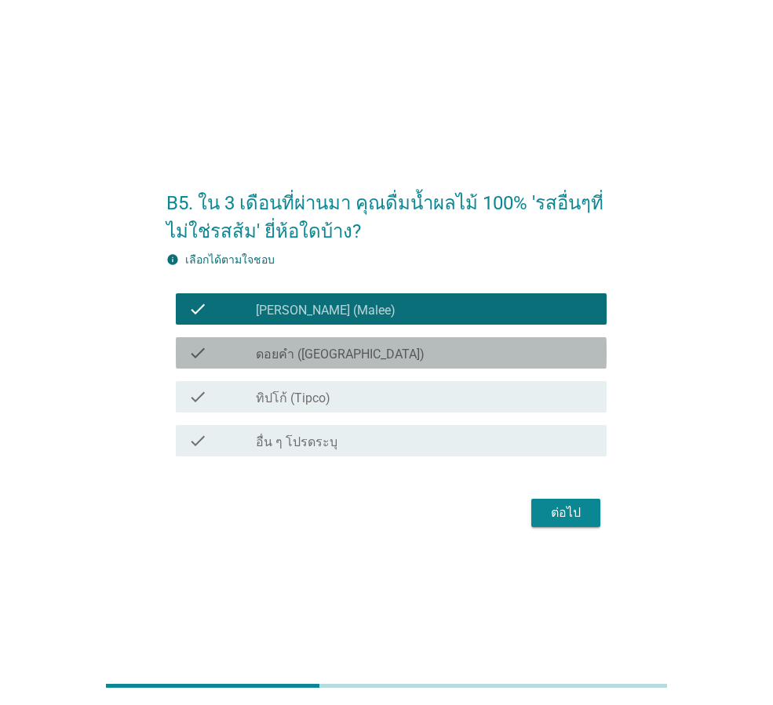
click at [321, 349] on label "ดอยคำ ([GEOGRAPHIC_DATA])" at bounding box center [340, 355] width 169 height 16
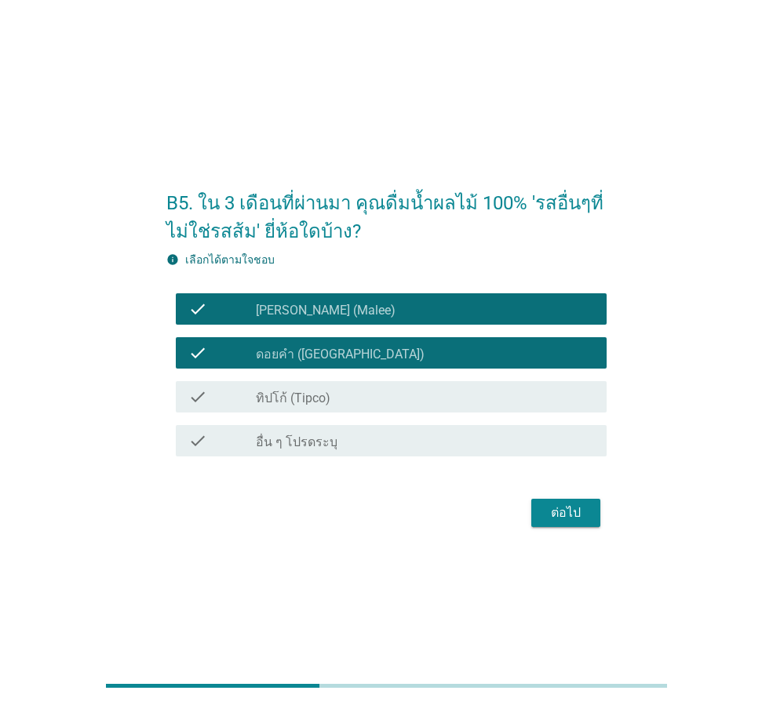
click at [321, 399] on label "ทิปโก้ (Tipco)" at bounding box center [293, 399] width 75 height 16
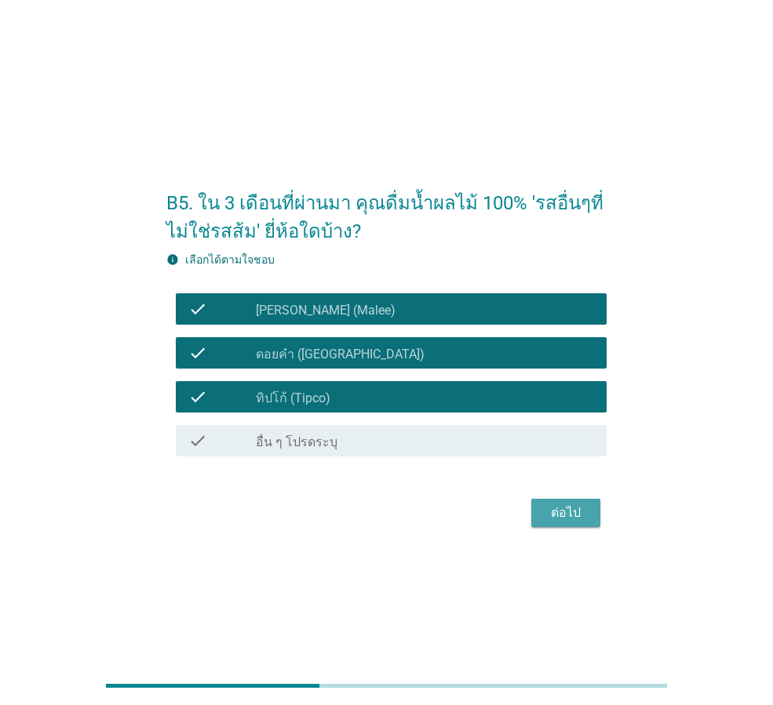
click at [563, 517] on div "ต่อไป" at bounding box center [566, 513] width 44 height 19
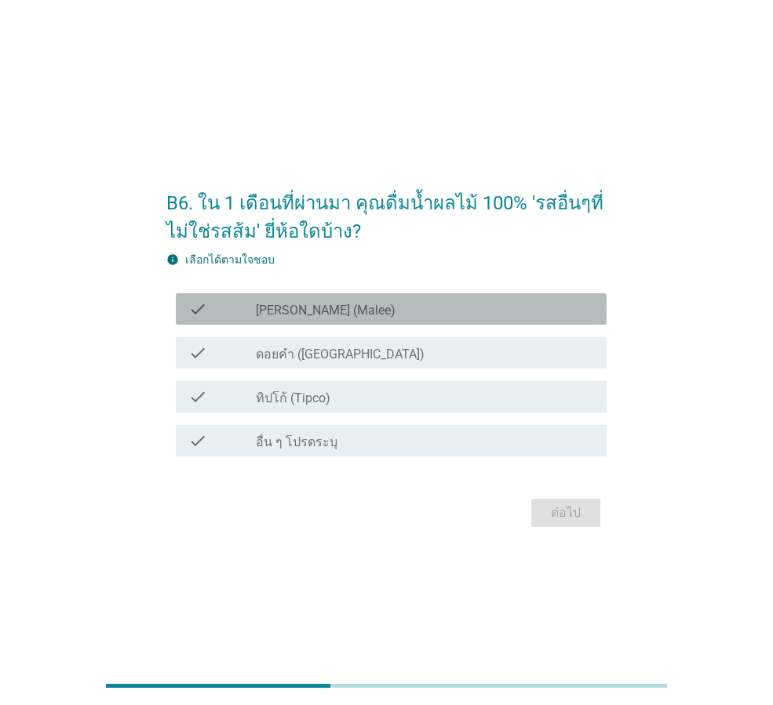
click at [363, 321] on div "check check_box [PERSON_NAME] (Malee)" at bounding box center [391, 308] width 431 height 31
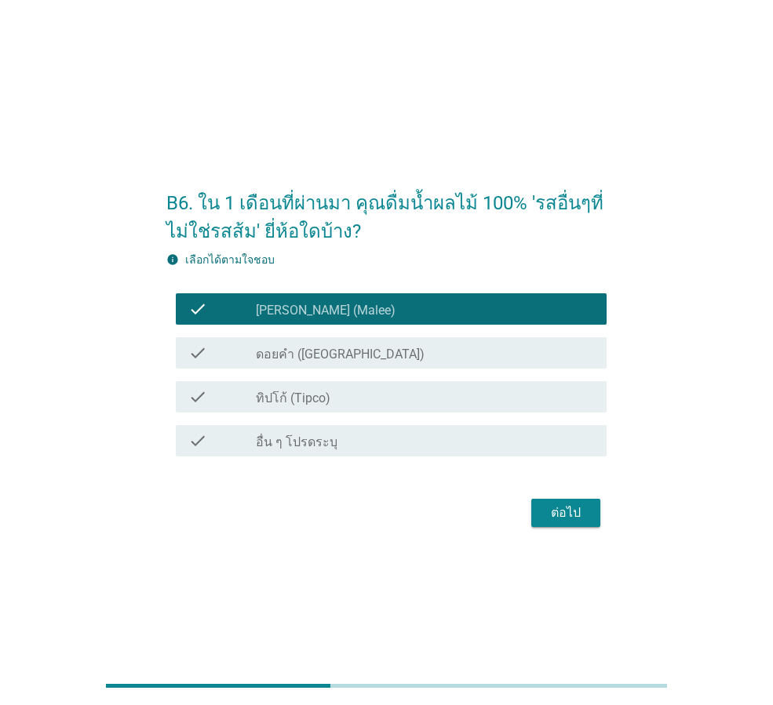
click at [352, 355] on label "ดอยคำ ([GEOGRAPHIC_DATA])" at bounding box center [340, 355] width 169 height 16
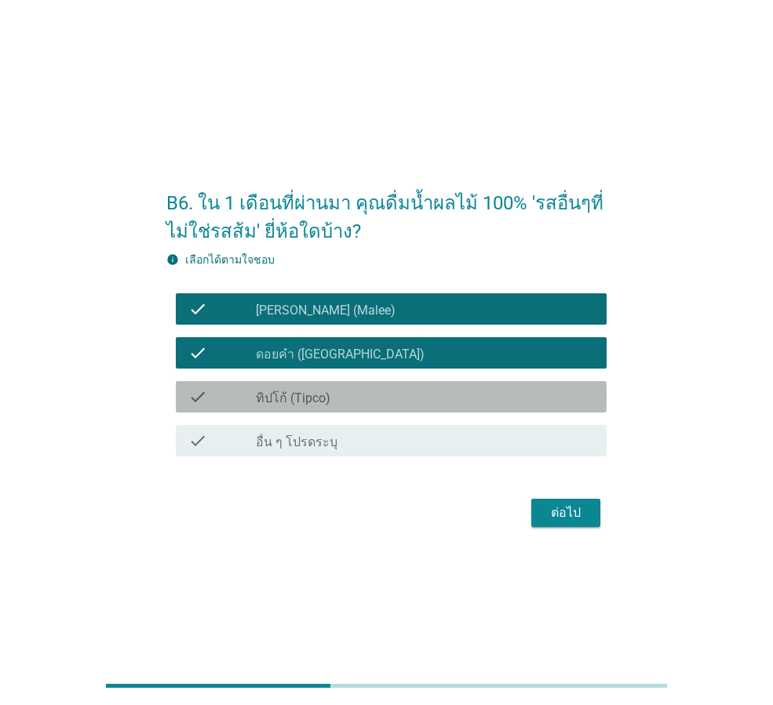
click at [349, 387] on div "check check_box_outline_blank ทิปโก้ (Tipco)" at bounding box center [391, 396] width 431 height 31
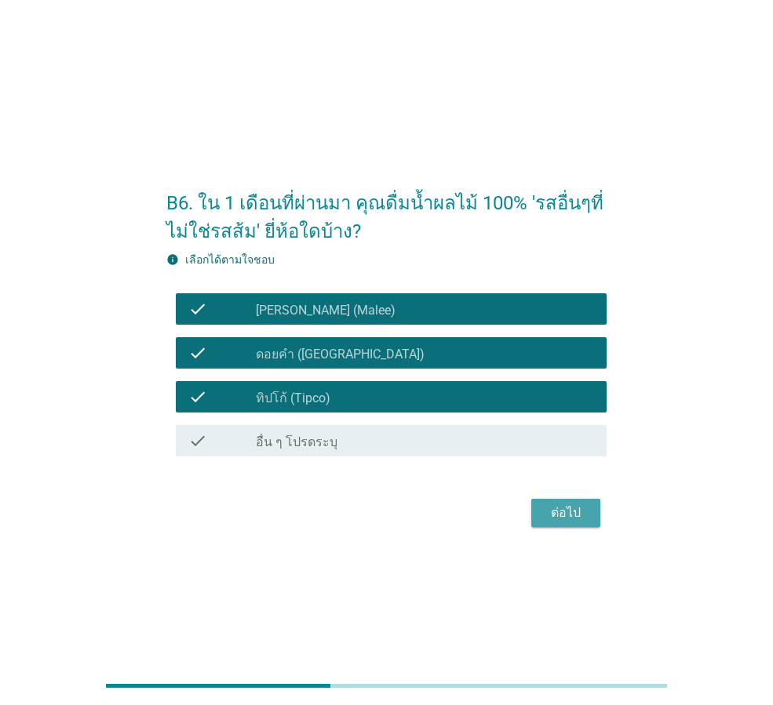
click at [556, 519] on div "ต่อไป" at bounding box center [566, 513] width 44 height 19
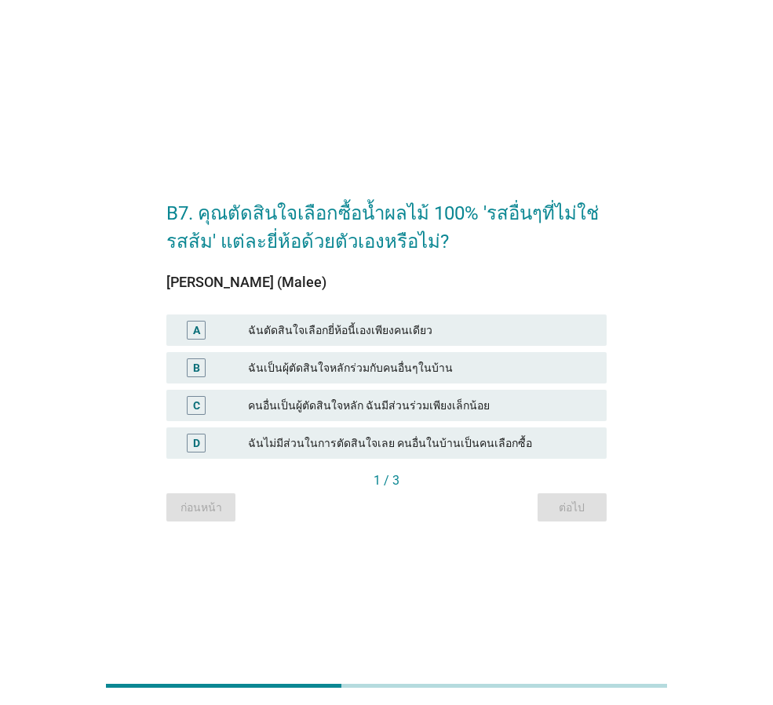
click at [332, 361] on div "ฉันเป็นผุ้ตัดสินใจหลักร่วมกับคนอื่นๆในบ้าน" at bounding box center [421, 368] width 346 height 19
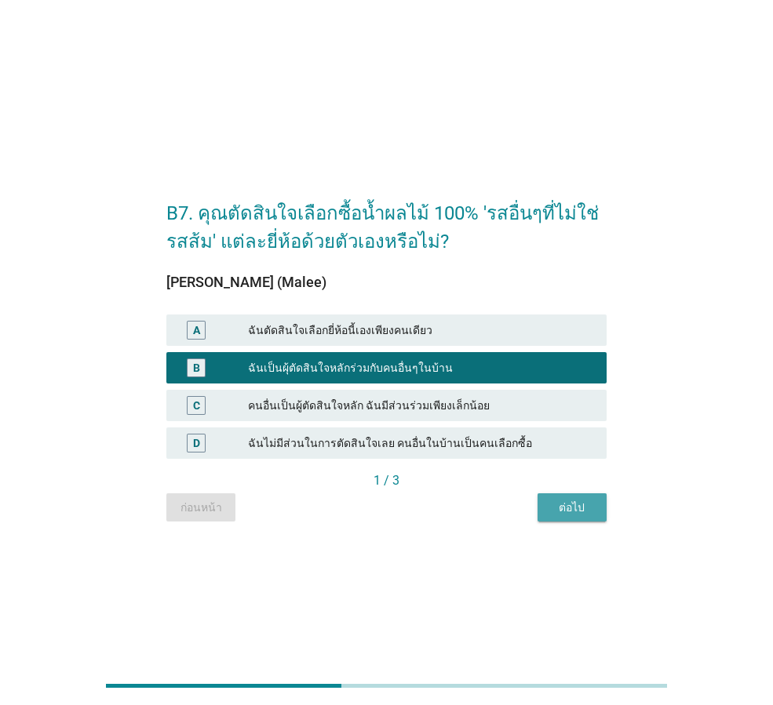
click at [559, 503] on div "ต่อไป" at bounding box center [572, 508] width 44 height 16
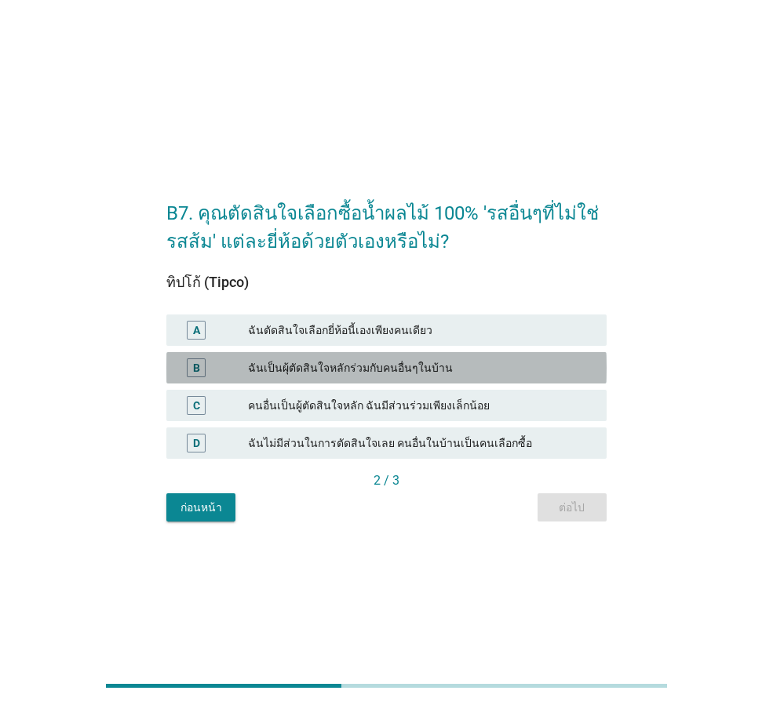
click at [353, 358] on div "B ฉันเป็นผุ้ตัดสินใจหลักร่วมกับคนอื่นๆในบ้าน" at bounding box center [386, 367] width 440 height 31
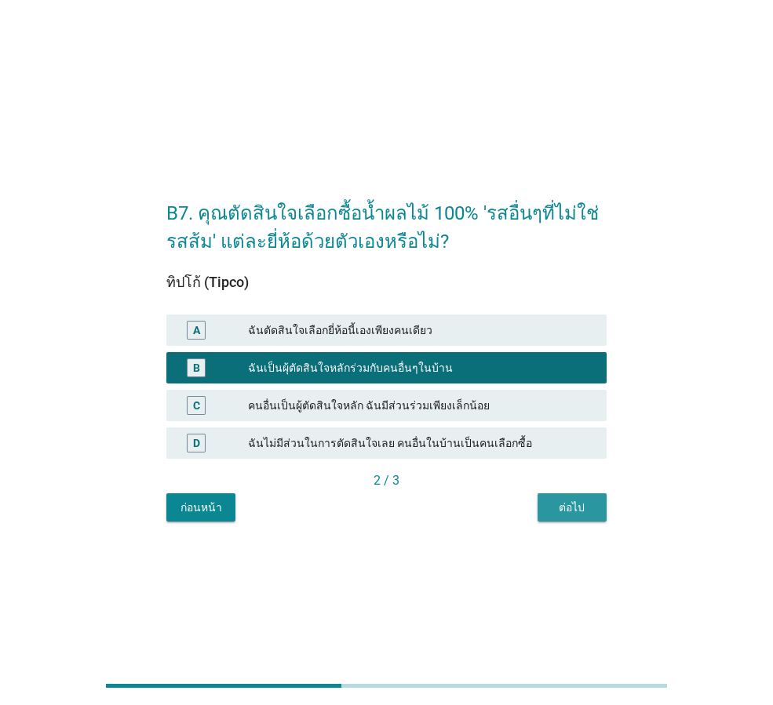
click at [583, 502] on div "ต่อไป" at bounding box center [572, 508] width 44 height 16
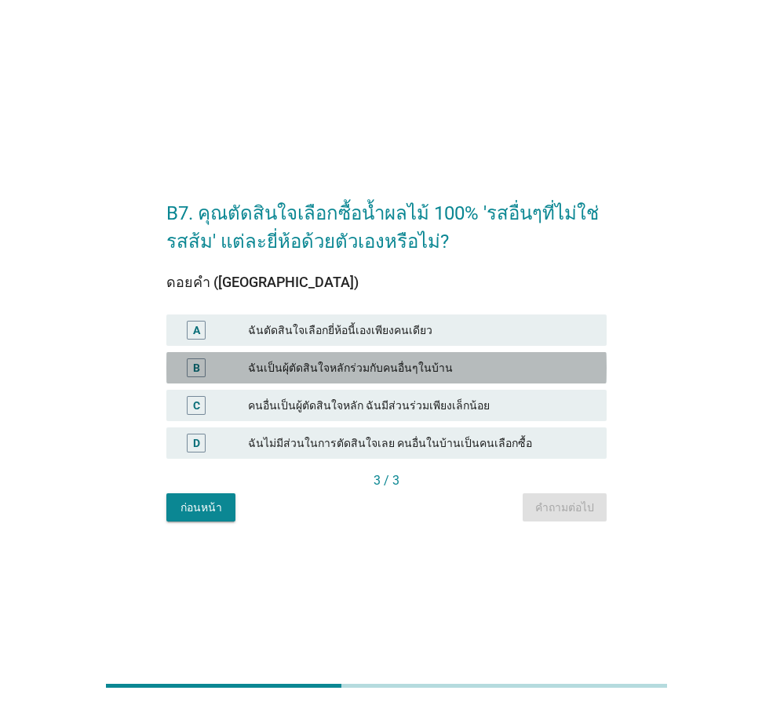
click at [351, 370] on div "ฉันเป็นผุ้ตัดสินใจหลักร่วมกับคนอื่นๆในบ้าน" at bounding box center [421, 368] width 346 height 19
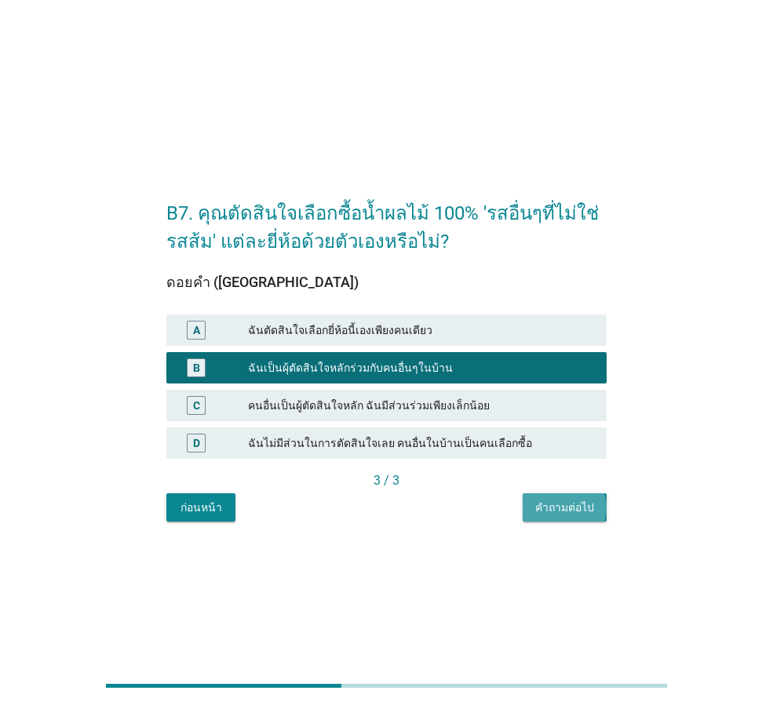
click at [572, 512] on div "คำถามต่อไป" at bounding box center [564, 508] width 59 height 16
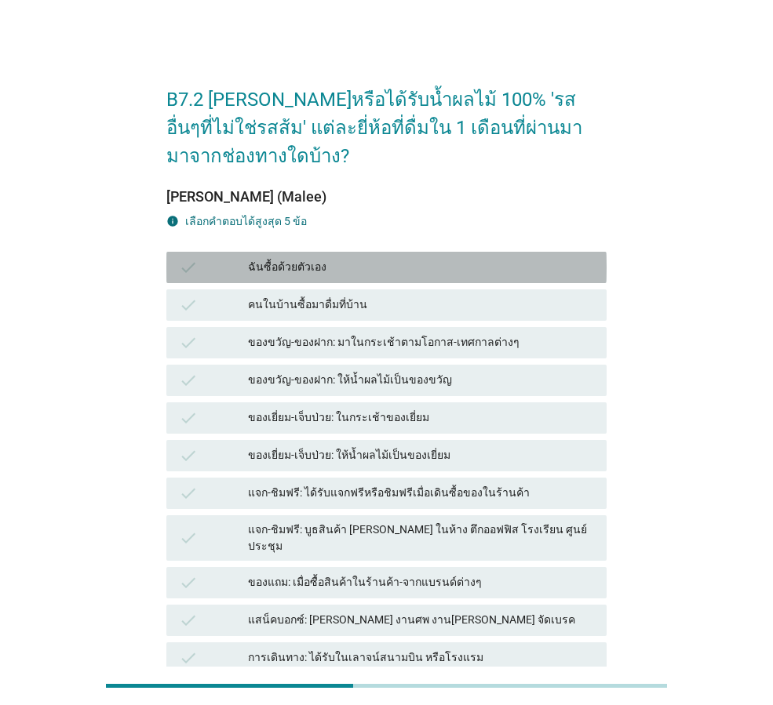
click at [323, 268] on div "ฉันซื้อด้วยตัวเอง" at bounding box center [421, 267] width 346 height 19
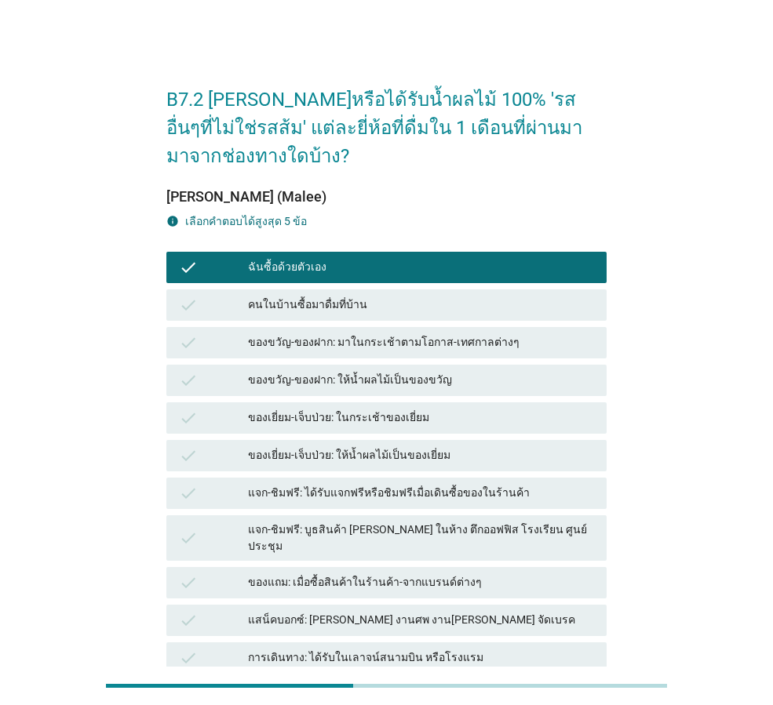
click at [353, 371] on div "ของขวัญ-ของฝาก: ให้น้ำผลไม้เป็นของขวัญ" at bounding box center [421, 380] width 346 height 19
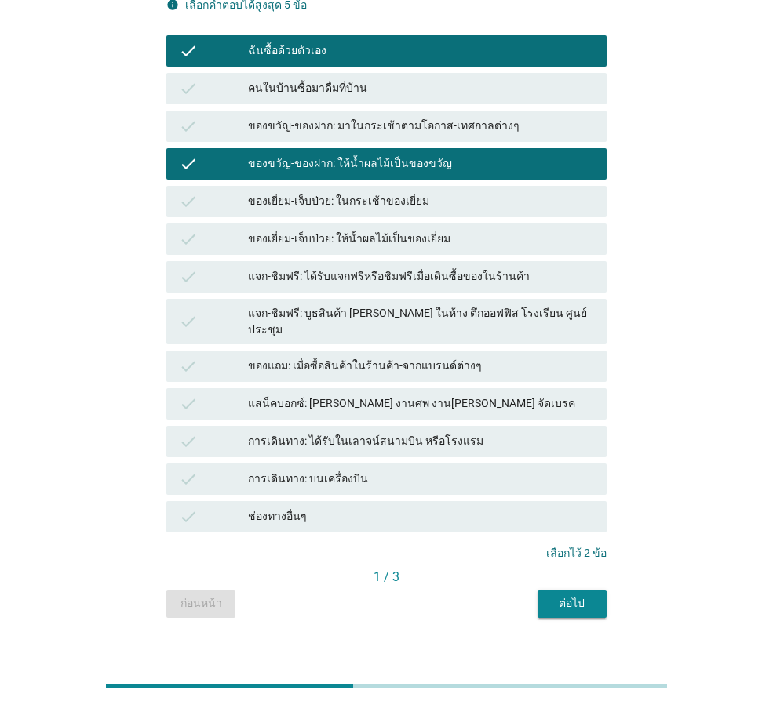
scroll to position [223, 0]
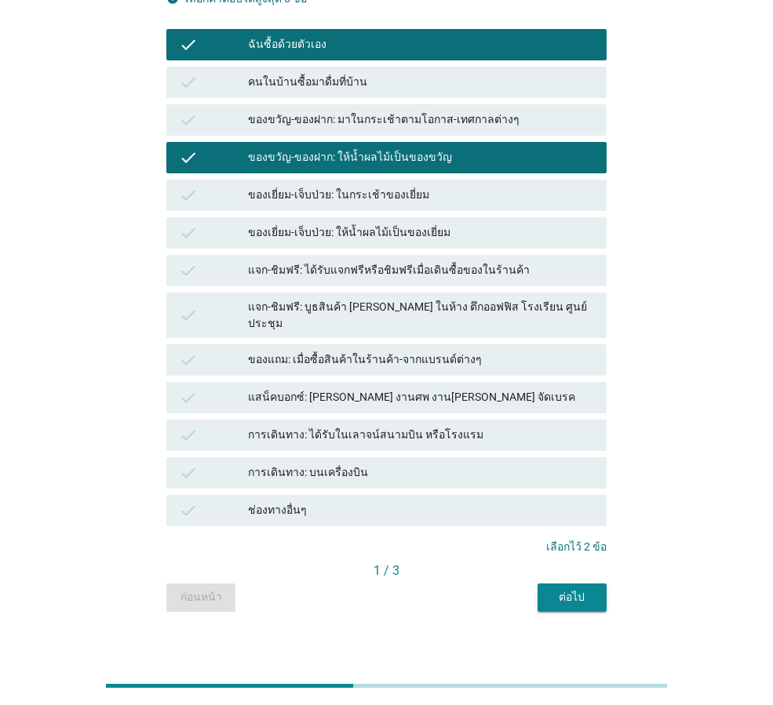
click at [600, 594] on button "ต่อไป" at bounding box center [572, 598] width 69 height 28
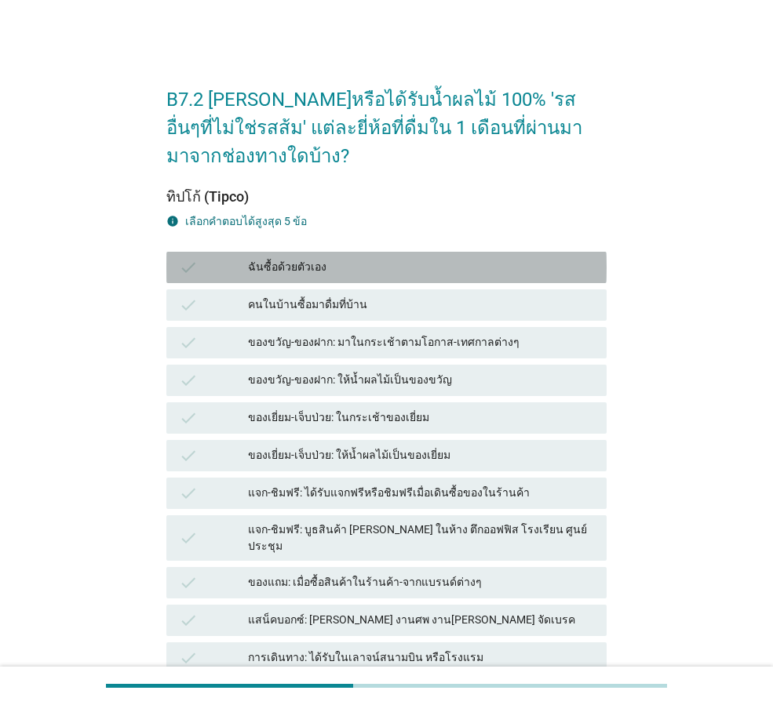
click at [336, 270] on div "ฉันซื้อด้วยตัวเอง" at bounding box center [421, 267] width 346 height 19
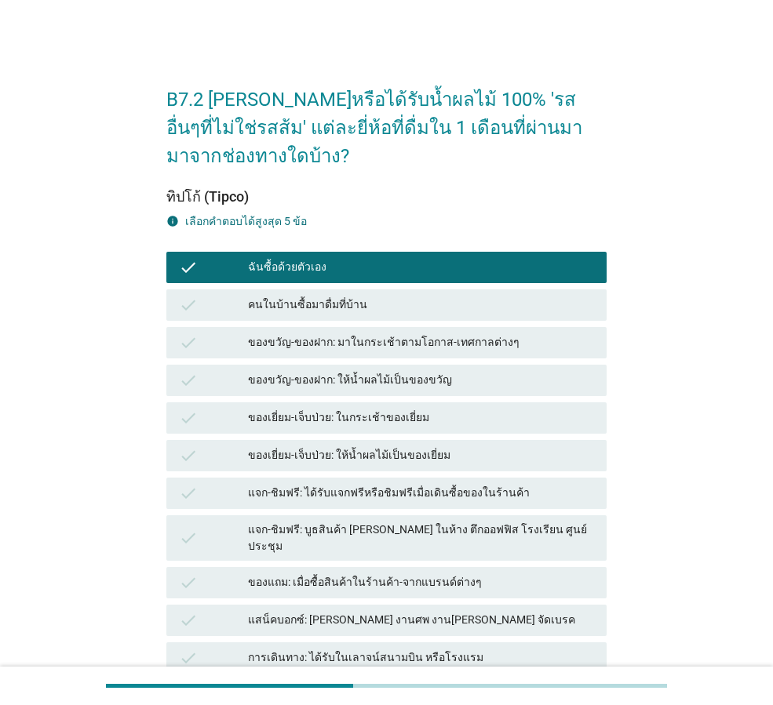
click at [353, 308] on div "คนในบ้านซื้อมาดื่มที่บ้าน" at bounding box center [421, 305] width 346 height 19
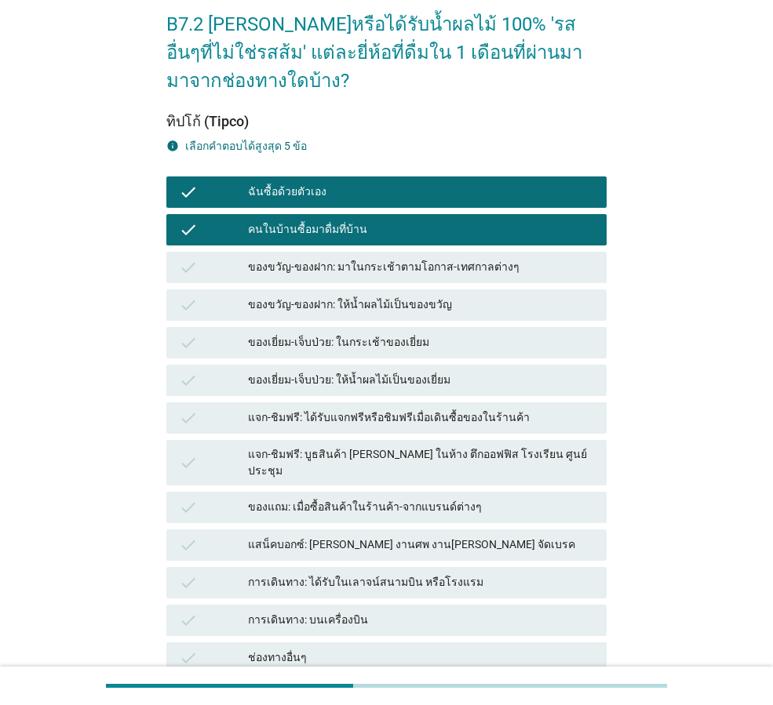
scroll to position [223, 0]
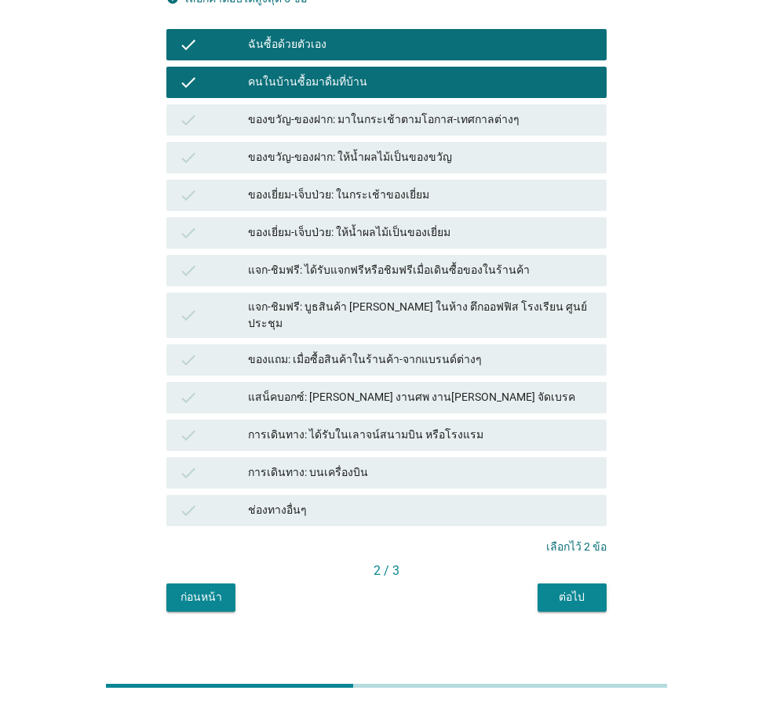
click at [552, 589] on div "ต่อไป" at bounding box center [572, 597] width 44 height 16
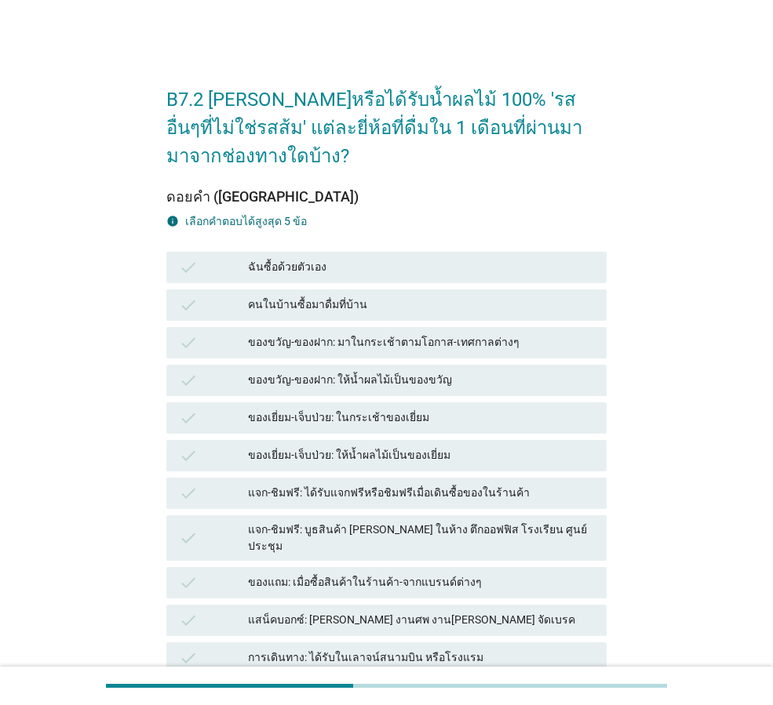
click at [339, 262] on div "ฉันซื้อด้วยตัวเอง" at bounding box center [421, 267] width 346 height 19
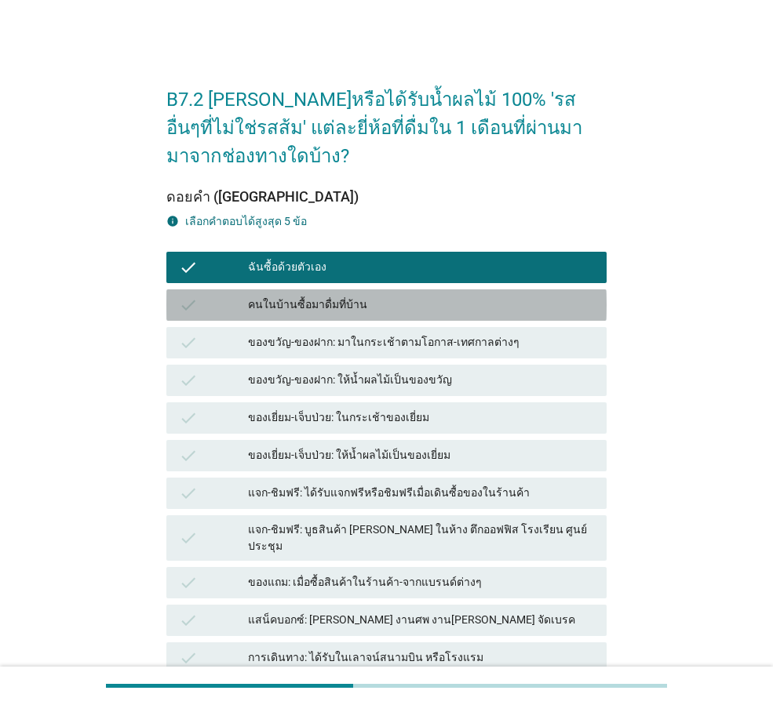
click at [366, 302] on div "คนในบ้านซื้อมาดื่มที่บ้าน" at bounding box center [421, 305] width 346 height 19
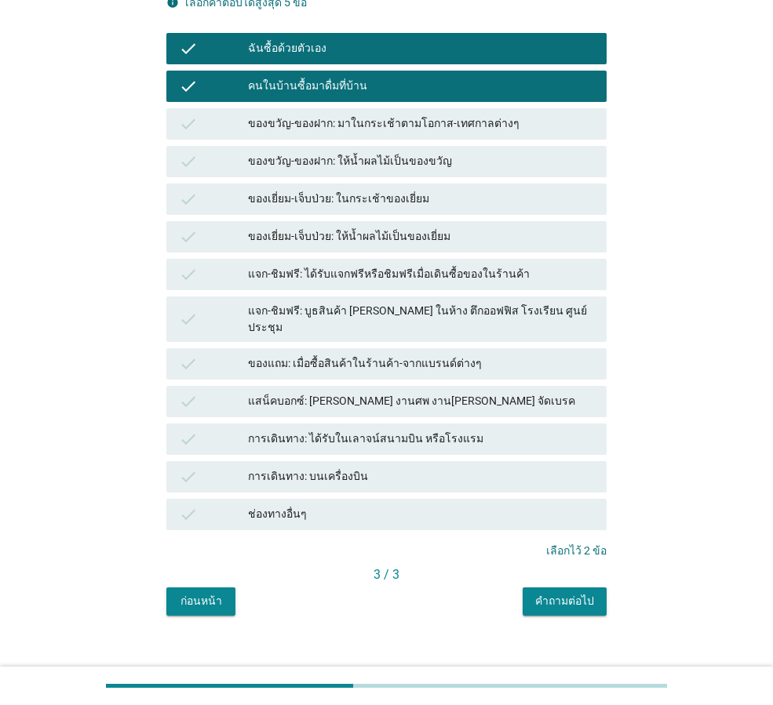
scroll to position [223, 0]
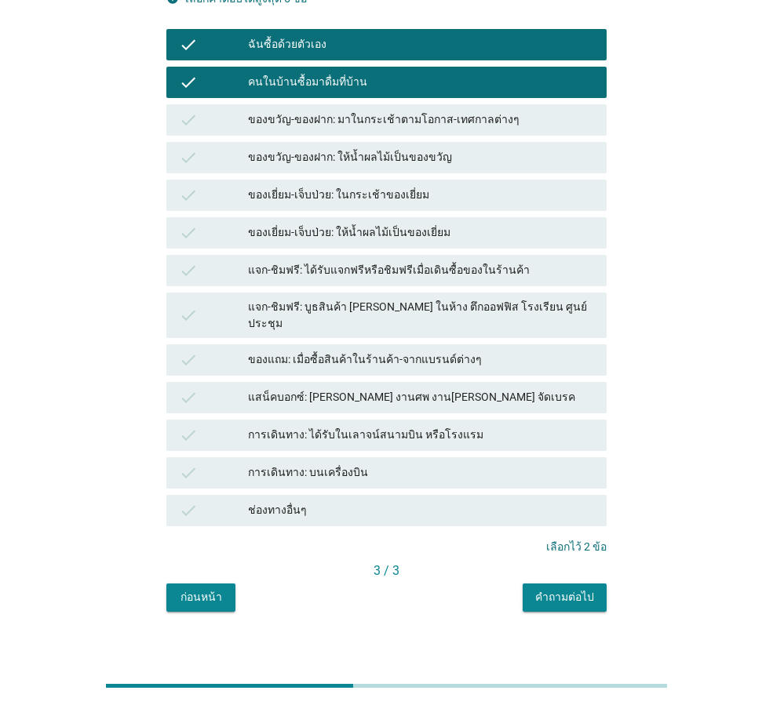
click at [581, 589] on div "คำถามต่อไป" at bounding box center [564, 597] width 59 height 16
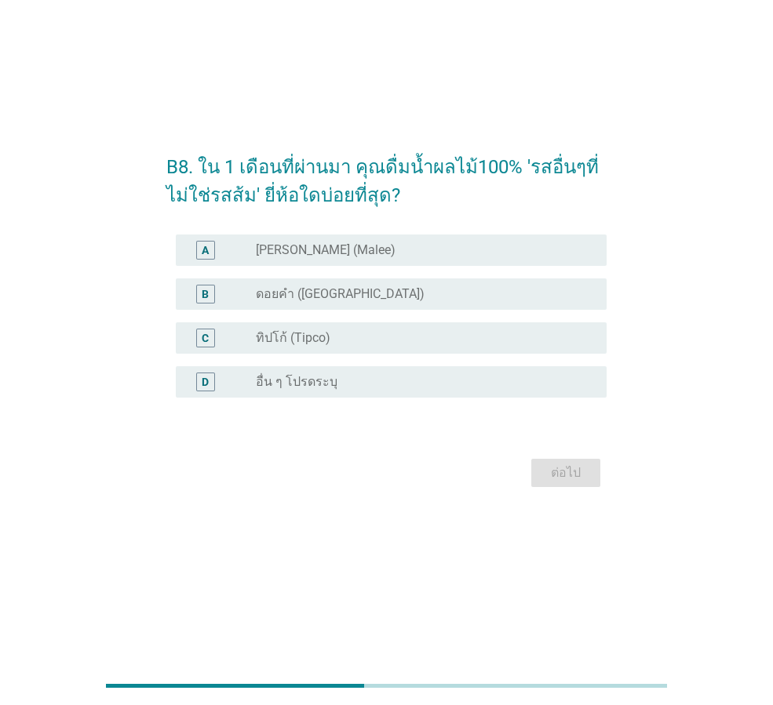
scroll to position [0, 0]
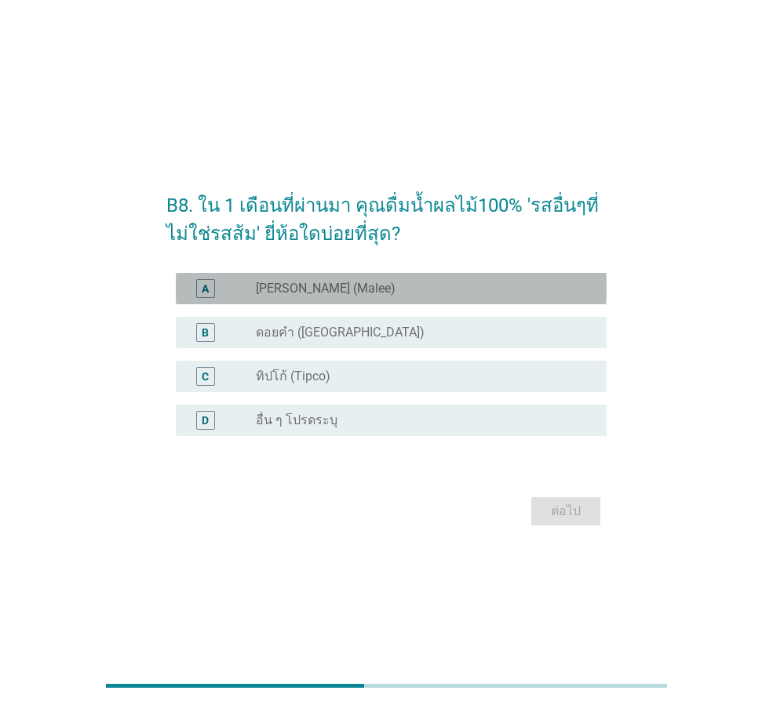
click at [363, 292] on div "radio_button_unchecked [PERSON_NAME] (Malee)" at bounding box center [419, 289] width 326 height 16
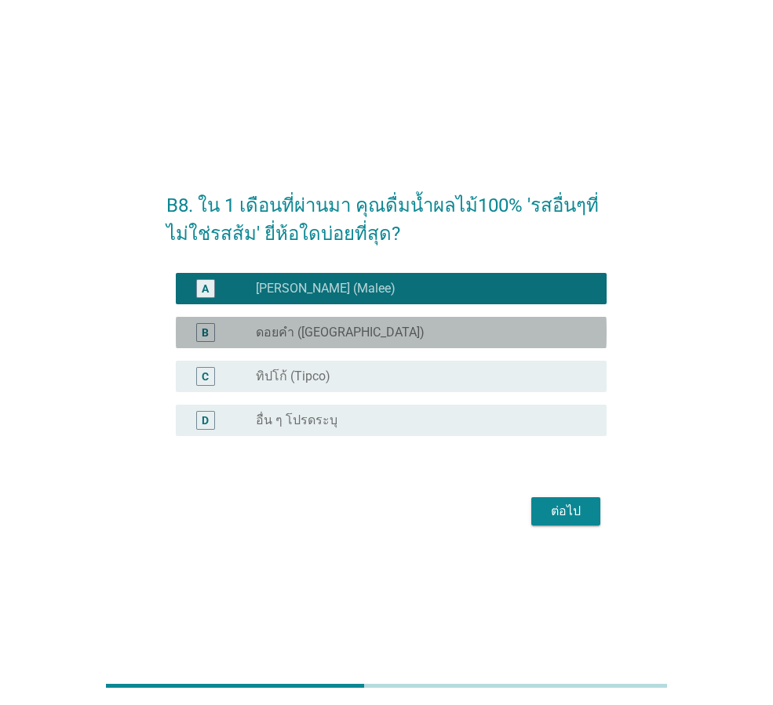
click at [381, 334] on div "radio_button_unchecked ดอยคำ (Doi-Khham)" at bounding box center [419, 333] width 326 height 16
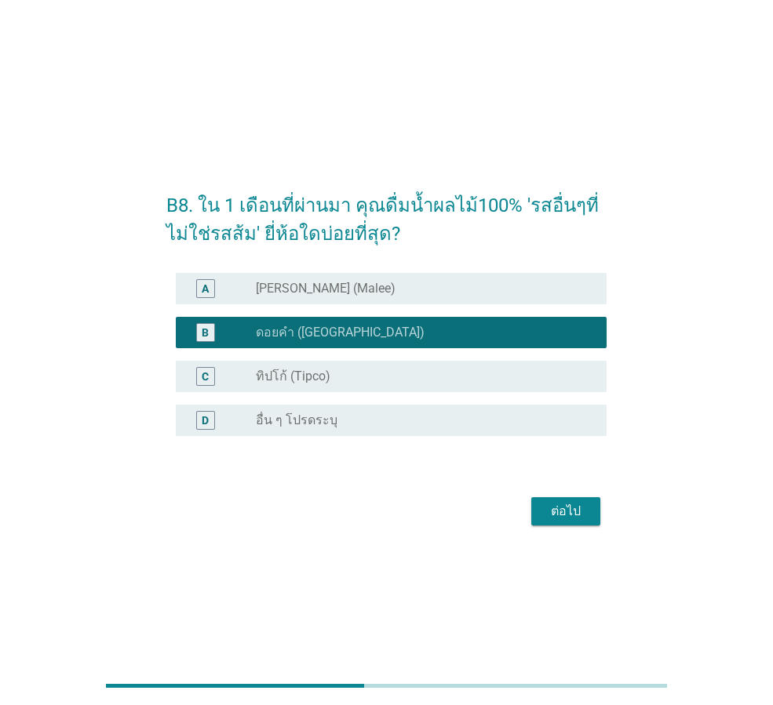
click at [385, 380] on div "radio_button_unchecked ทิปโก้ (Tipco)" at bounding box center [419, 377] width 326 height 16
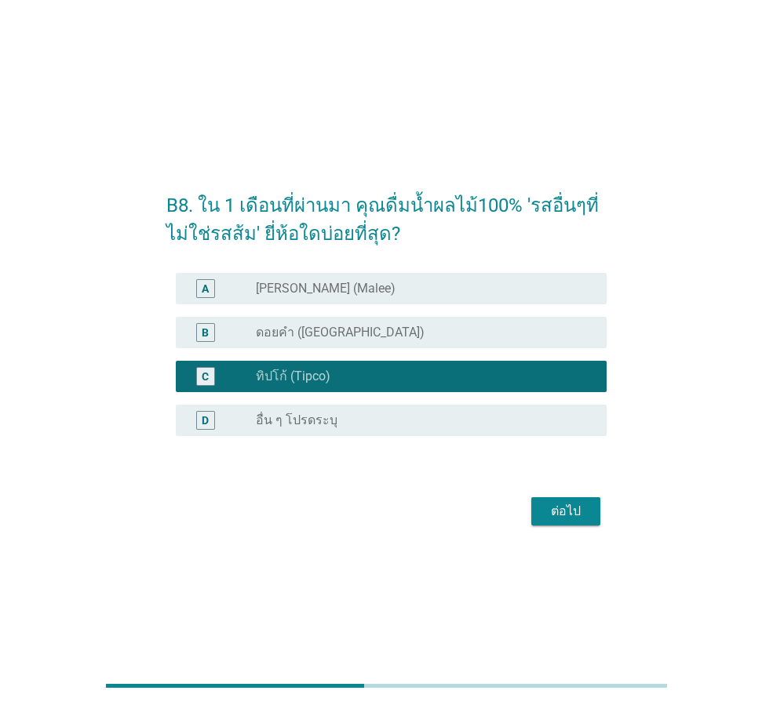
click at [360, 284] on div "radio_button_unchecked [PERSON_NAME] (Malee)" at bounding box center [419, 289] width 326 height 16
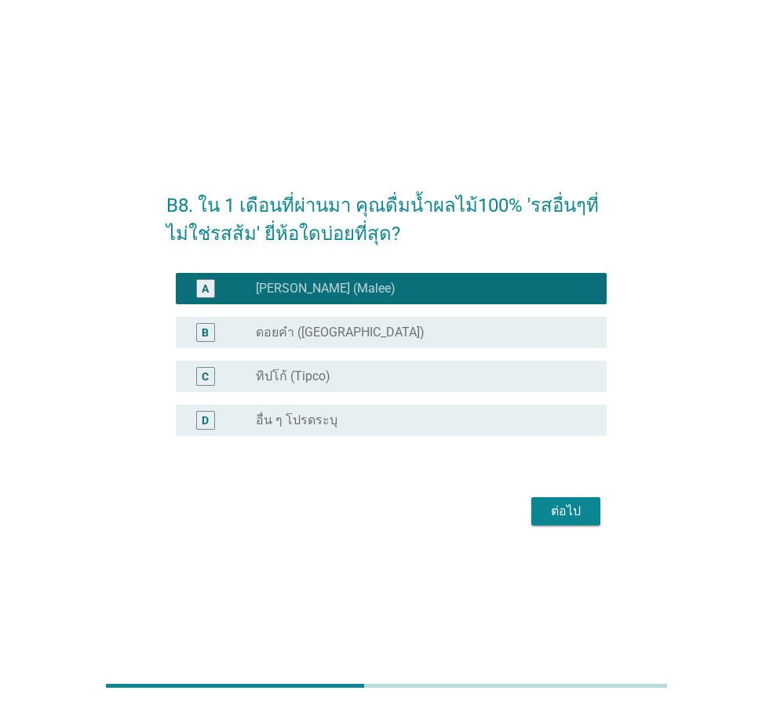
click at [386, 385] on div "radio_button_unchecked ทิปโก้ (Tipco)" at bounding box center [425, 376] width 338 height 19
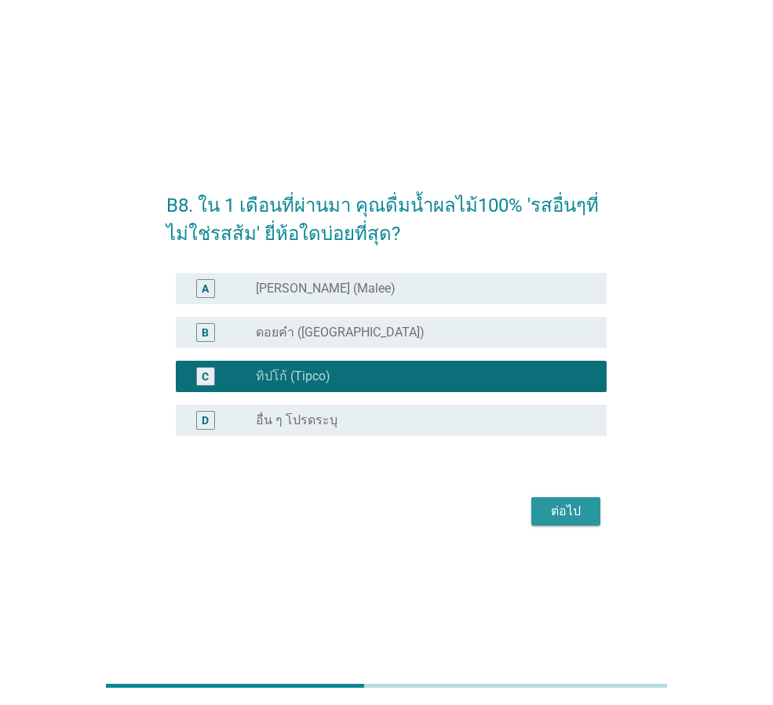
click at [563, 521] on button "ต่อไป" at bounding box center [565, 512] width 69 height 28
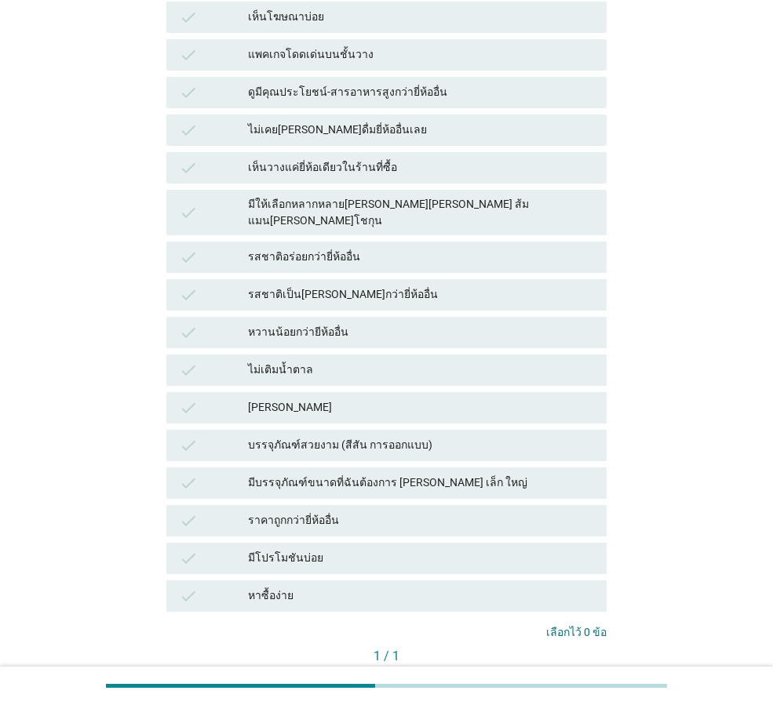
scroll to position [471, 0]
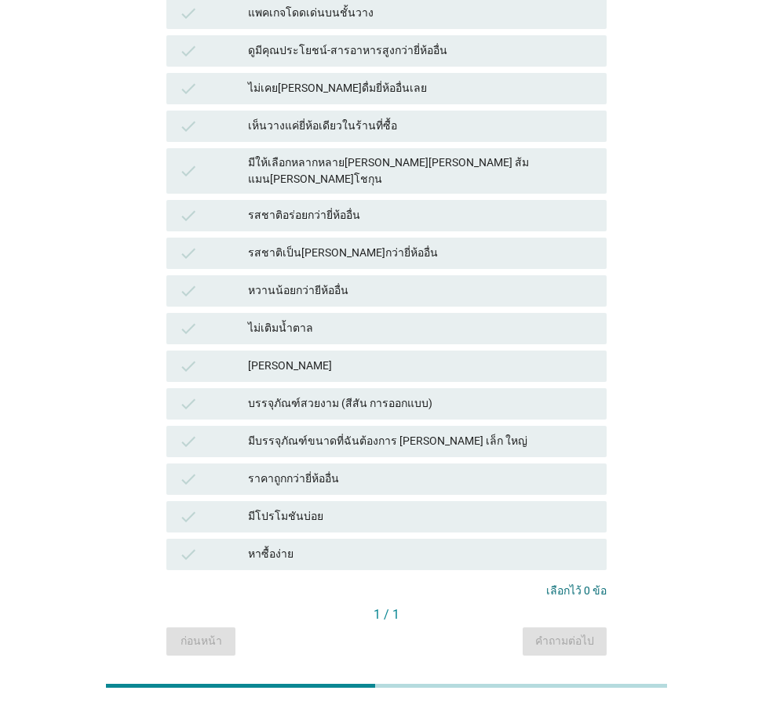
click at [376, 545] on div "หาซื้อง่าย" at bounding box center [421, 554] width 346 height 19
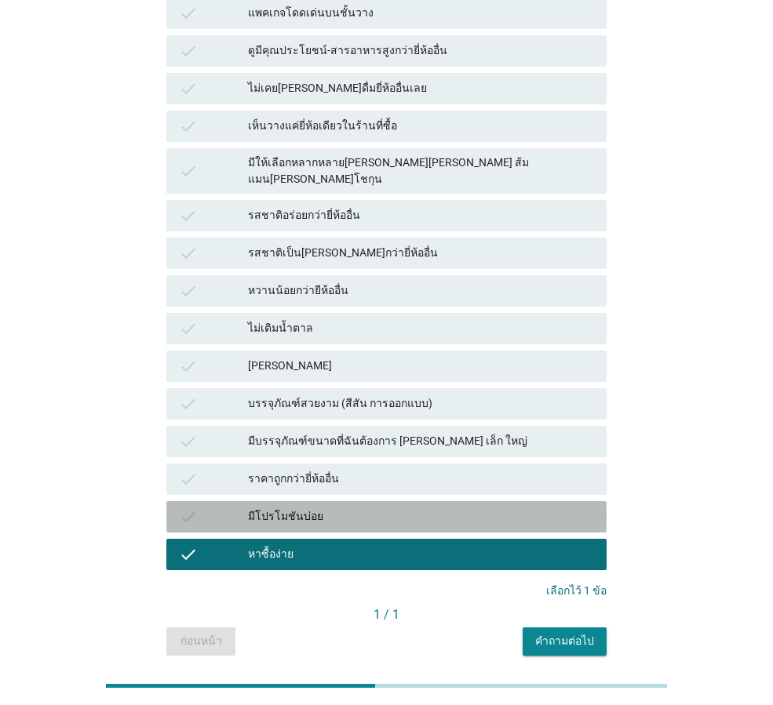
click at [362, 508] on div "มีโปรโมชันบ่อย" at bounding box center [421, 517] width 346 height 19
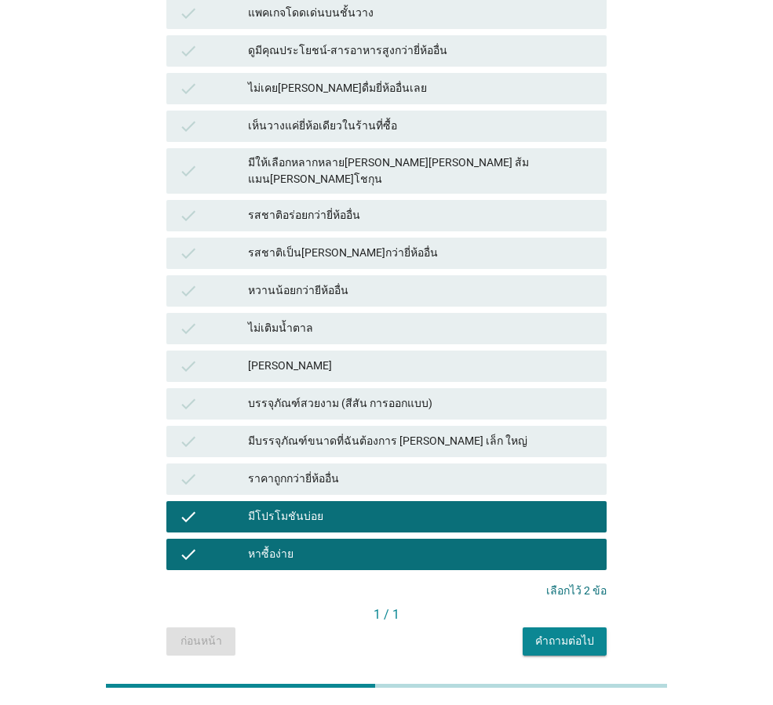
click at [582, 633] on div "คำถามต่อไป" at bounding box center [564, 641] width 59 height 16
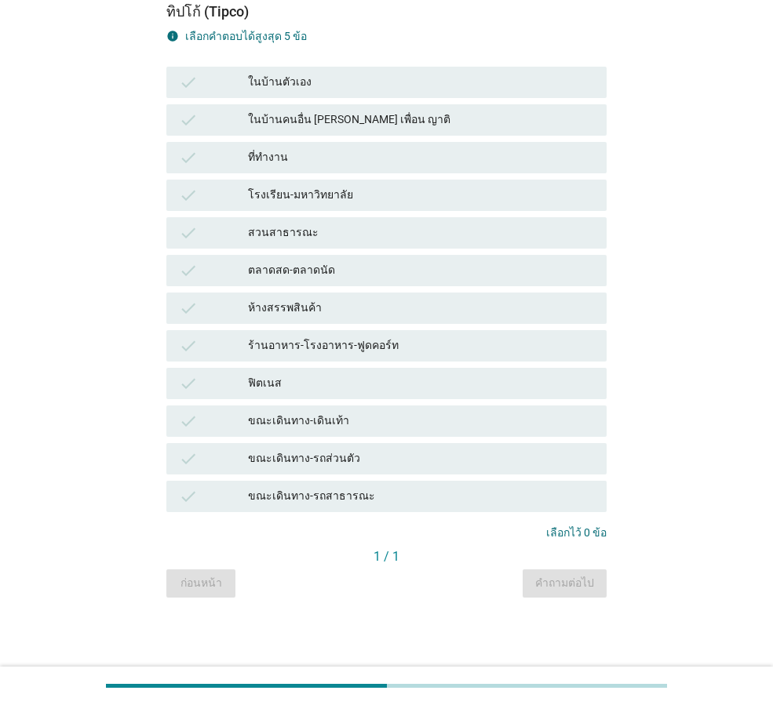
scroll to position [0, 0]
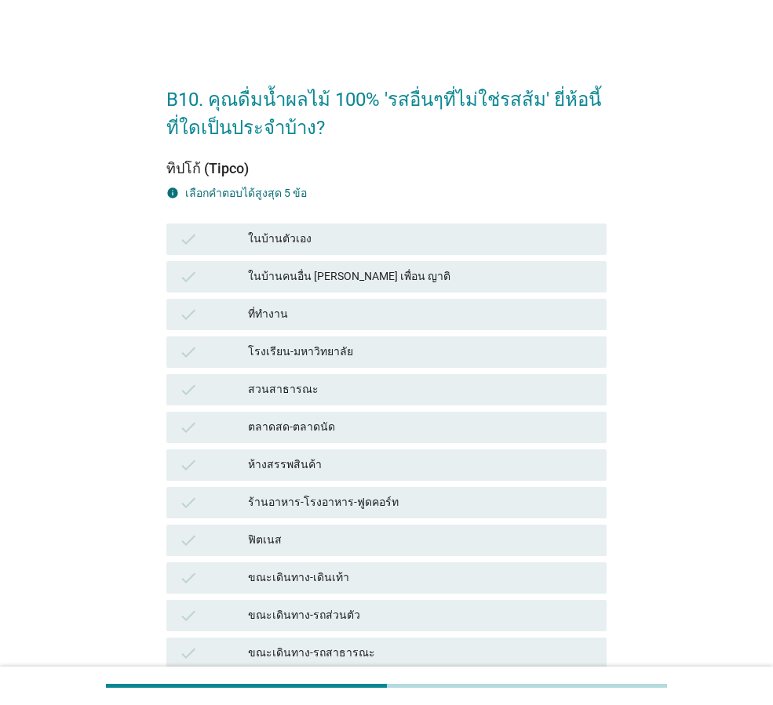
click at [370, 235] on div "ในบ้านตัวเอง" at bounding box center [421, 239] width 346 height 19
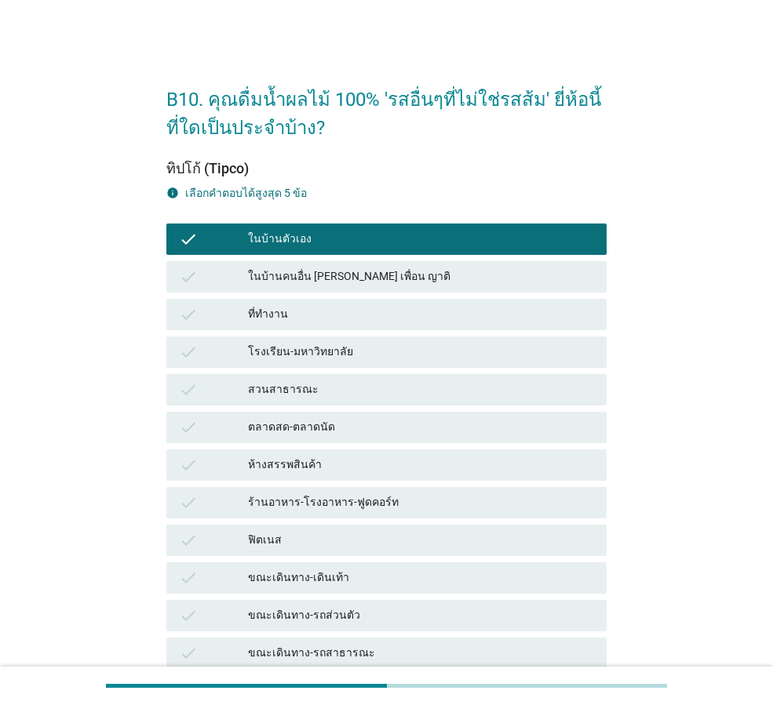
click at [361, 311] on div "ที่ทำงาน" at bounding box center [421, 314] width 346 height 19
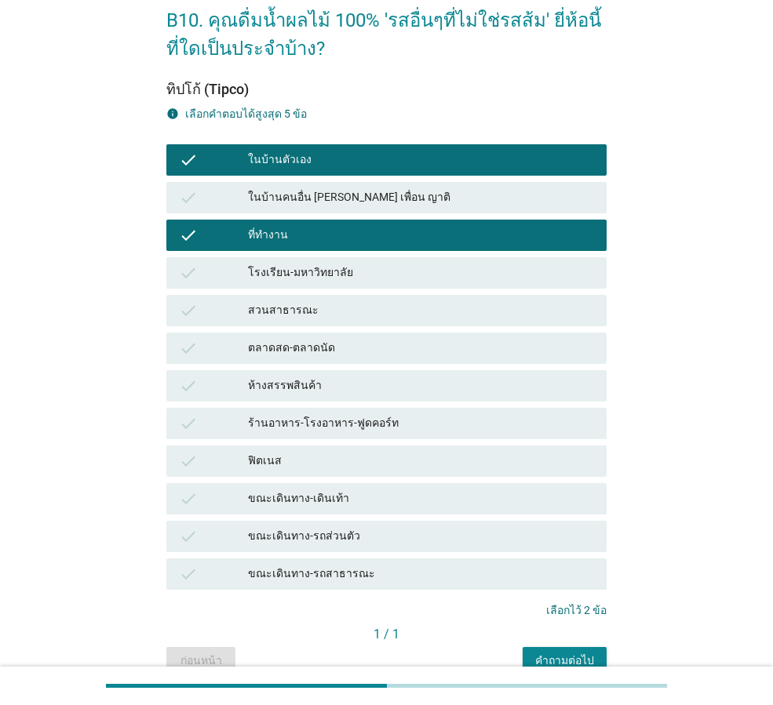
scroll to position [157, 0]
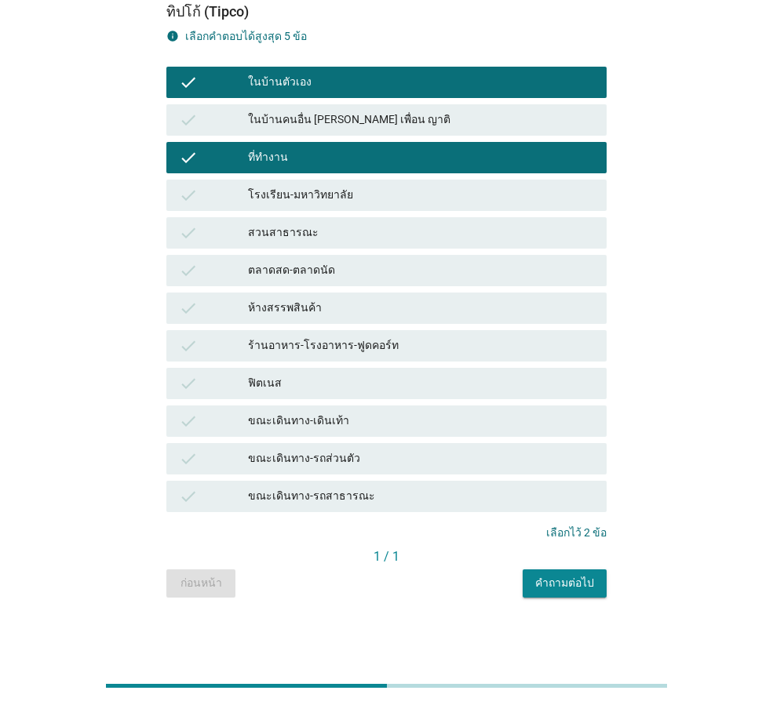
click at [568, 589] on div "คำถามต่อไป" at bounding box center [564, 583] width 59 height 16
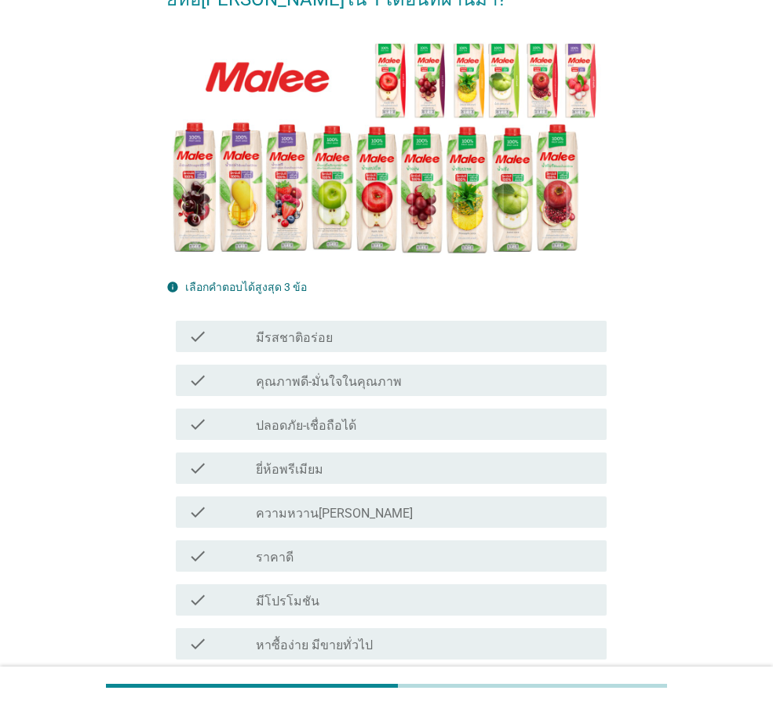
click at [359, 383] on label "คุณภาพดี-มั่นใจในคุณภาพ" at bounding box center [329, 382] width 146 height 16
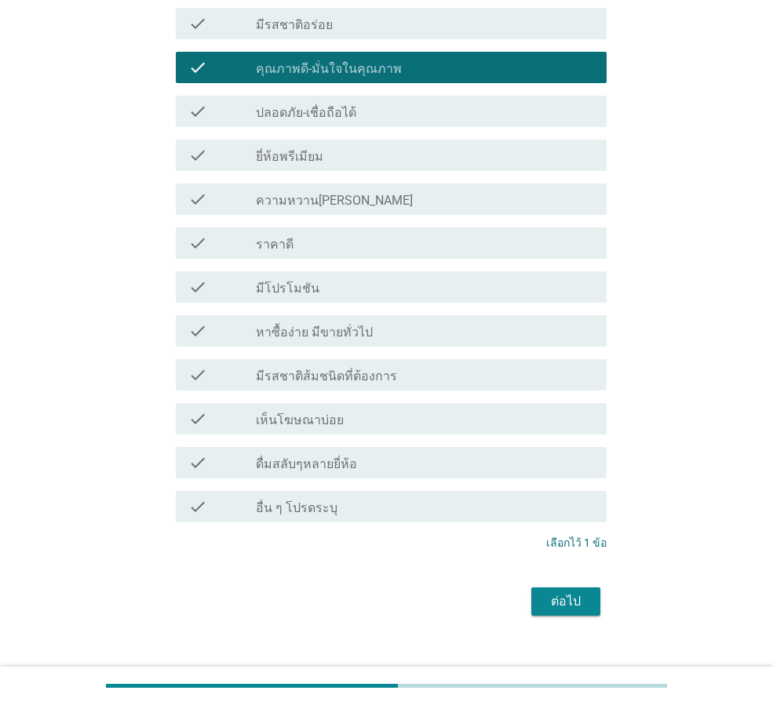
scroll to position [471, 0]
click at [583, 585] on div "ต่อไป" at bounding box center [386, 601] width 440 height 38
click at [569, 613] on button "ต่อไป" at bounding box center [565, 601] width 69 height 28
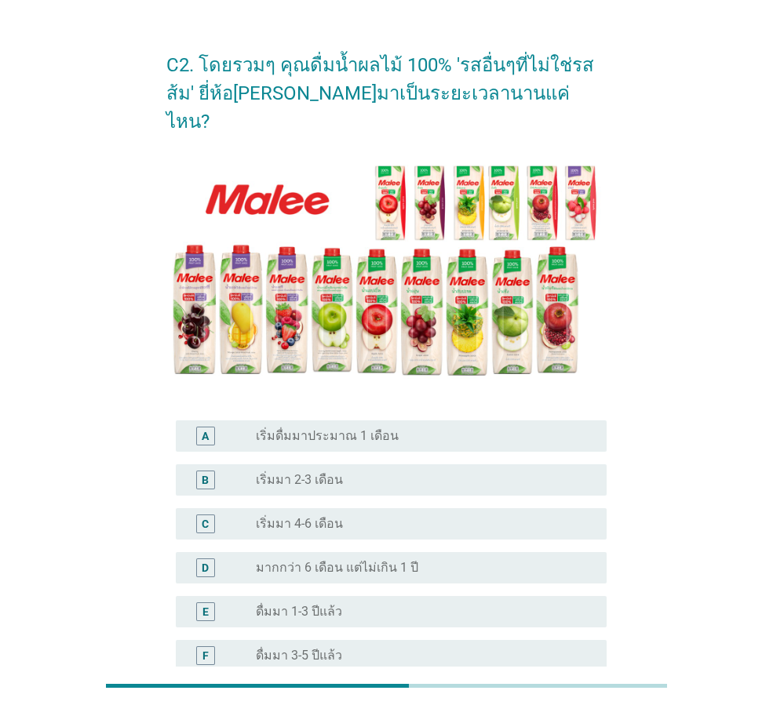
scroll to position [157, 0]
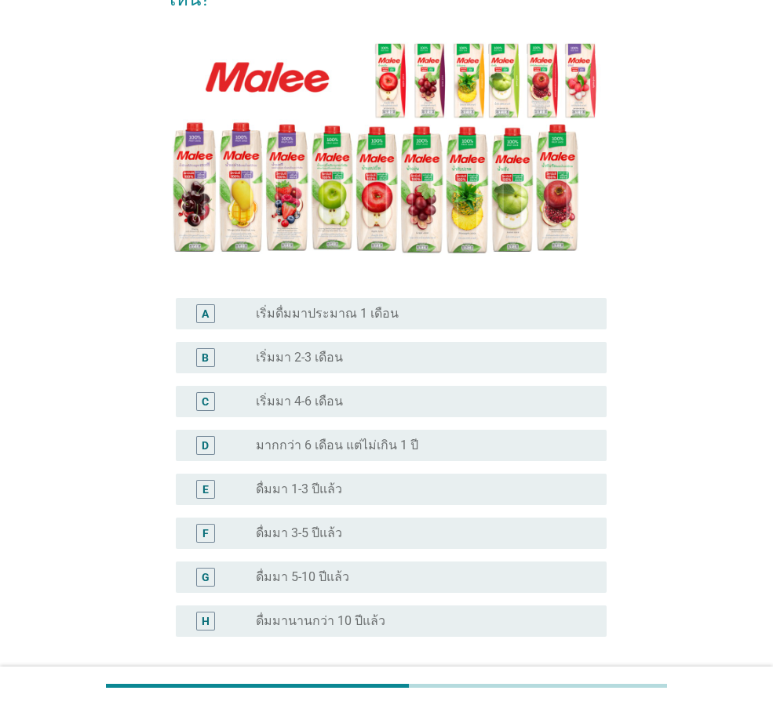
click at [379, 614] on div "radio_button_unchecked ดื่มมานานกว่า 10 ปีแล้ว" at bounding box center [419, 622] width 326 height 16
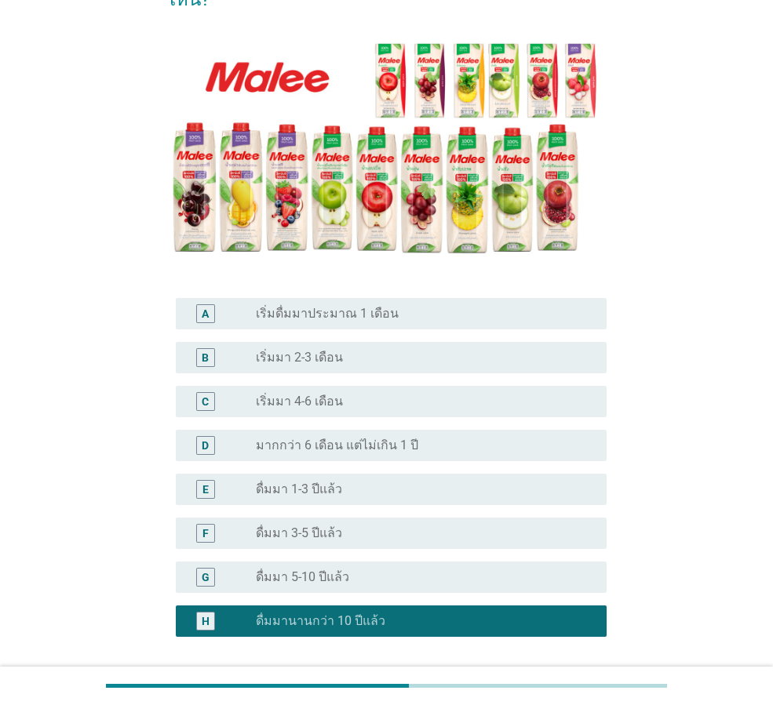
click at [470, 570] on div "radio_button_unchecked ดื่มมา 5-10 ปีแล้ว" at bounding box center [419, 578] width 326 height 16
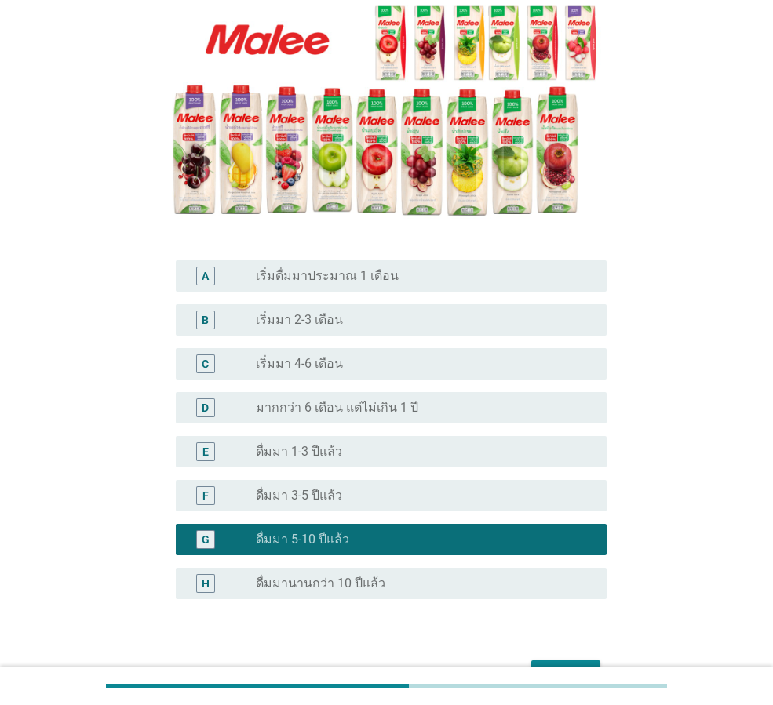
scroll to position [262, 0]
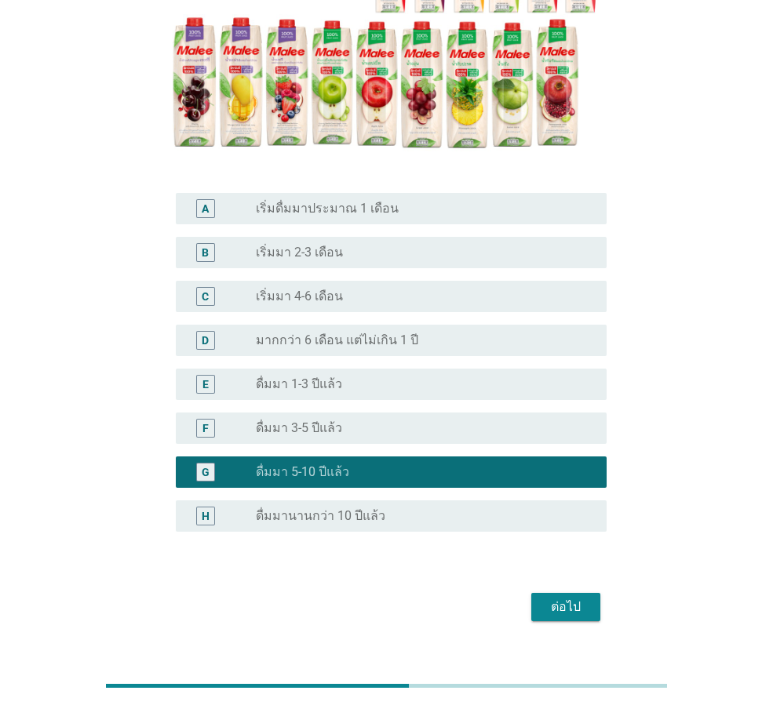
click at [570, 593] on button "ต่อไป" at bounding box center [565, 607] width 69 height 28
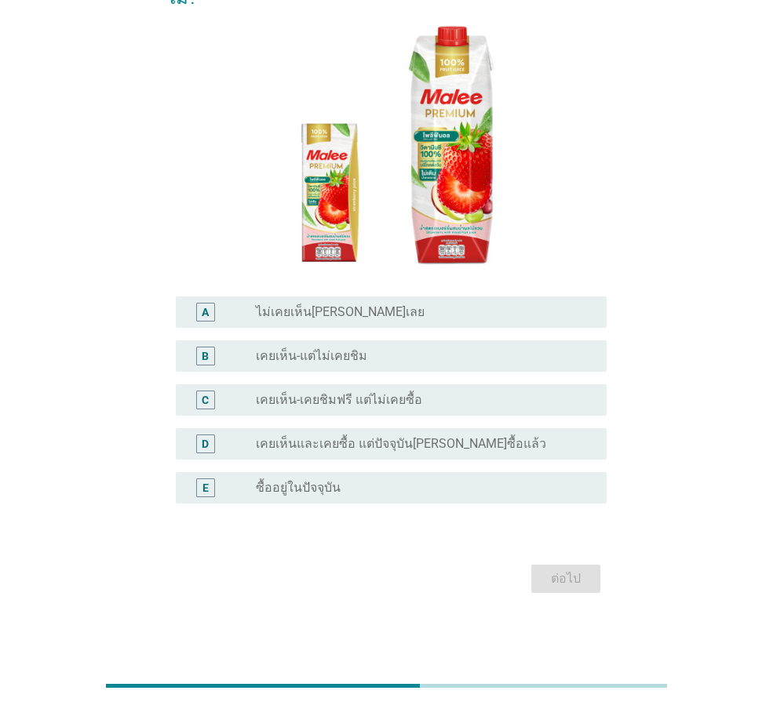
scroll to position [0, 0]
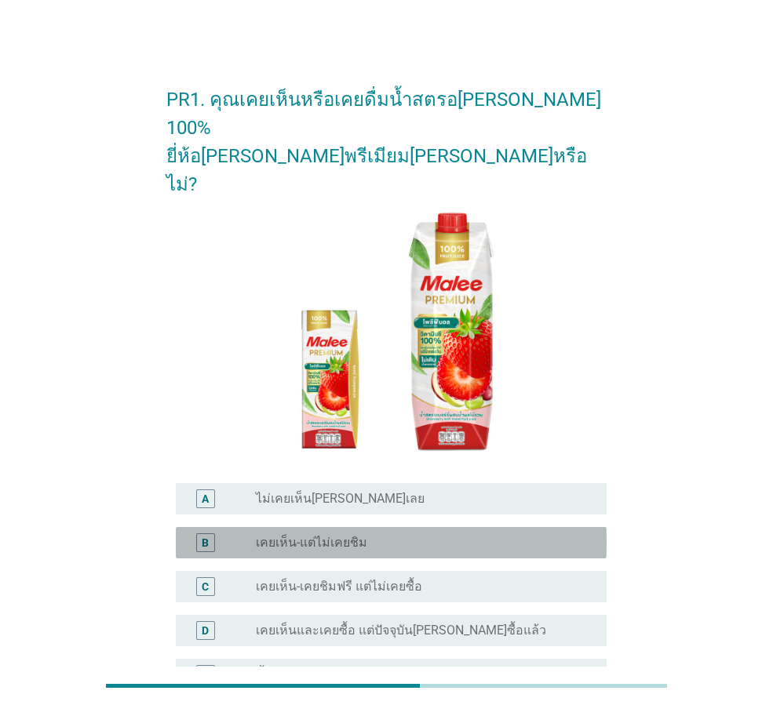
drag, startPoint x: 410, startPoint y: 487, endPoint x: 441, endPoint y: 502, distance: 34.8
click at [411, 535] on div "radio_button_unchecked เคยเห็น-แต่ไม่เคยชิม" at bounding box center [419, 543] width 326 height 16
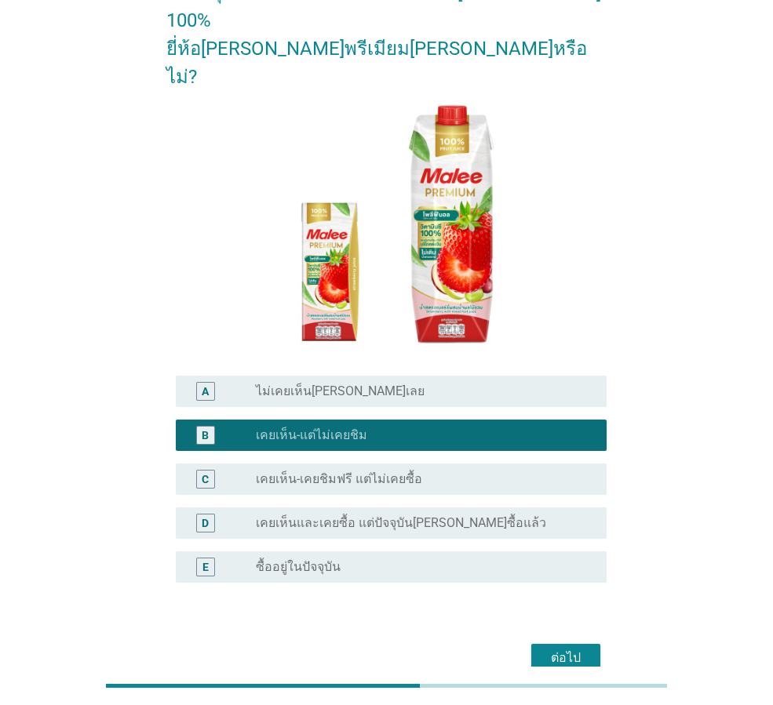
scroll to position [130, 0]
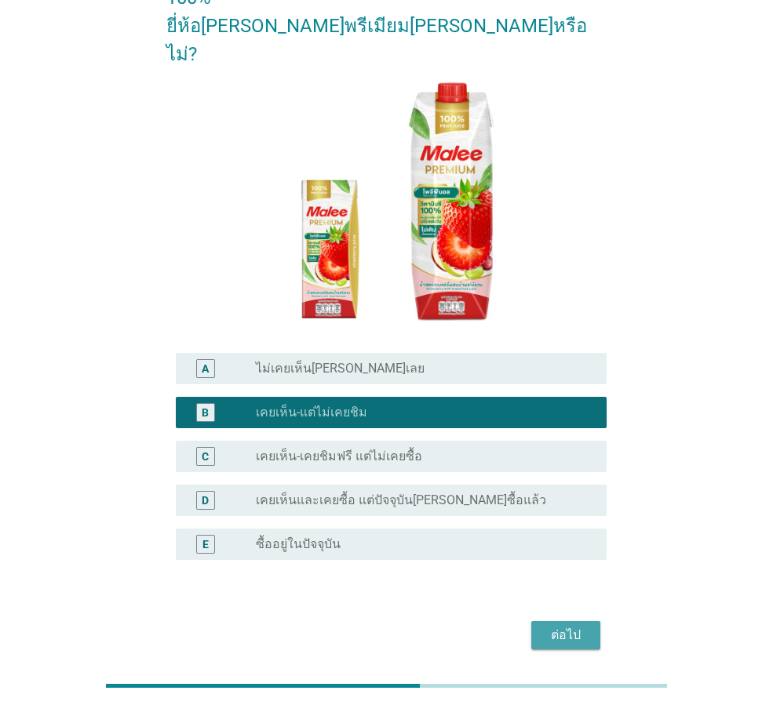
click at [549, 626] on div "ต่อไป" at bounding box center [566, 635] width 44 height 19
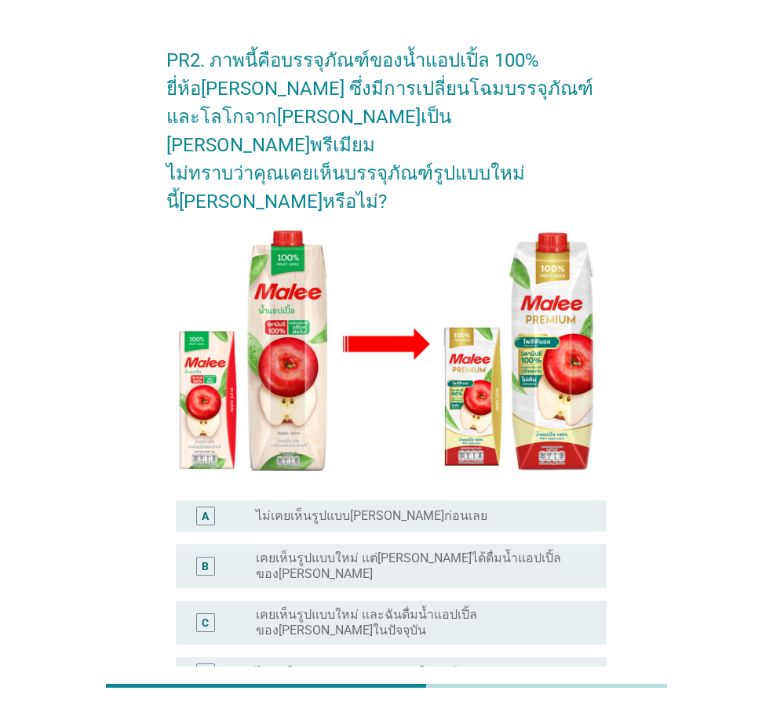
scroll to position [78, 0]
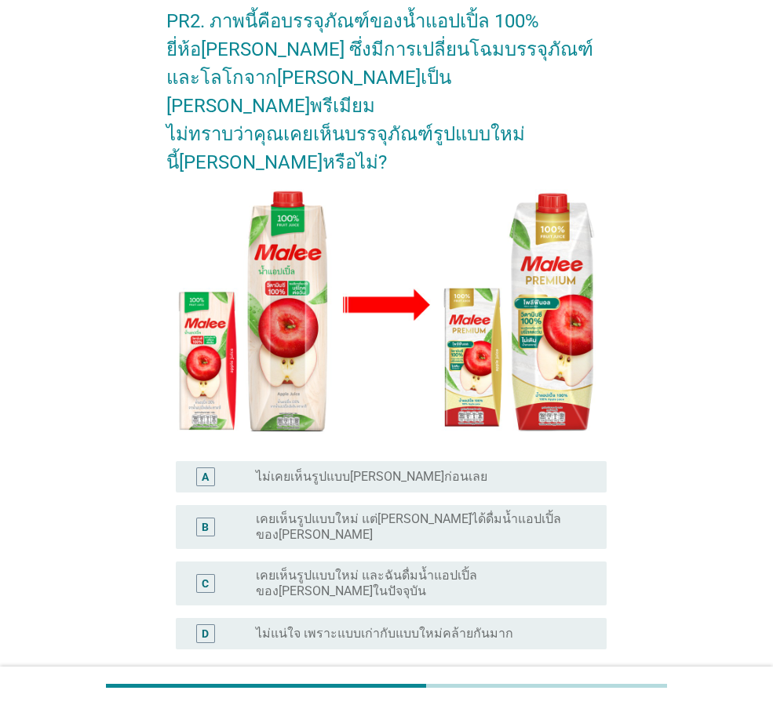
drag, startPoint x: 453, startPoint y: 498, endPoint x: 458, endPoint y: 512, distance: 15.9
click at [453, 512] on label "เคยเห็นรูปแบบใหม่ แต่[PERSON_NAME]ได้ดื่มน้ำแอปเปิ้ลของ[PERSON_NAME]" at bounding box center [419, 527] width 326 height 31
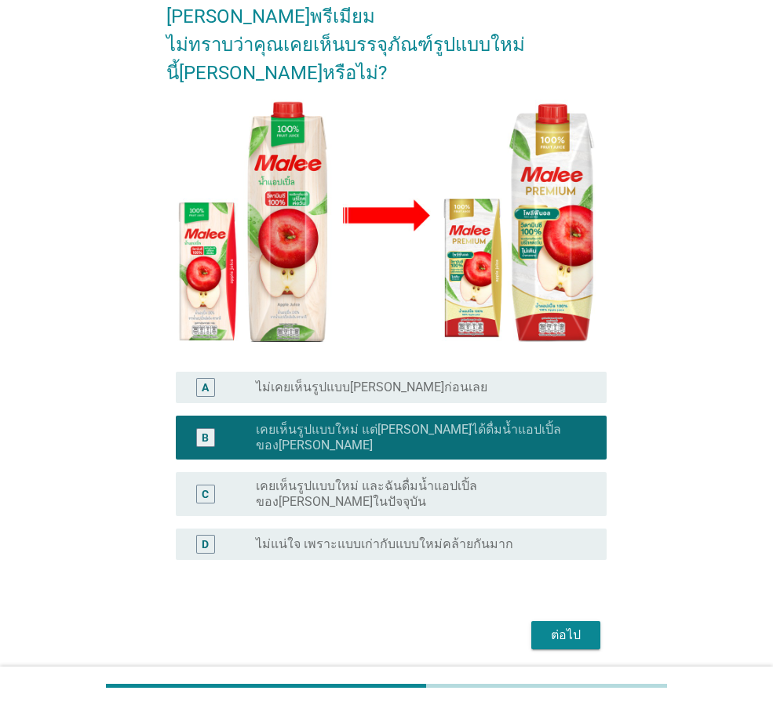
scroll to position [171, 0]
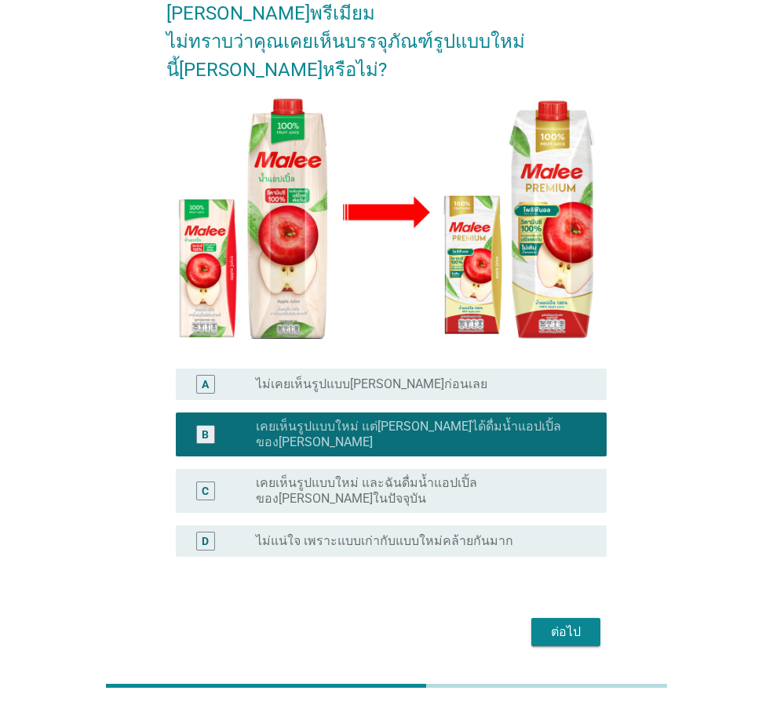
click at [554, 623] on div "ต่อไป" at bounding box center [566, 632] width 44 height 19
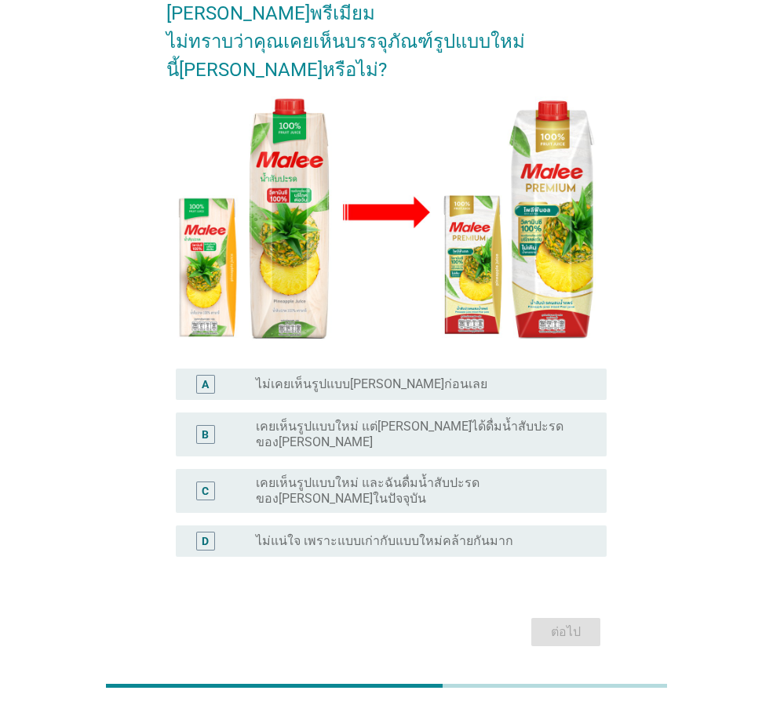
scroll to position [0, 0]
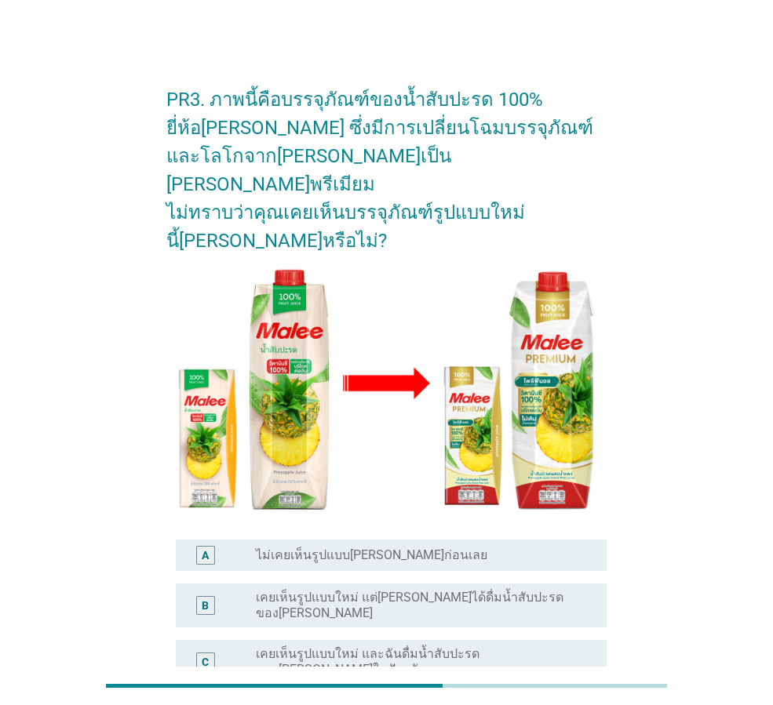
click at [484, 590] on label "เคยเห็นรูปแบบใหม่ แต่[PERSON_NAME]ได้ดื่มน้ำสับปะรดของ[PERSON_NAME]" at bounding box center [419, 605] width 326 height 31
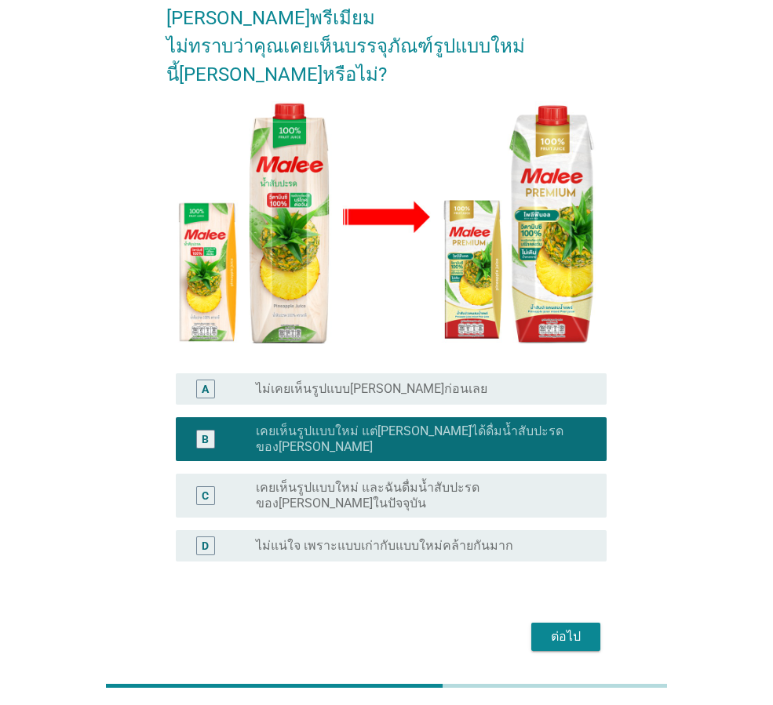
scroll to position [171, 0]
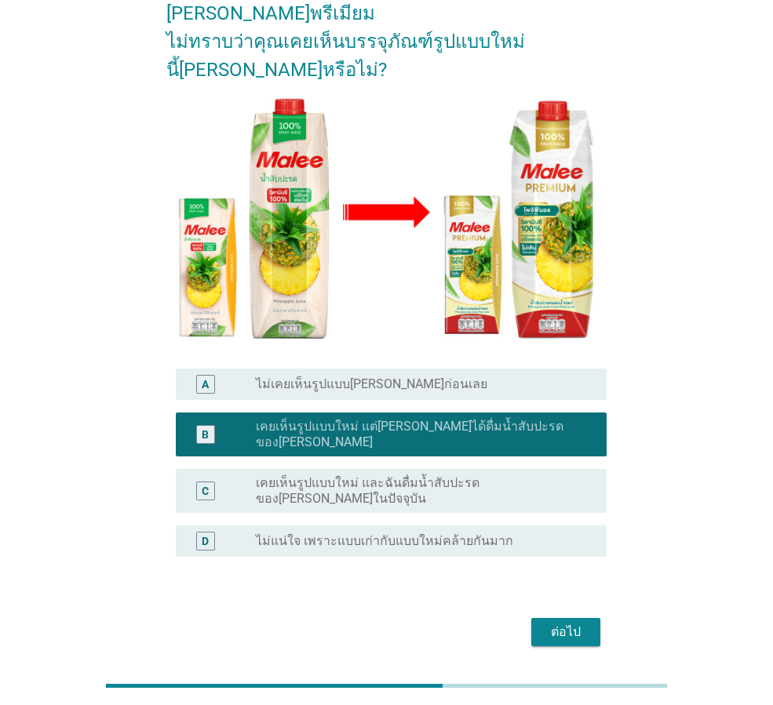
click at [567, 623] on div "ต่อไป" at bounding box center [566, 632] width 44 height 19
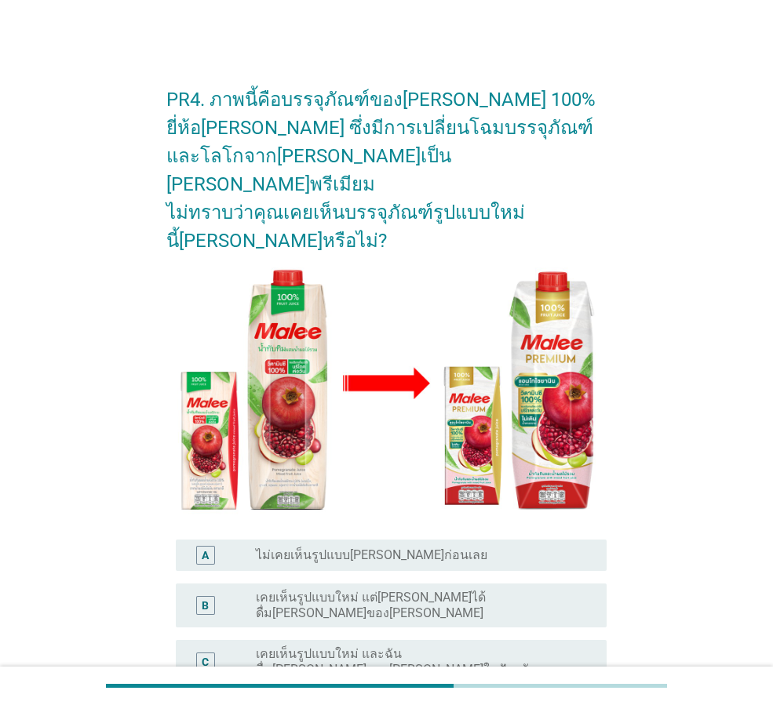
scroll to position [78, 0]
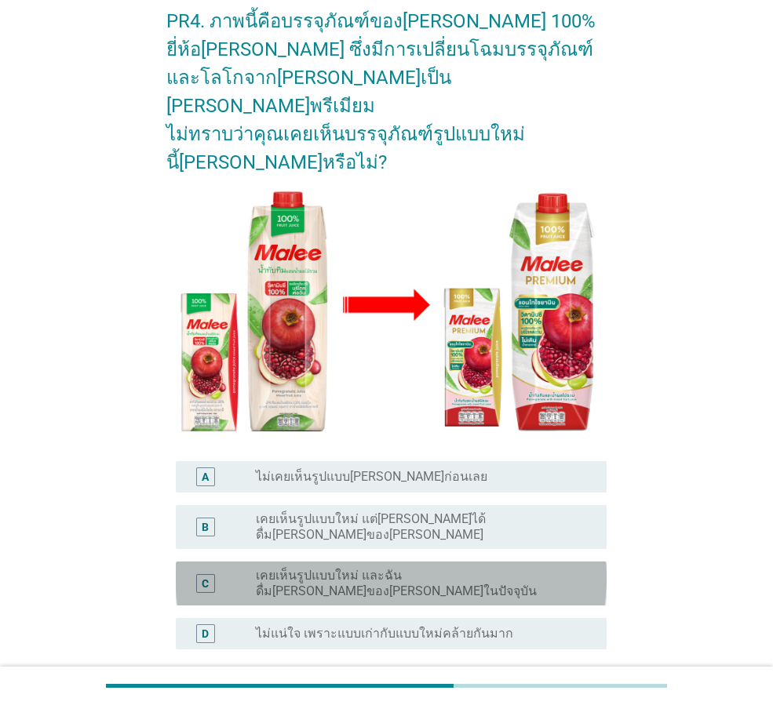
click at [520, 568] on label "เคยเห็นรูปแบบใหม่ และฉันดื่ม[PERSON_NAME]ของ[PERSON_NAME]ในปัจจุบัน" at bounding box center [419, 583] width 326 height 31
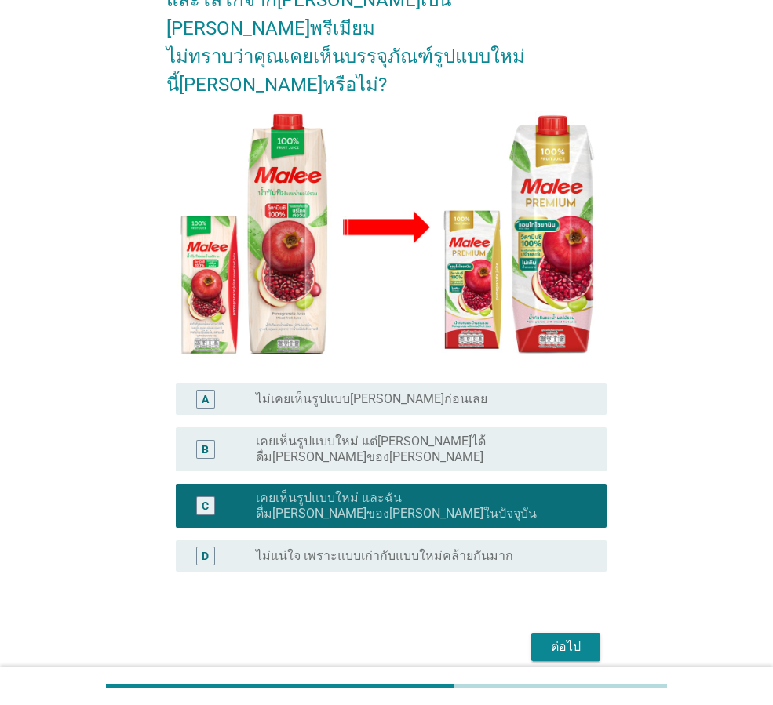
scroll to position [157, 0]
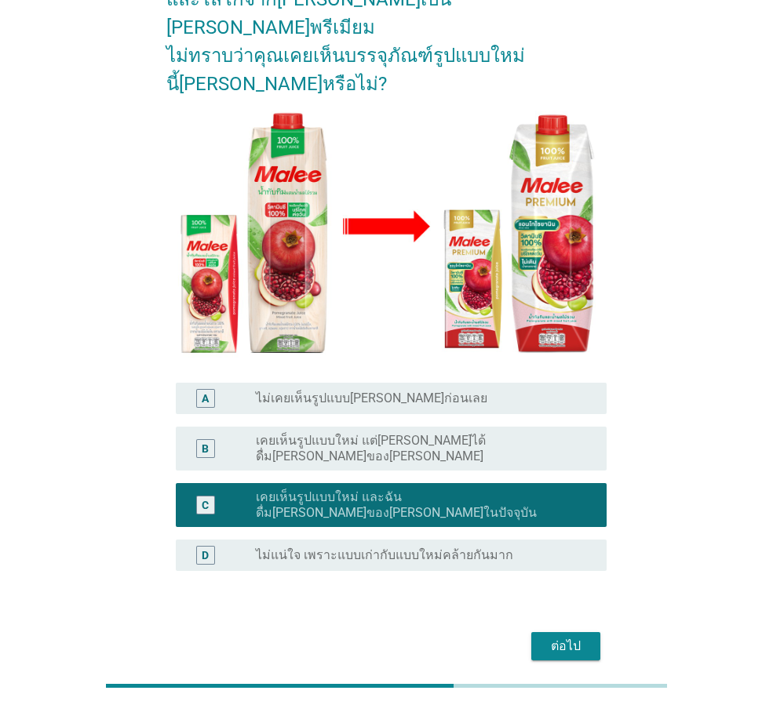
click at [532, 628] on div "ต่อไป" at bounding box center [386, 647] width 440 height 38
click at [533, 633] on button "ต่อไป" at bounding box center [565, 647] width 69 height 28
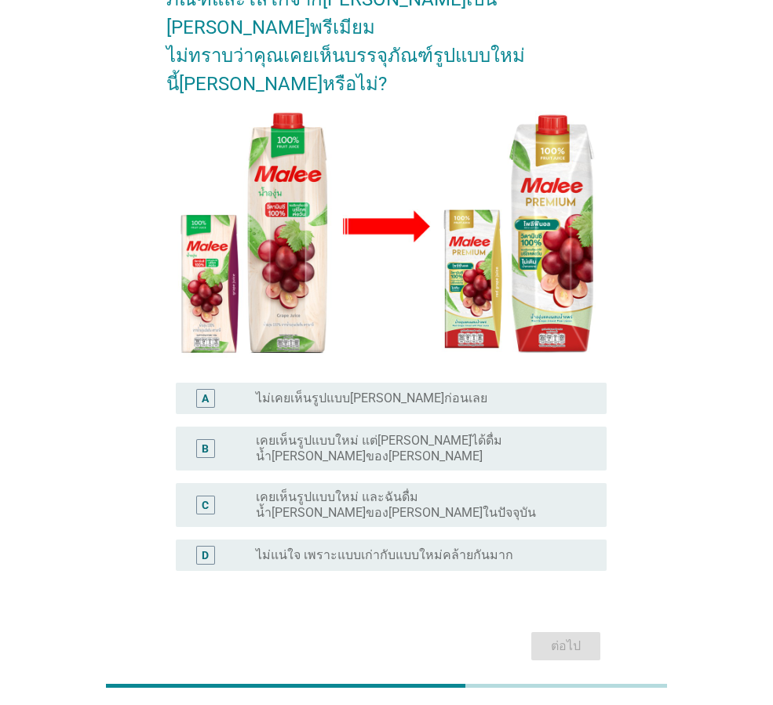
scroll to position [0, 0]
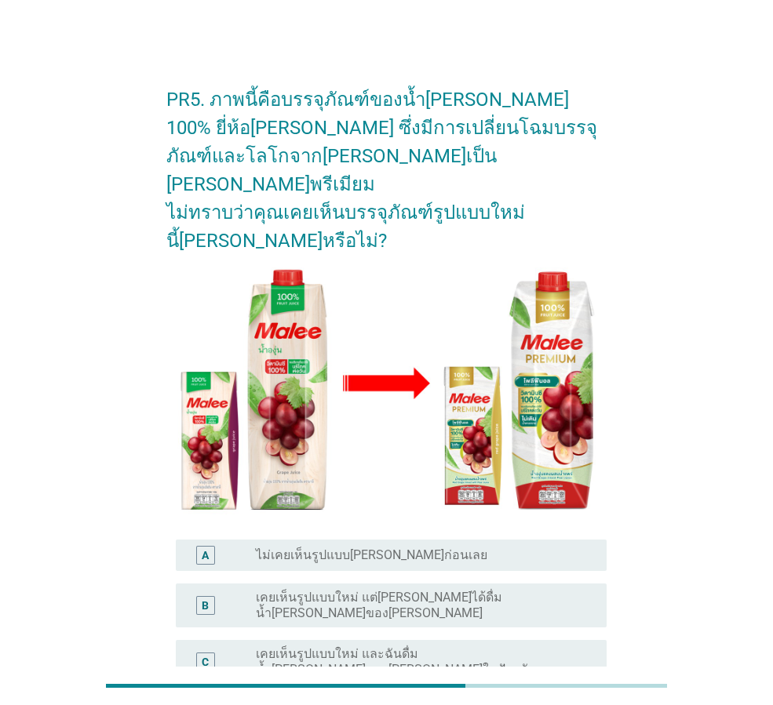
click at [464, 647] on label "เคยเห็นรูปแบบใหม่ และฉันดื่มน้ำ[PERSON_NAME]ของ[PERSON_NAME]ในปัจจุบัน" at bounding box center [419, 662] width 326 height 31
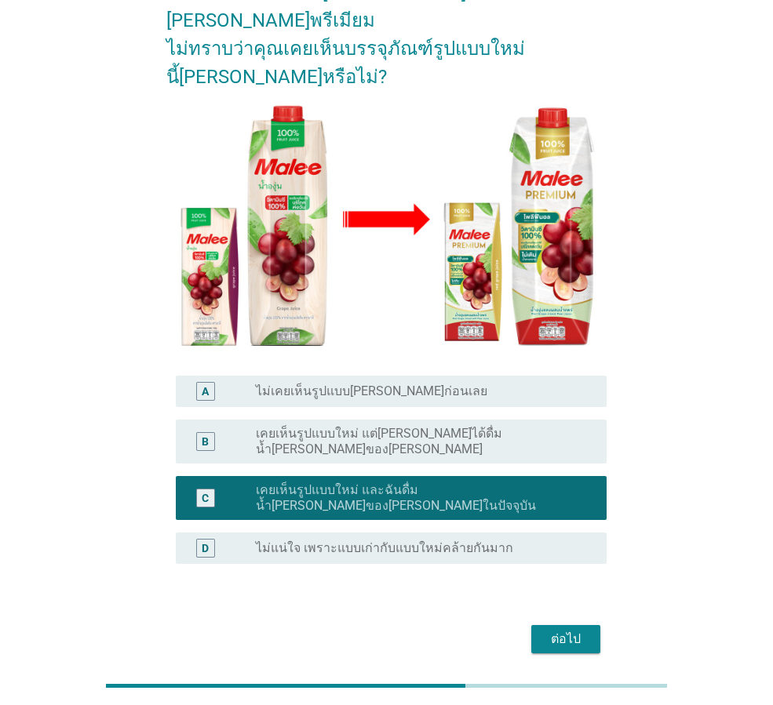
scroll to position [171, 0]
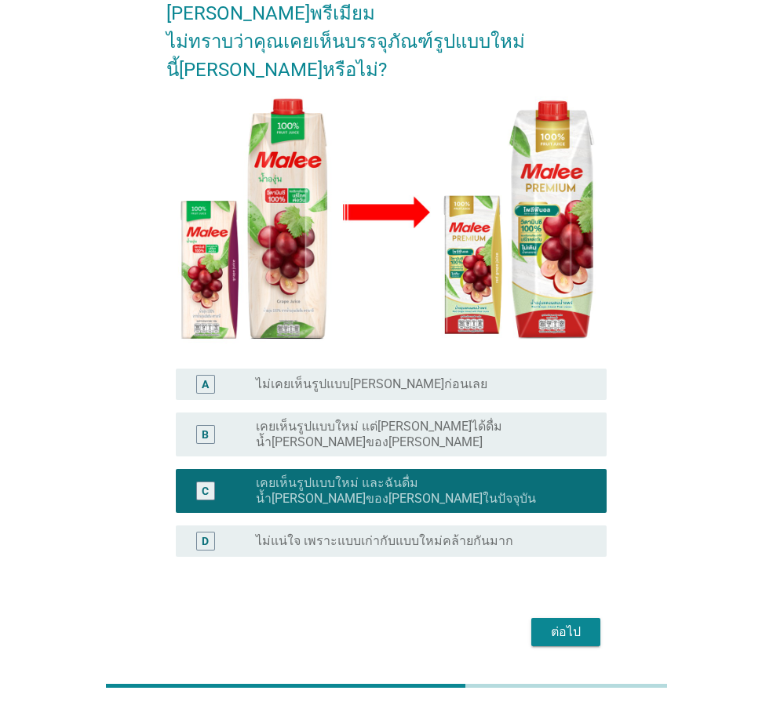
click at [563, 623] on div "ต่อไป" at bounding box center [566, 632] width 44 height 19
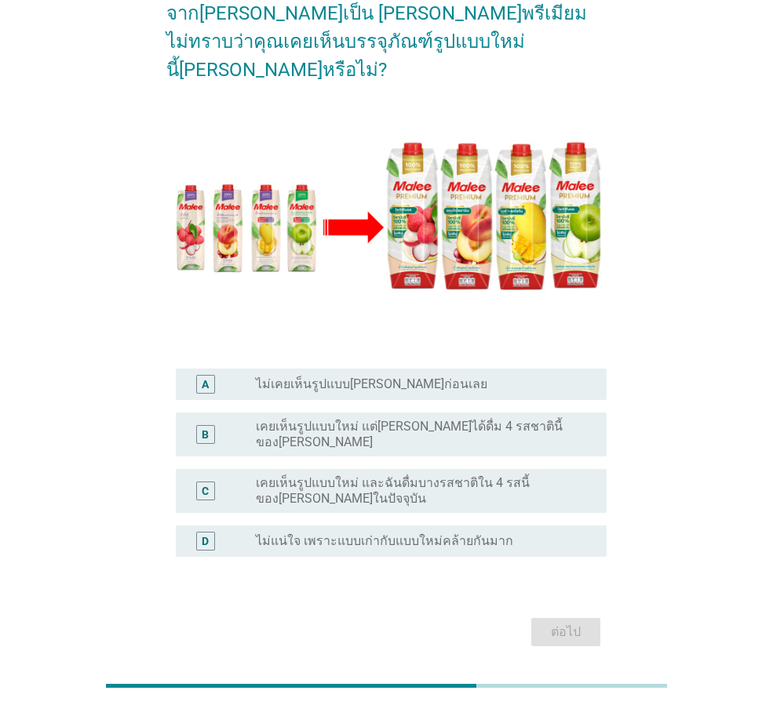
scroll to position [0, 0]
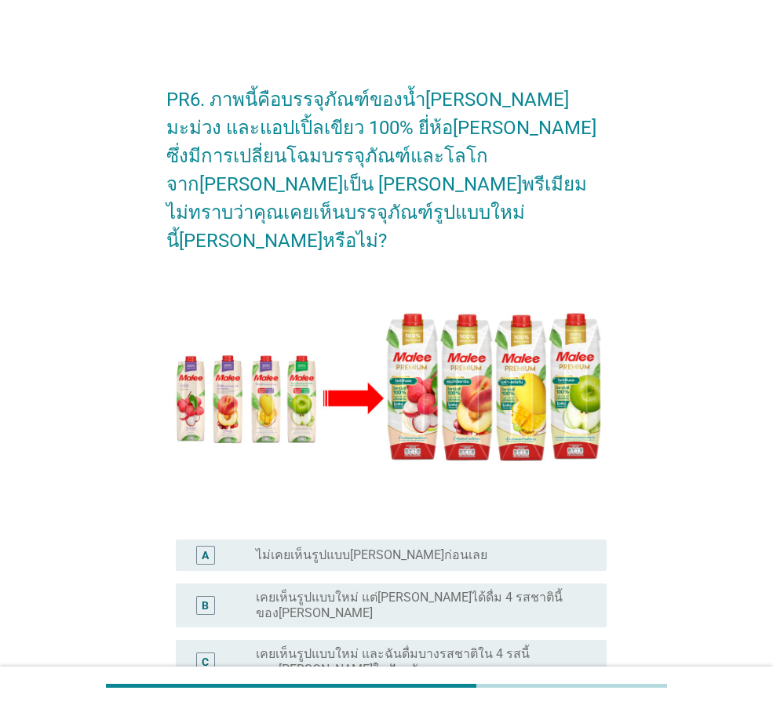
click at [520, 590] on label "เคยเห็นรูปแบบใหม่ แต่[PERSON_NAME]ได้ดื่ม 4 รสชาตินี้ของ[PERSON_NAME]" at bounding box center [419, 605] width 326 height 31
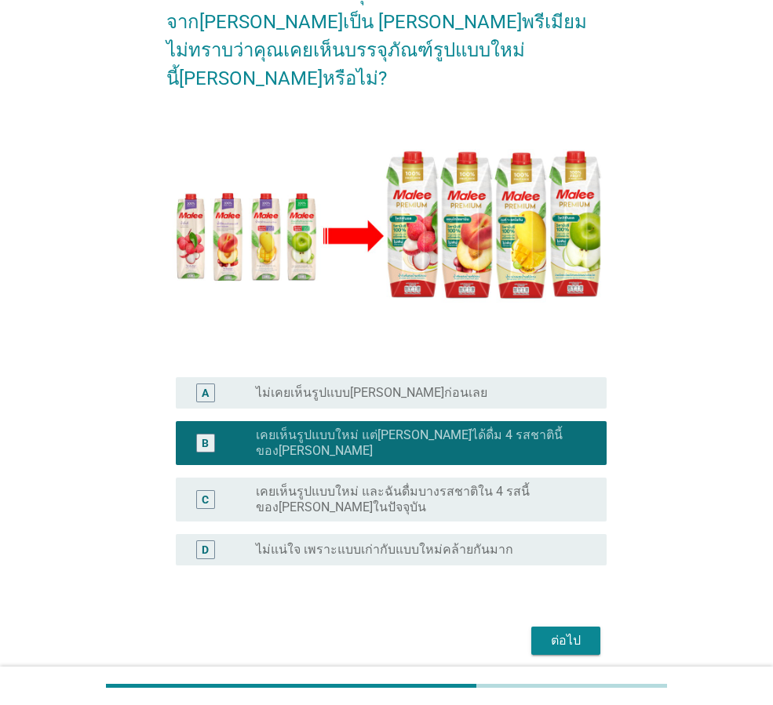
scroll to position [184, 0]
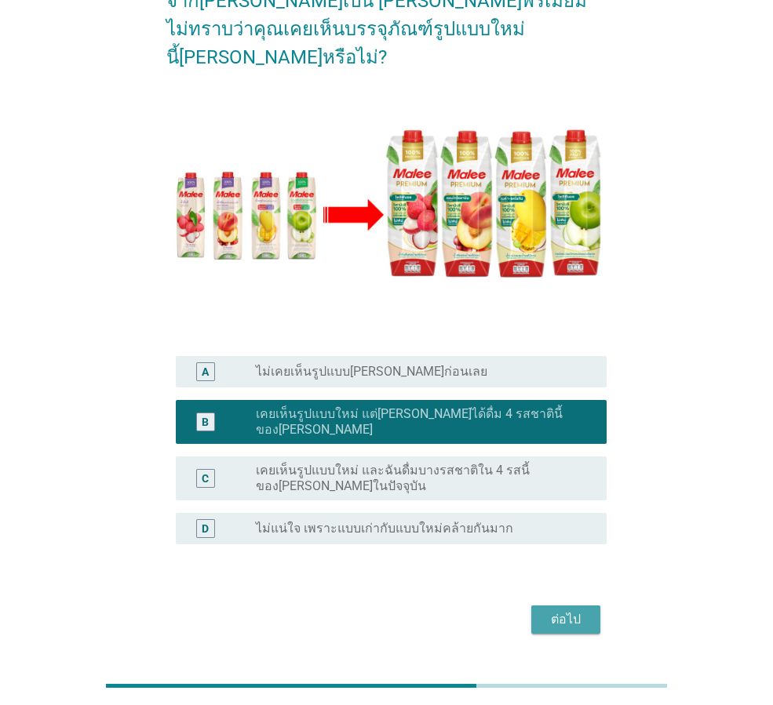
click at [560, 611] on div "ต่อไป" at bounding box center [566, 620] width 44 height 19
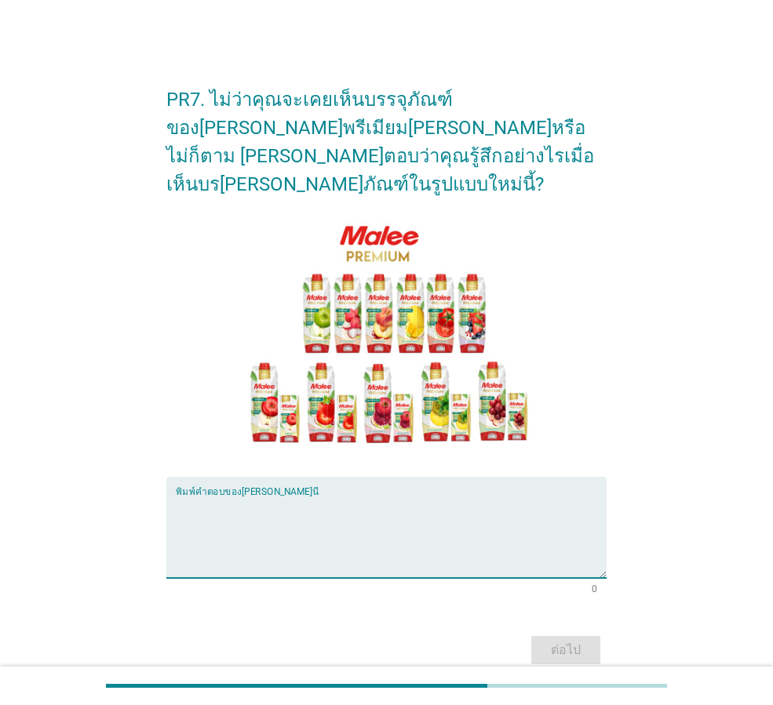
drag, startPoint x: 497, startPoint y: 500, endPoint x: 492, endPoint y: 533, distance: 33.3
click at [497, 501] on textarea "พิมพ์คำตอบของคุณ ที่นี่" at bounding box center [391, 537] width 431 height 82
type textarea "[PERSON_NAME]แตกต่างจากเดิม"
click at [571, 641] on div "ต่อไป" at bounding box center [566, 650] width 44 height 19
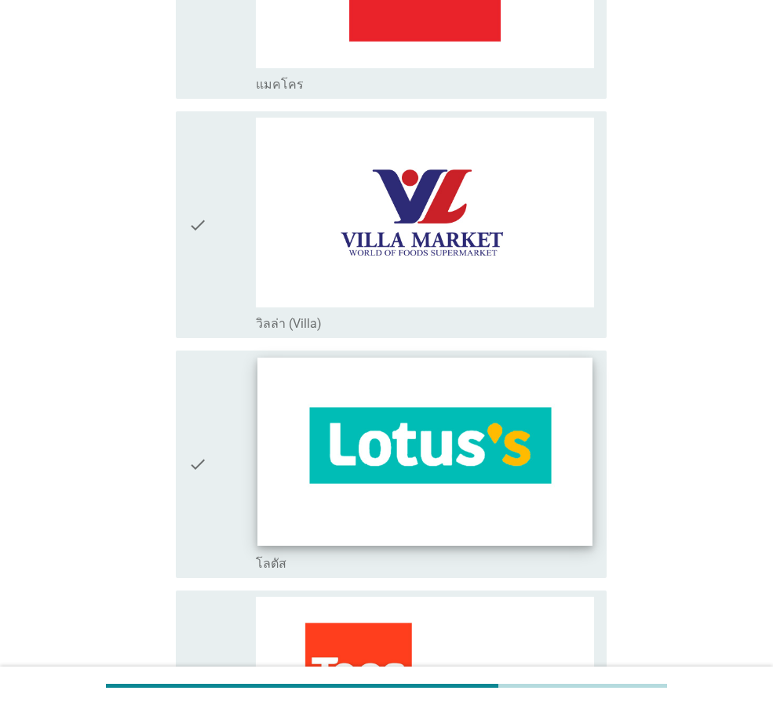
scroll to position [1099, 0]
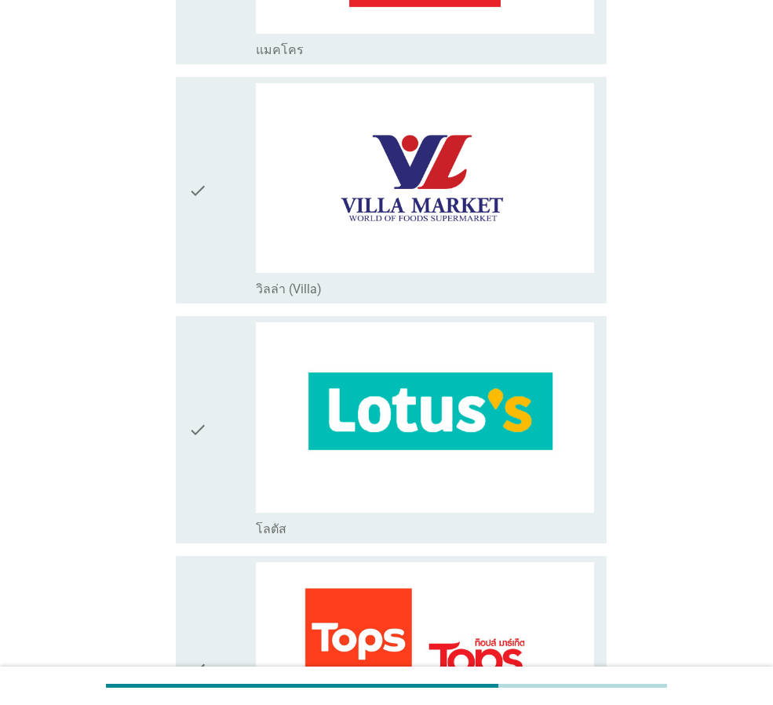
click at [449, 519] on div "check_box_outline_blank โลตัส" at bounding box center [425, 528] width 338 height 19
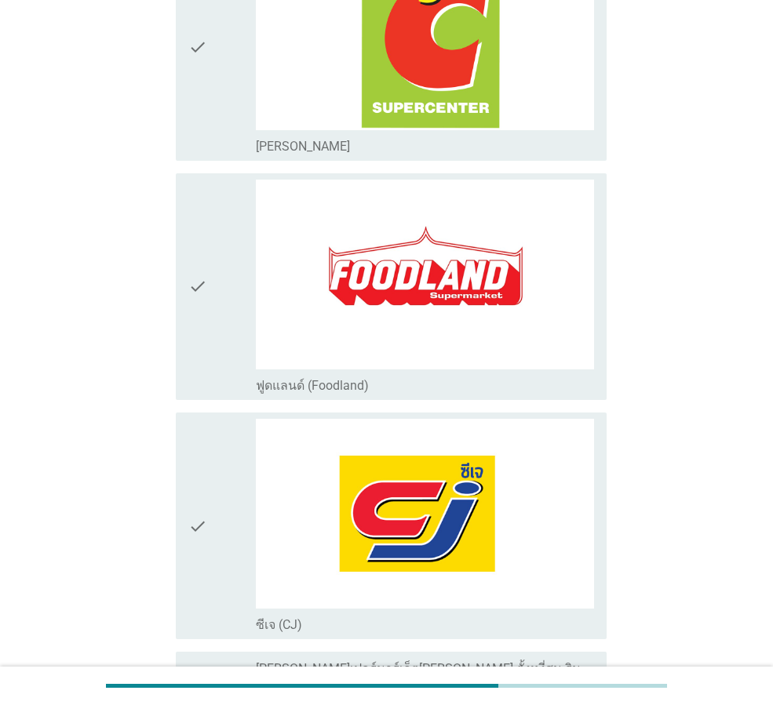
scroll to position [1726, 0]
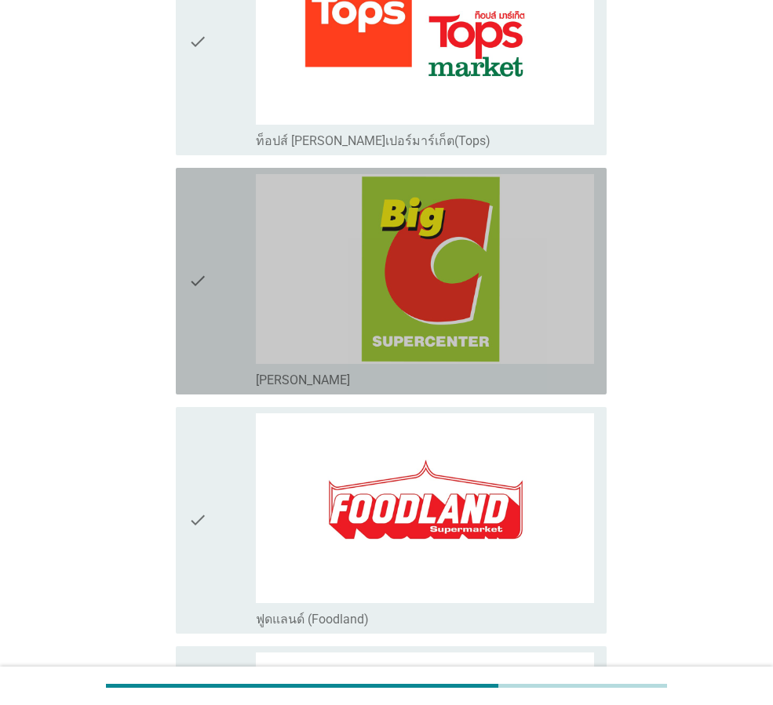
click at [199, 308] on icon "check" at bounding box center [197, 281] width 19 height 214
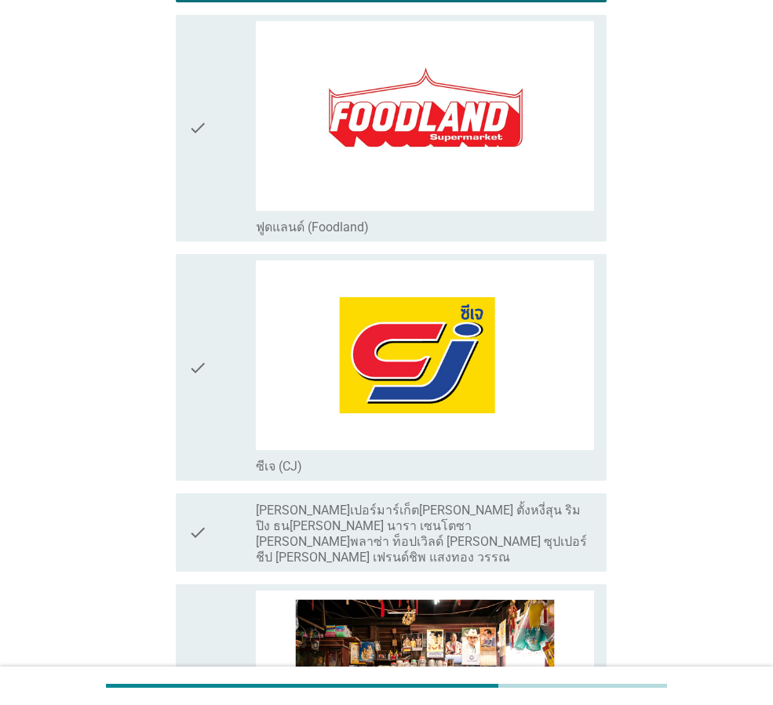
scroll to position [2511, 0]
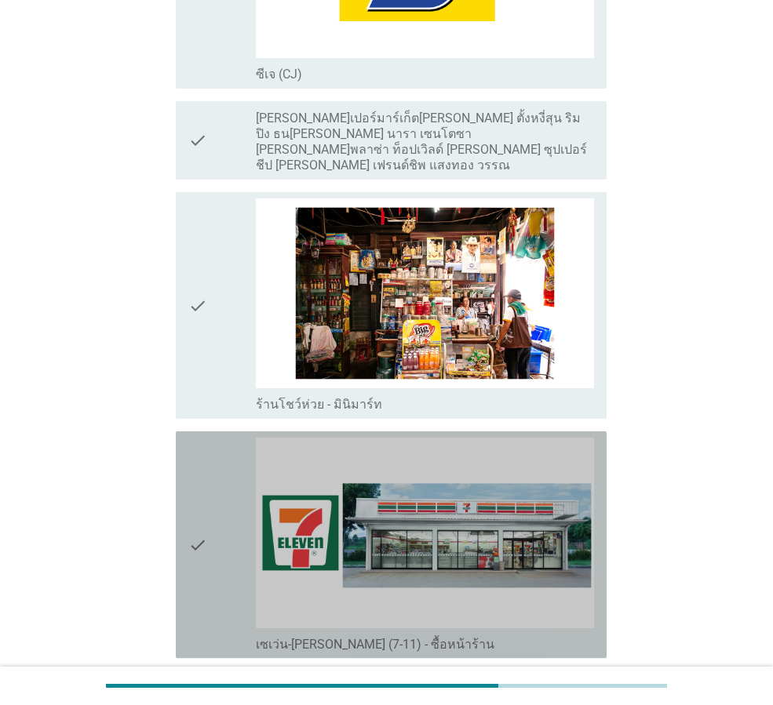
click at [224, 460] on div "check" at bounding box center [221, 545] width 67 height 214
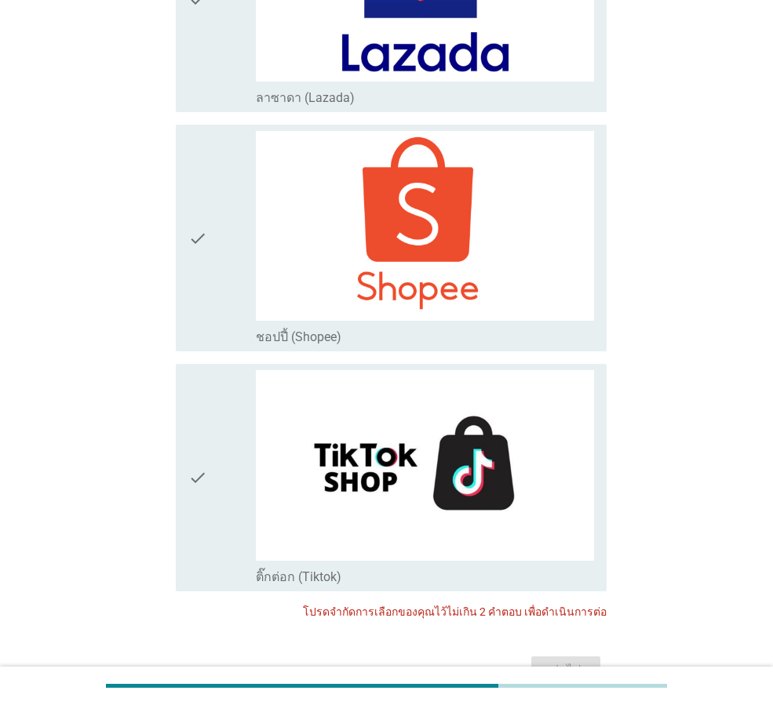
scroll to position [4079, 0]
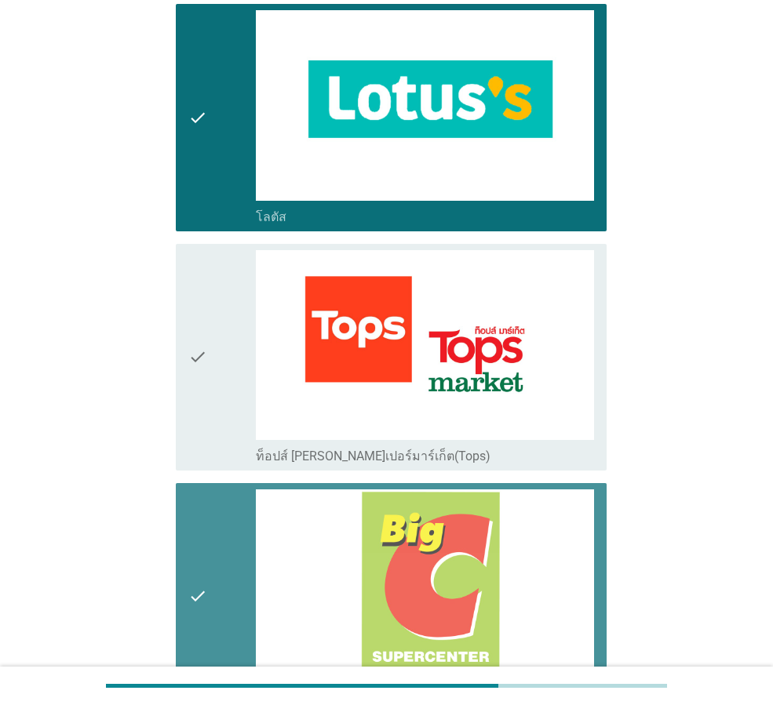
click at [204, 509] on icon "check" at bounding box center [197, 597] width 19 height 214
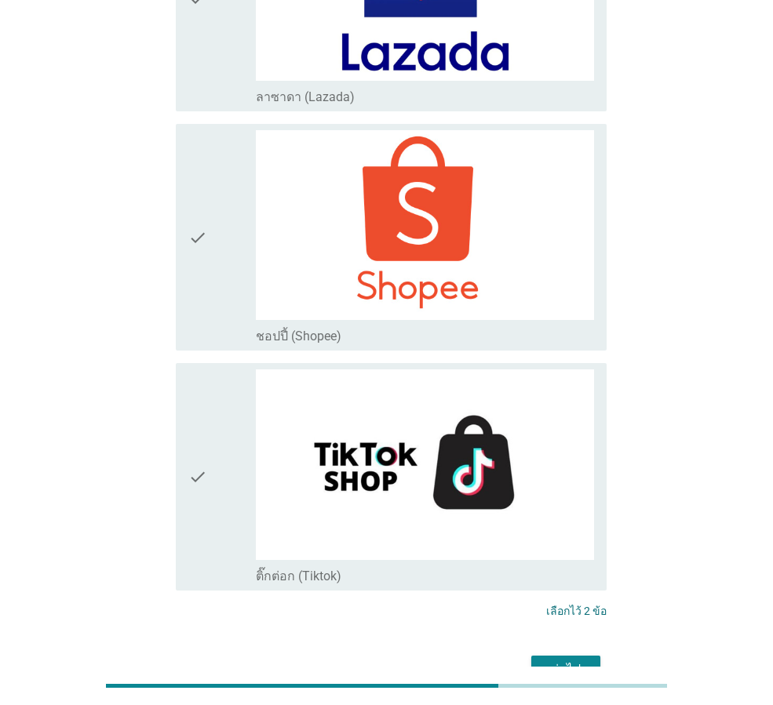
click at [567, 661] on div "ต่อไป" at bounding box center [566, 670] width 44 height 19
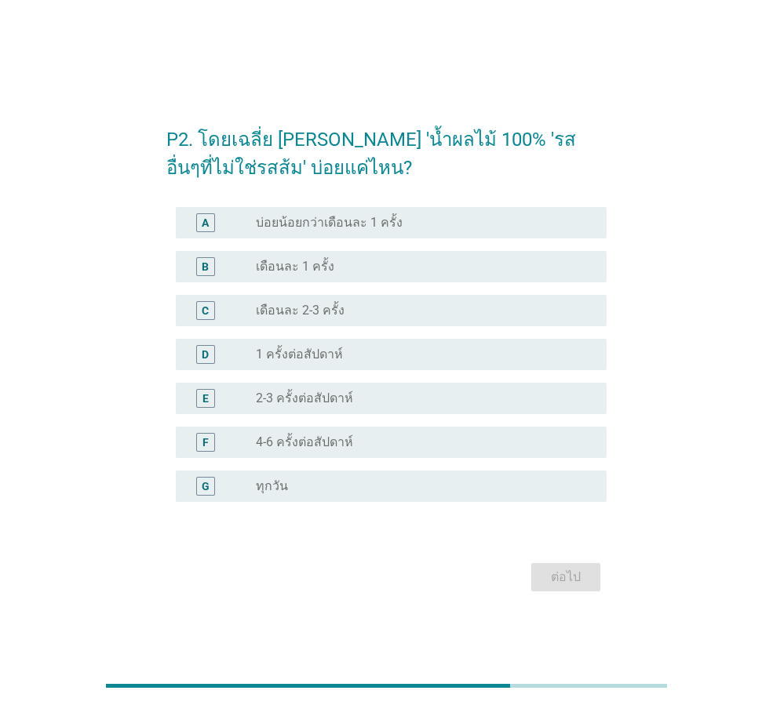
click at [354, 308] on div "radio_button_unchecked เดือนละ 2-3 ครั้ง" at bounding box center [419, 311] width 326 height 16
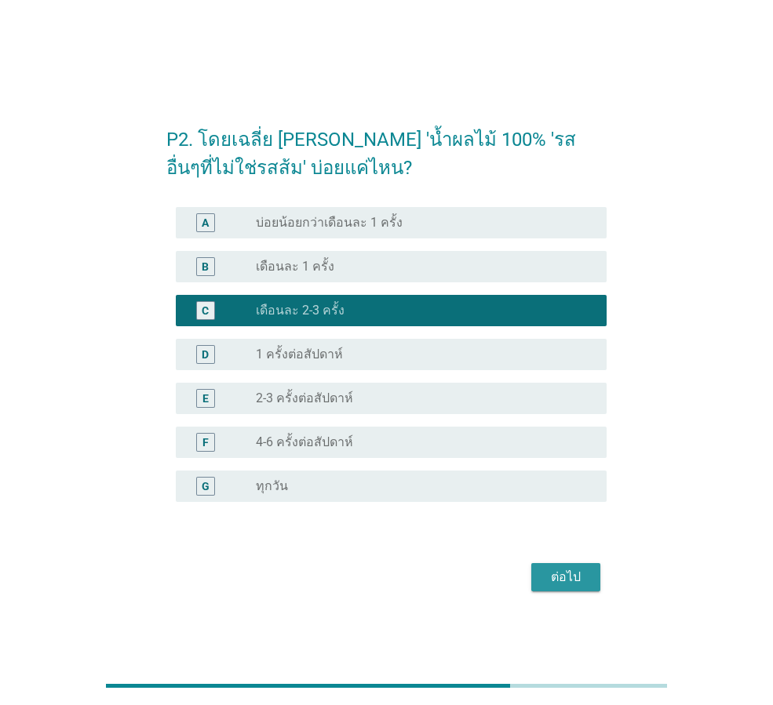
drag, startPoint x: 589, startPoint y: 581, endPoint x: 599, endPoint y: 574, distance: 11.8
click at [591, 579] on button "ต่อไป" at bounding box center [565, 577] width 69 height 28
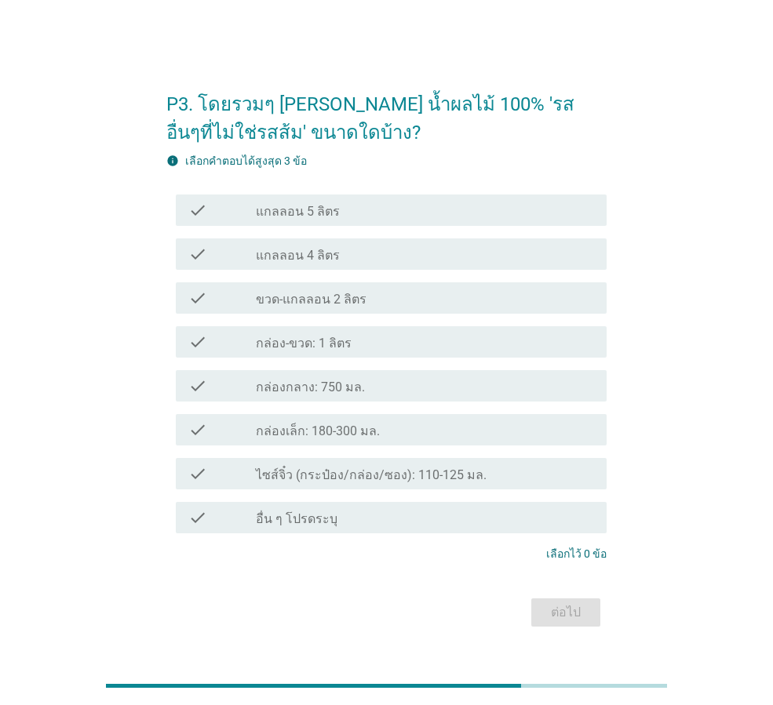
click at [333, 354] on div "check check_box_outline_blank กล่อง-ขวด: 1 ลิตร" at bounding box center [391, 341] width 431 height 31
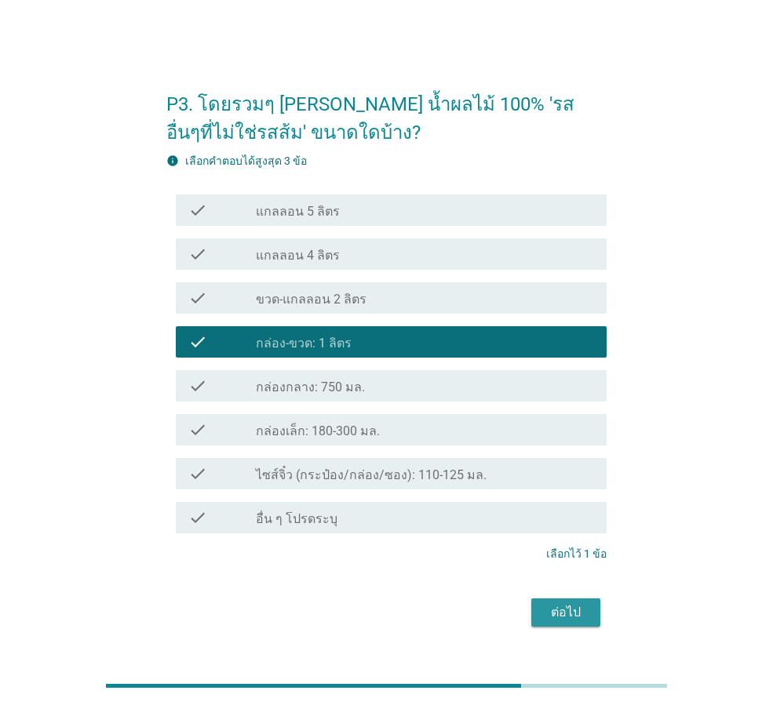
click at [547, 618] on div "ต่อไป" at bounding box center [566, 612] width 44 height 19
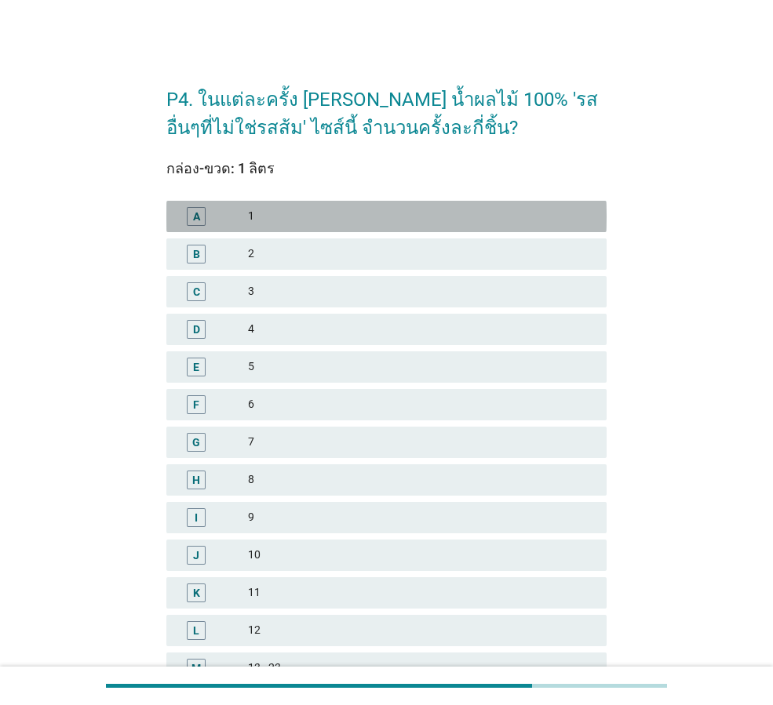
click at [360, 215] on div "1" at bounding box center [421, 216] width 346 height 19
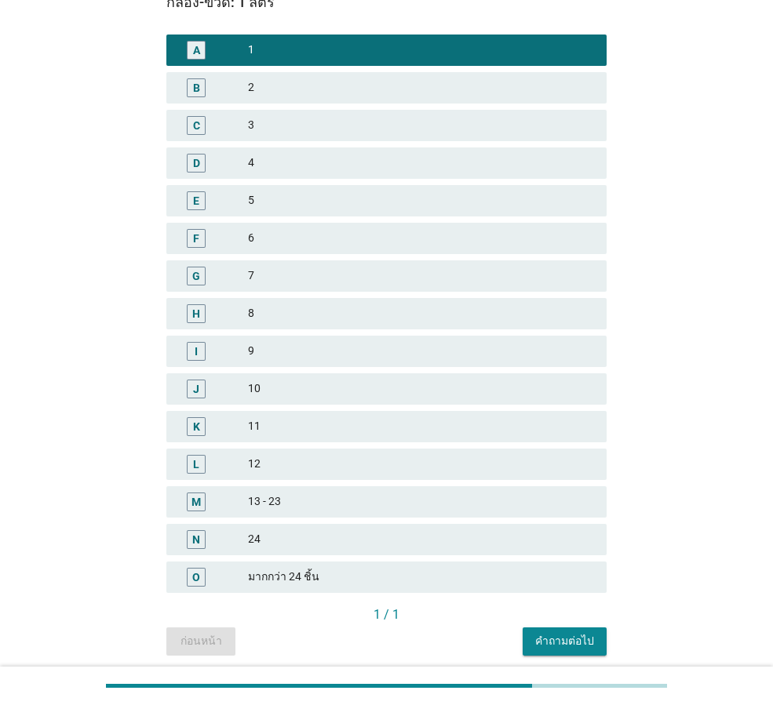
scroll to position [224, 0]
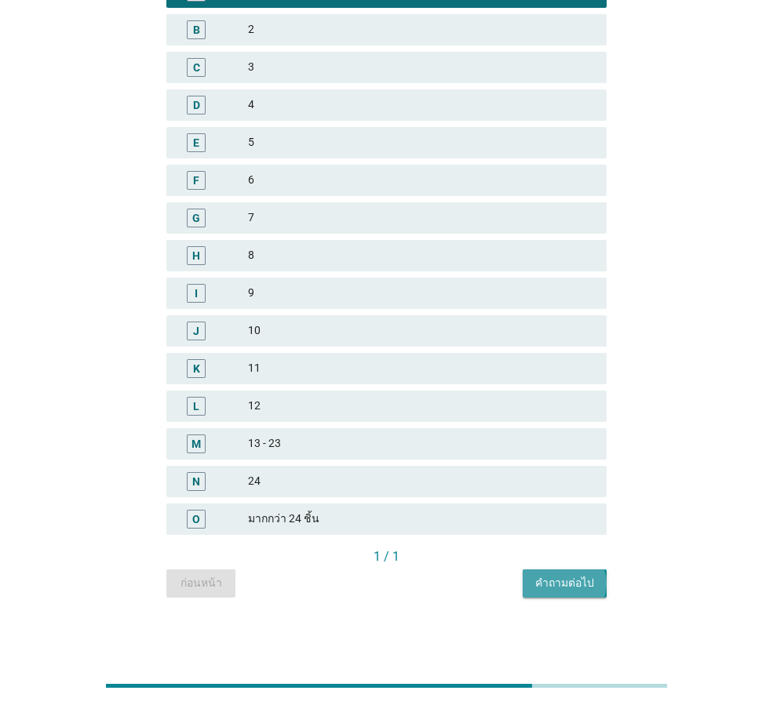
click at [591, 574] on button "คำถามต่อไป" at bounding box center [565, 584] width 84 height 28
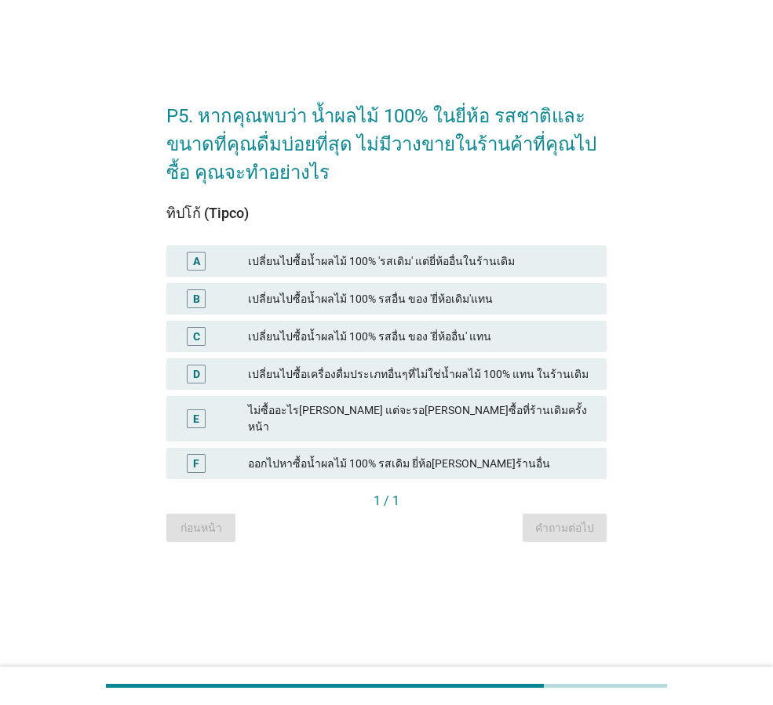
scroll to position [0, 0]
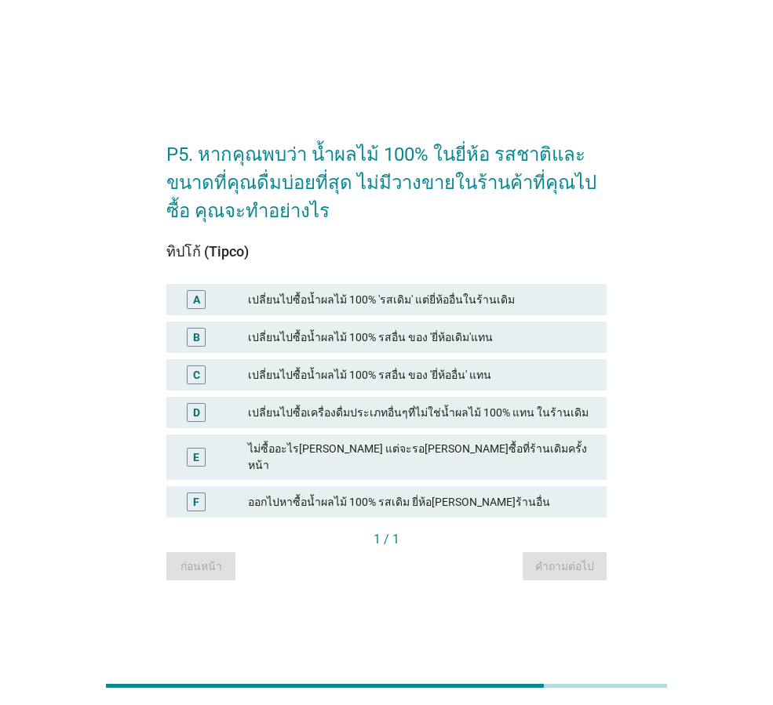
click at [479, 377] on div "เปลี่ยนไปซื้อน้ำผลไม้ 100% รสอื่น ของ 'ยี่ห้ออื่น' แทน" at bounding box center [421, 375] width 346 height 19
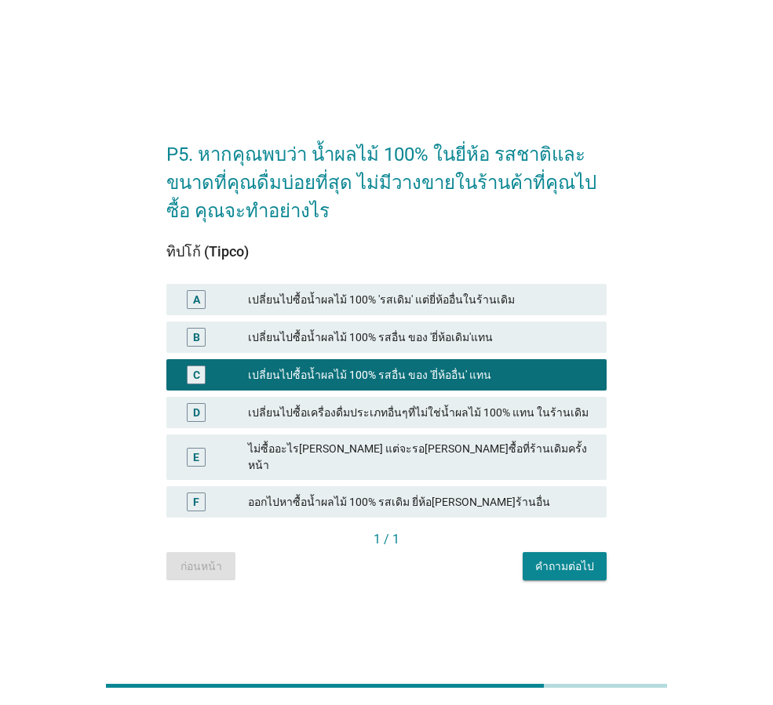
click at [494, 347] on div "เปลี่ยนไปซื้อน้ำผลไม้ 100% รสอื่น ของ 'ยี่ห้อเดิม'แทน" at bounding box center [421, 337] width 346 height 19
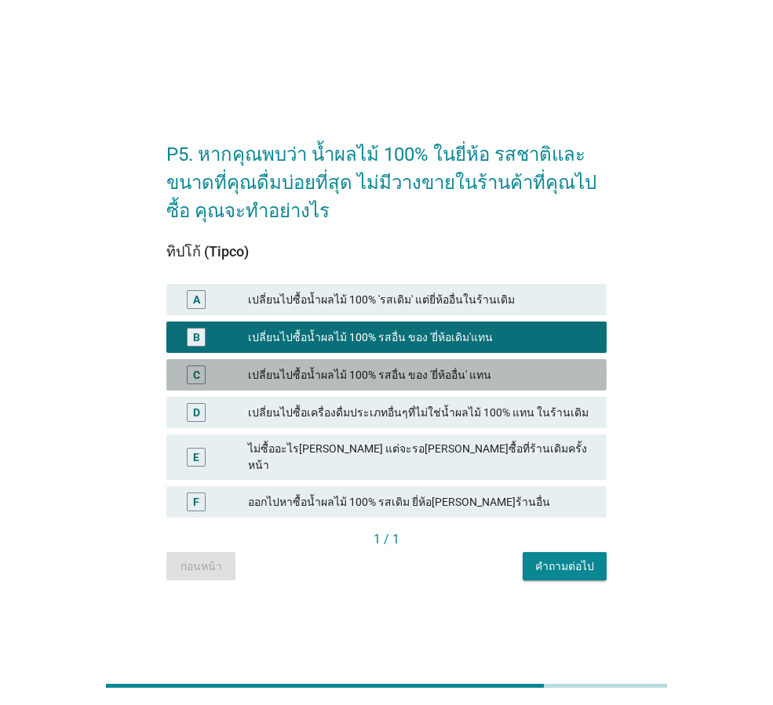
click at [494, 382] on div "เปลี่ยนไปซื้อน้ำผลไม้ 100% รสอื่น ของ 'ยี่ห้ออื่น' แทน" at bounding box center [421, 375] width 346 height 19
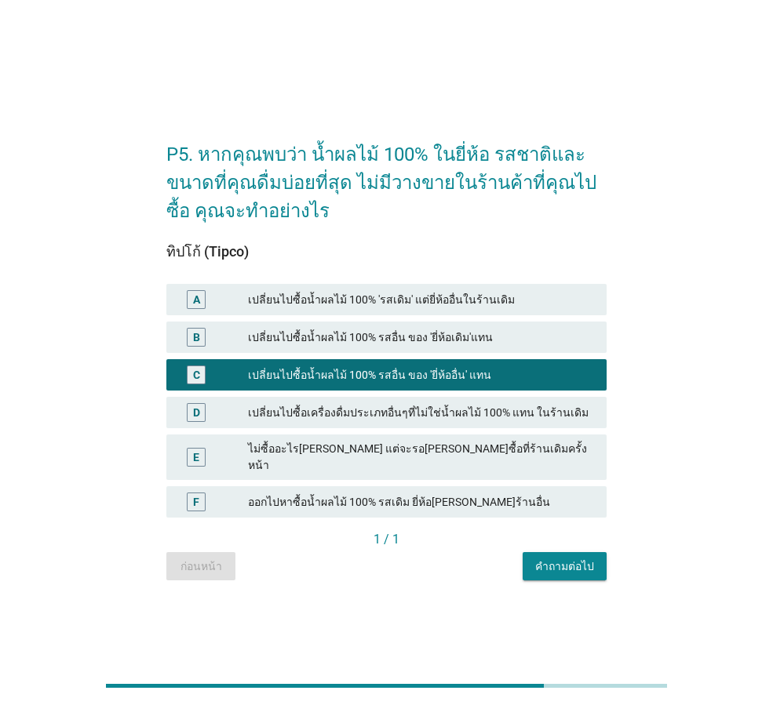
click at [562, 571] on button "คำถามต่อไป" at bounding box center [565, 566] width 84 height 28
